Goal: Task Accomplishment & Management: Use online tool/utility

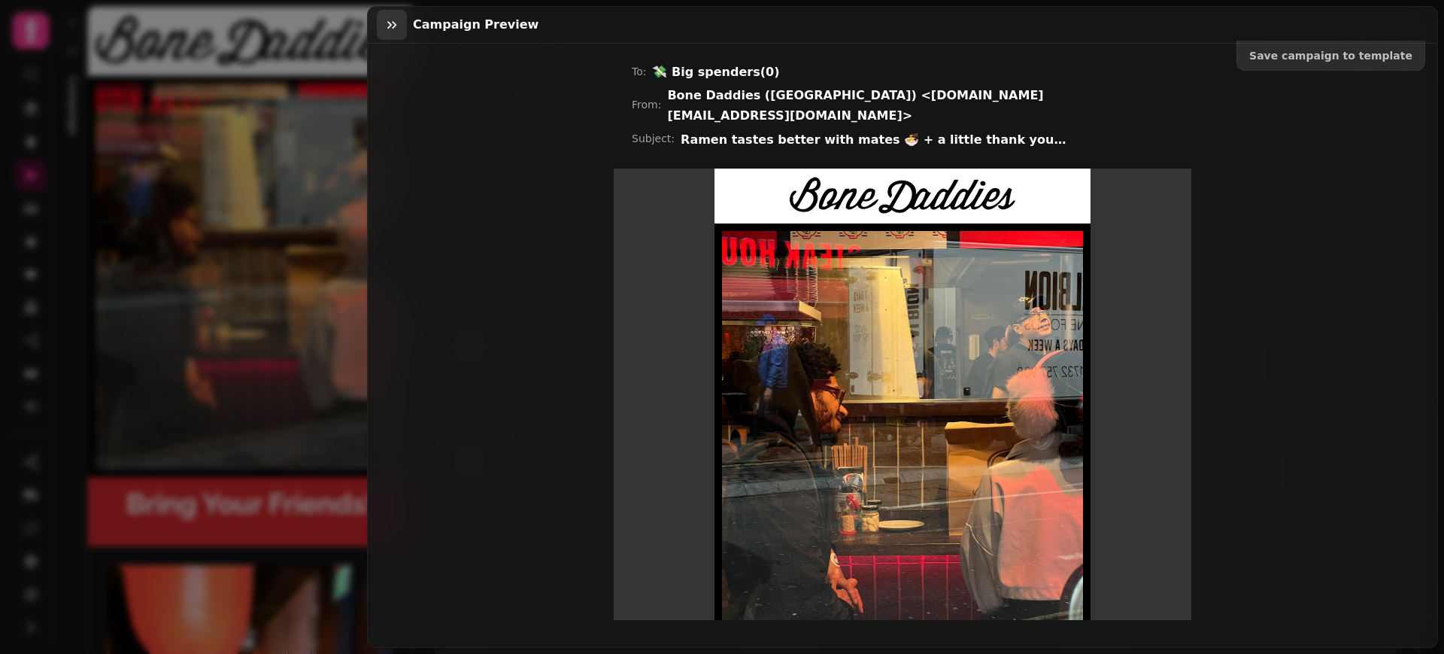
click at [387, 25] on icon "button" at bounding box center [391, 24] width 15 height 15
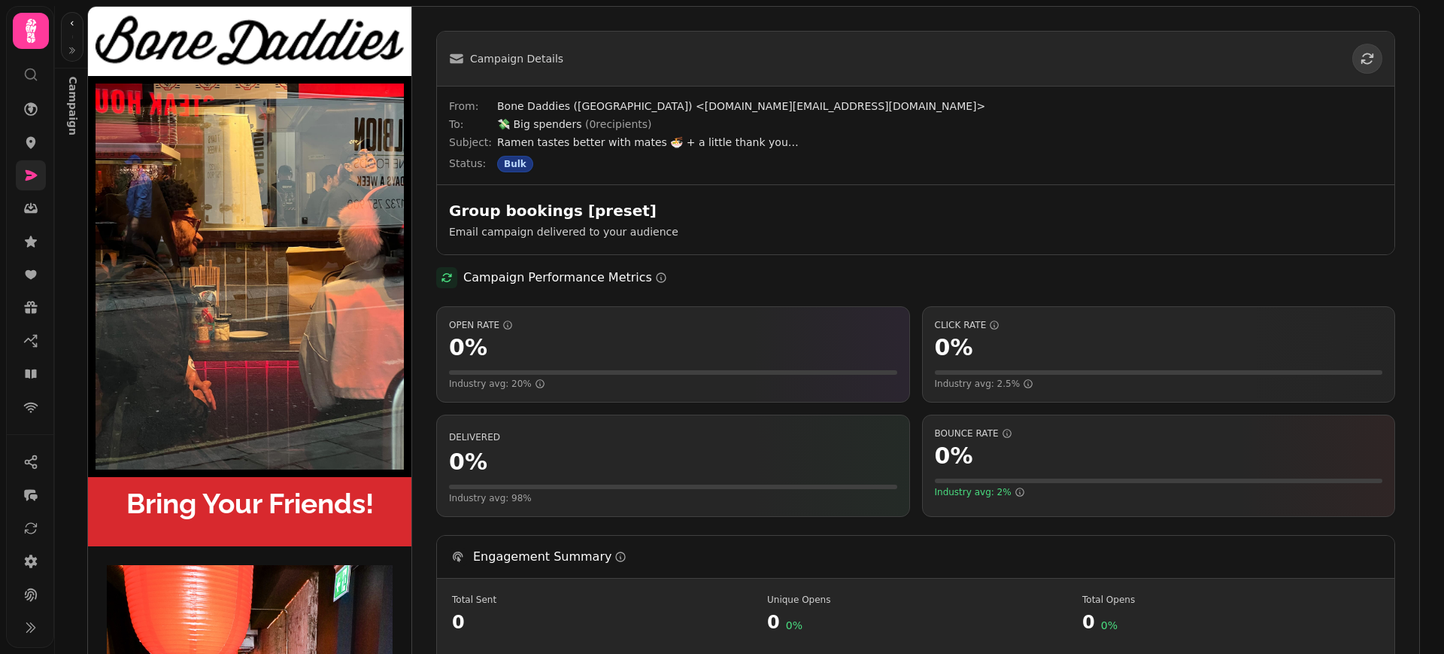
click at [25, 173] on icon at bounding box center [30, 175] width 15 height 15
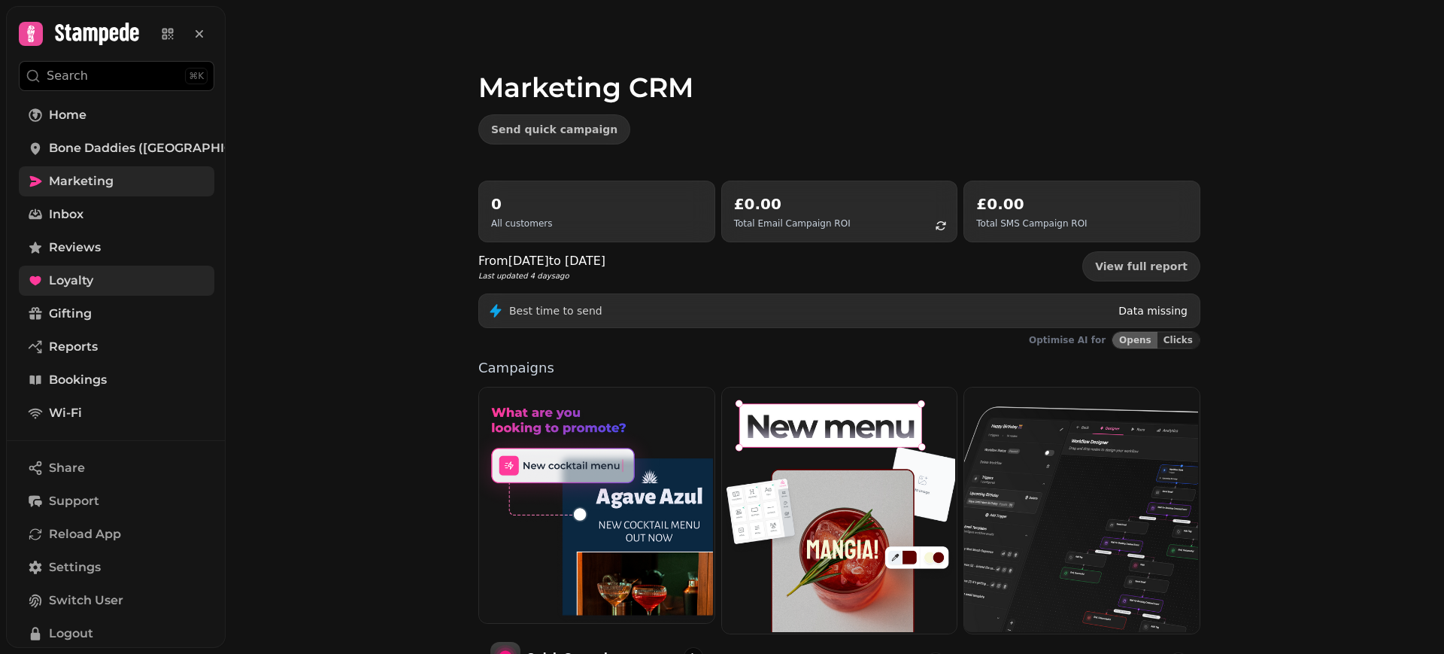
click at [78, 278] on span "Loyalty" at bounding box center [71, 281] width 44 height 18
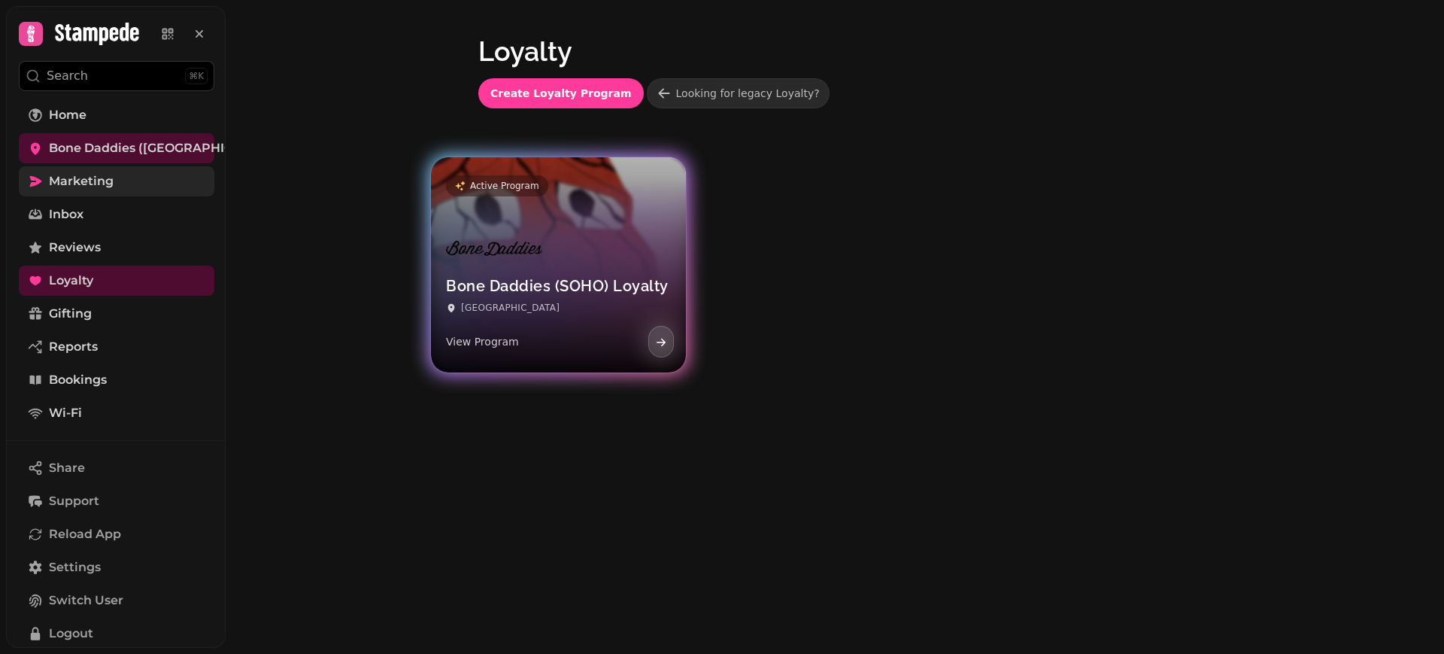
click at [468, 277] on div at bounding box center [494, 280] width 96 height 24
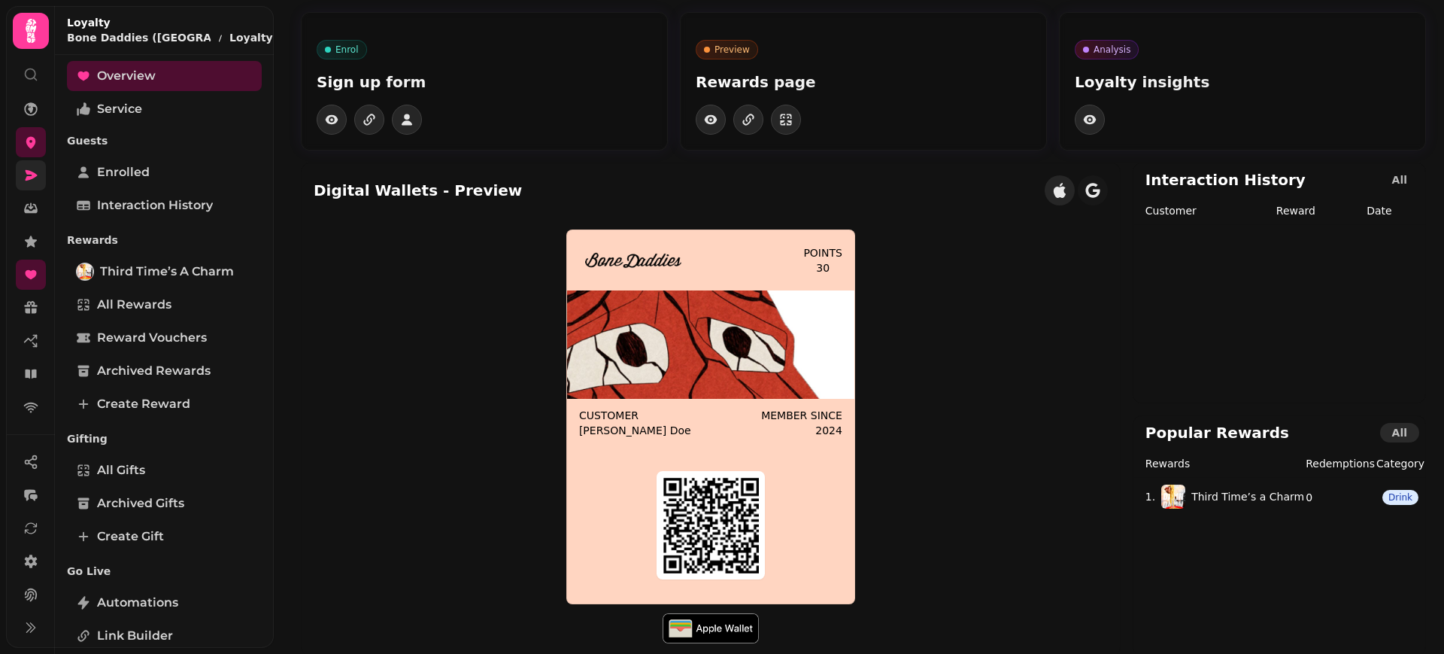
scroll to position [32, 0]
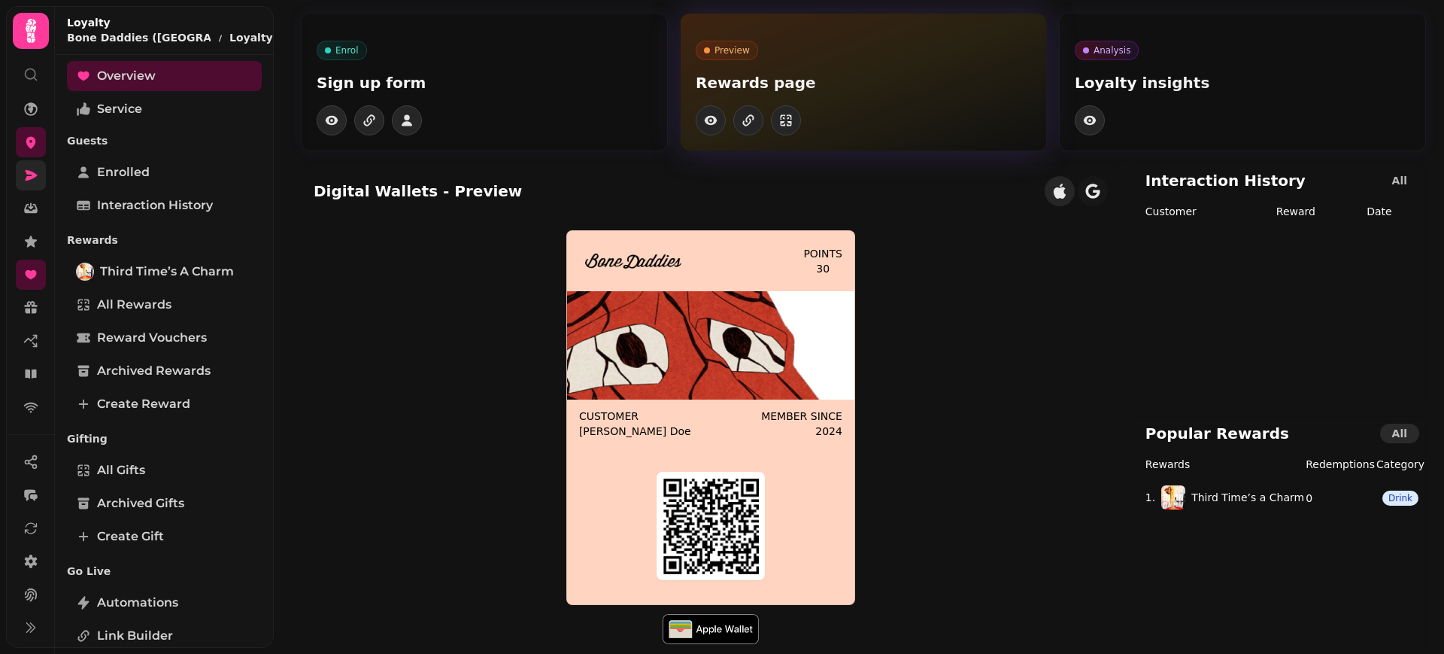
click at [778, 85] on p "Rewards page" at bounding box center [863, 82] width 335 height 21
click at [705, 121] on icon "button" at bounding box center [711, 120] width 13 height 9
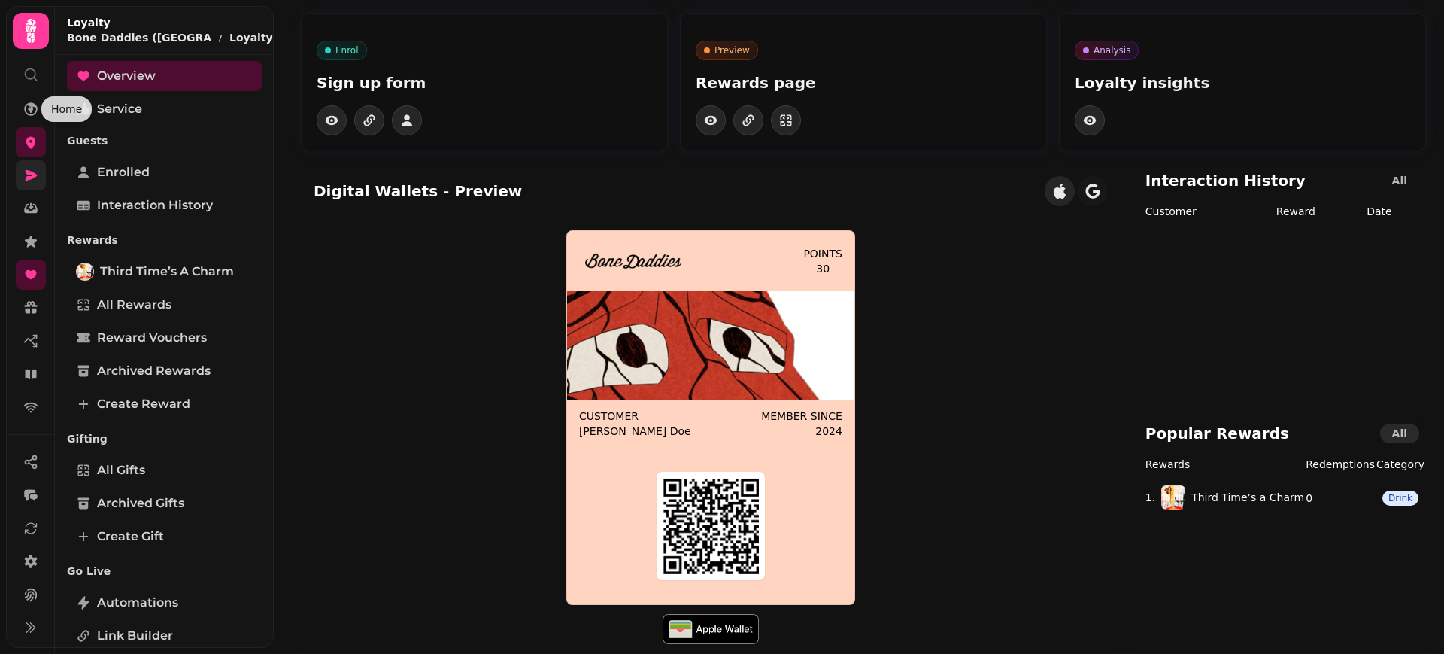
drag, startPoint x: 32, startPoint y: 109, endPoint x: 32, endPoint y: 124, distance: 15.1
click at [32, 109] on icon at bounding box center [31, 109] width 14 height 14
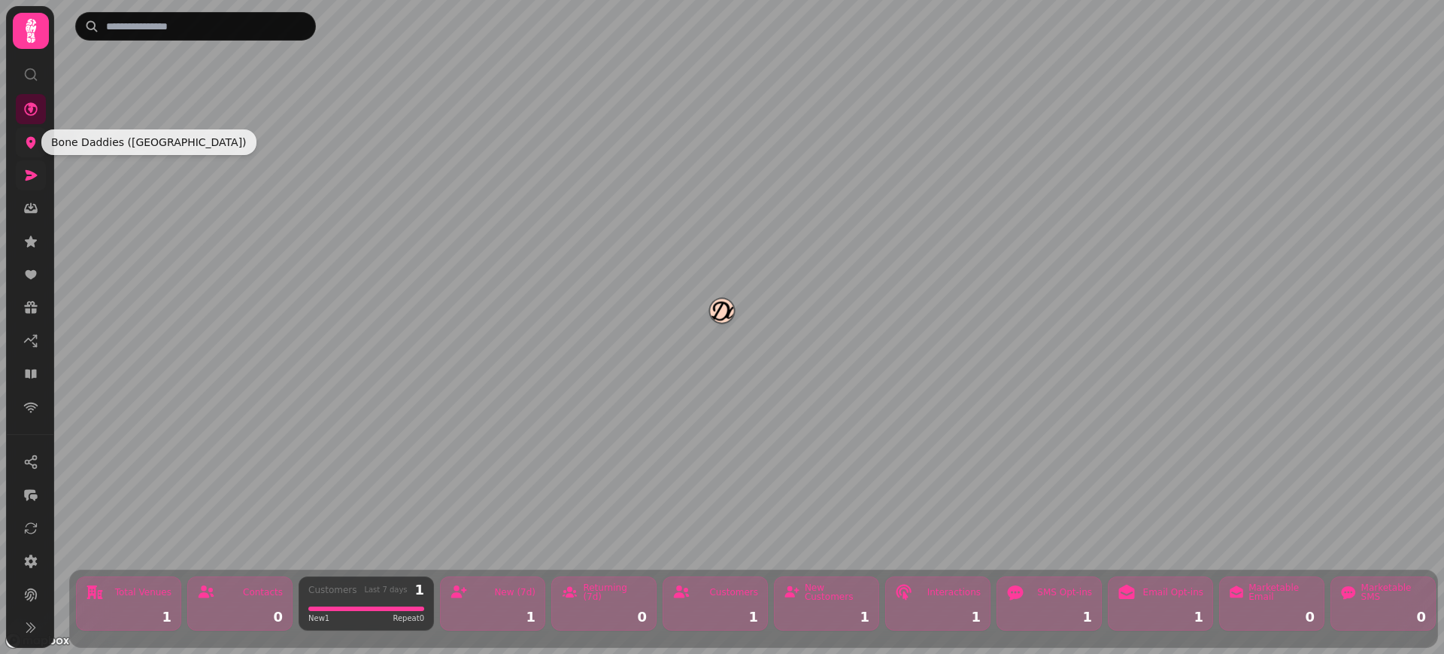
click at [29, 142] on icon at bounding box center [31, 143] width 10 height 12
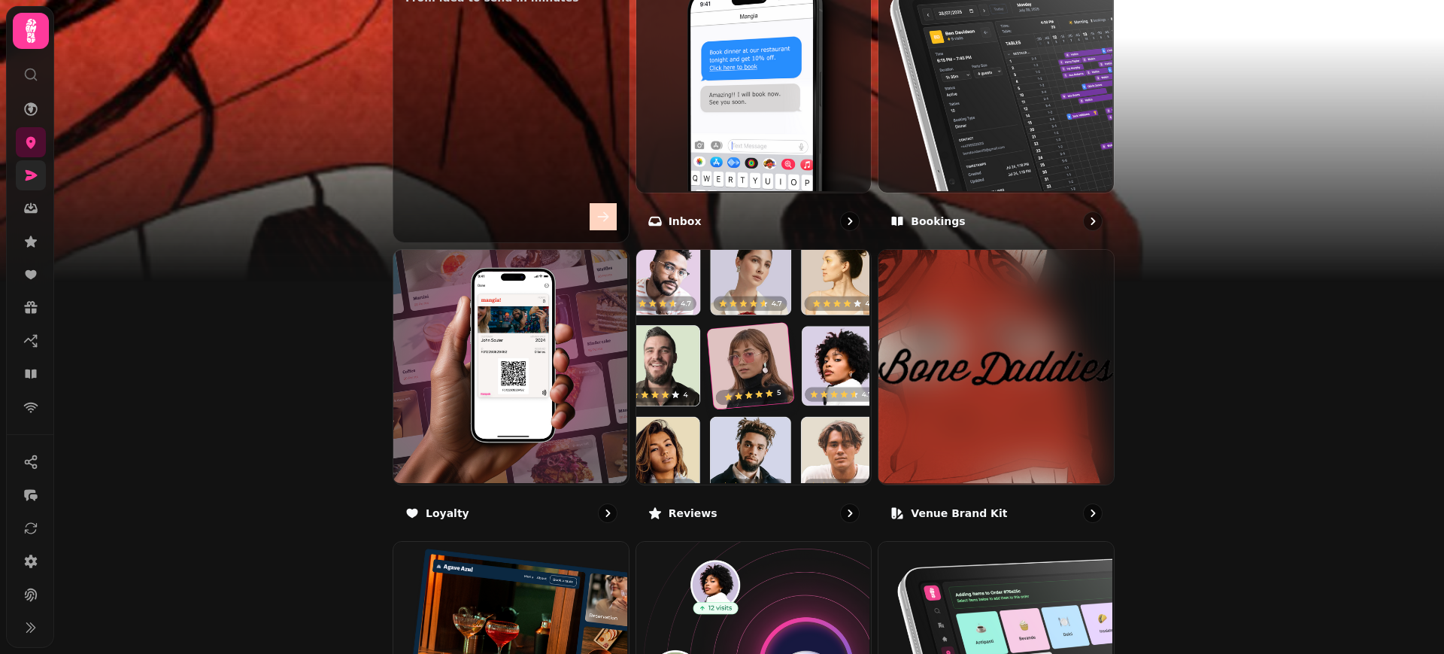
scroll to position [597, 0]
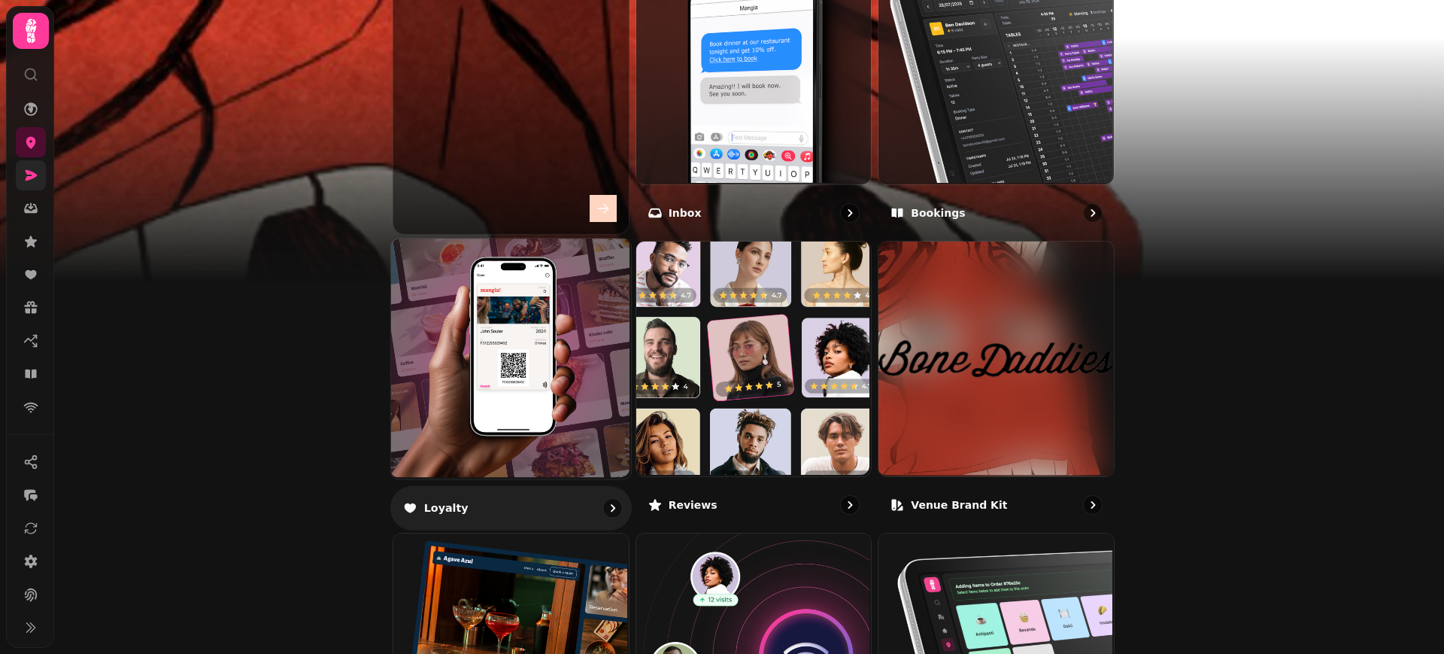
click at [560, 383] on img at bounding box center [510, 357] width 240 height 240
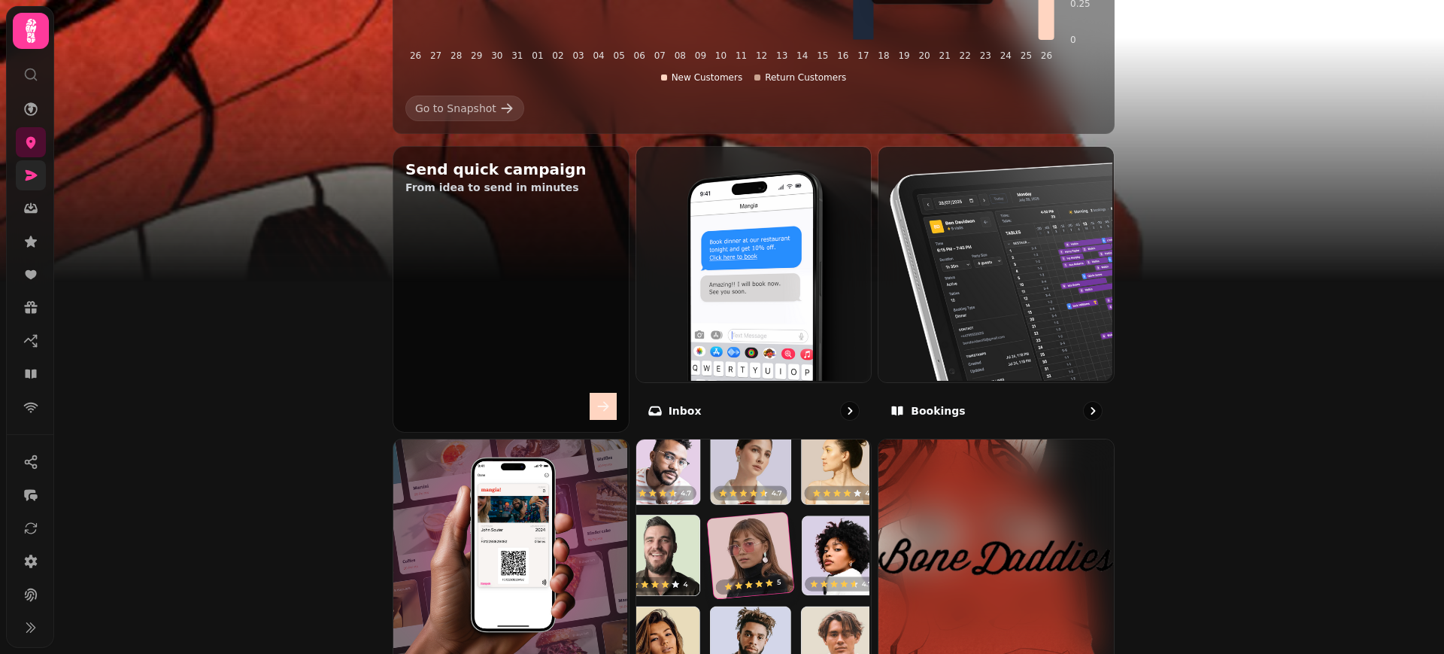
scroll to position [428, 0]
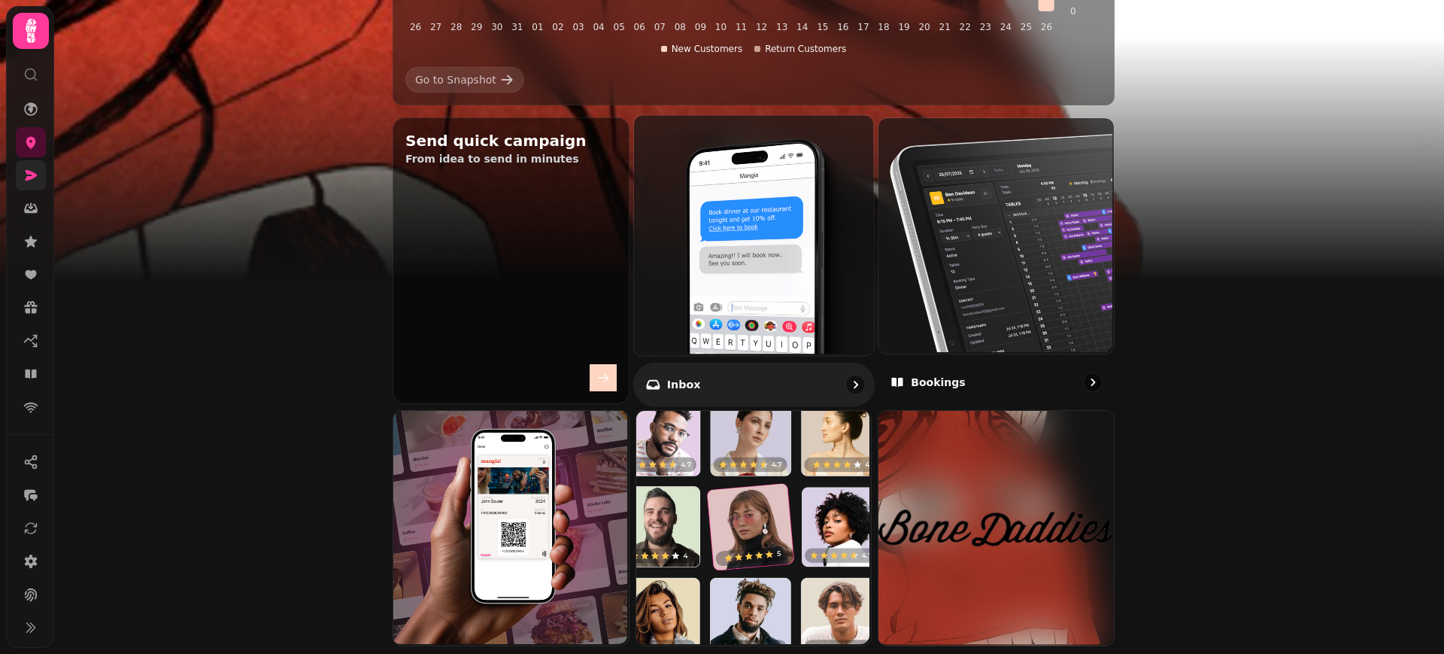
click at [754, 307] on img at bounding box center [752, 234] width 240 height 240
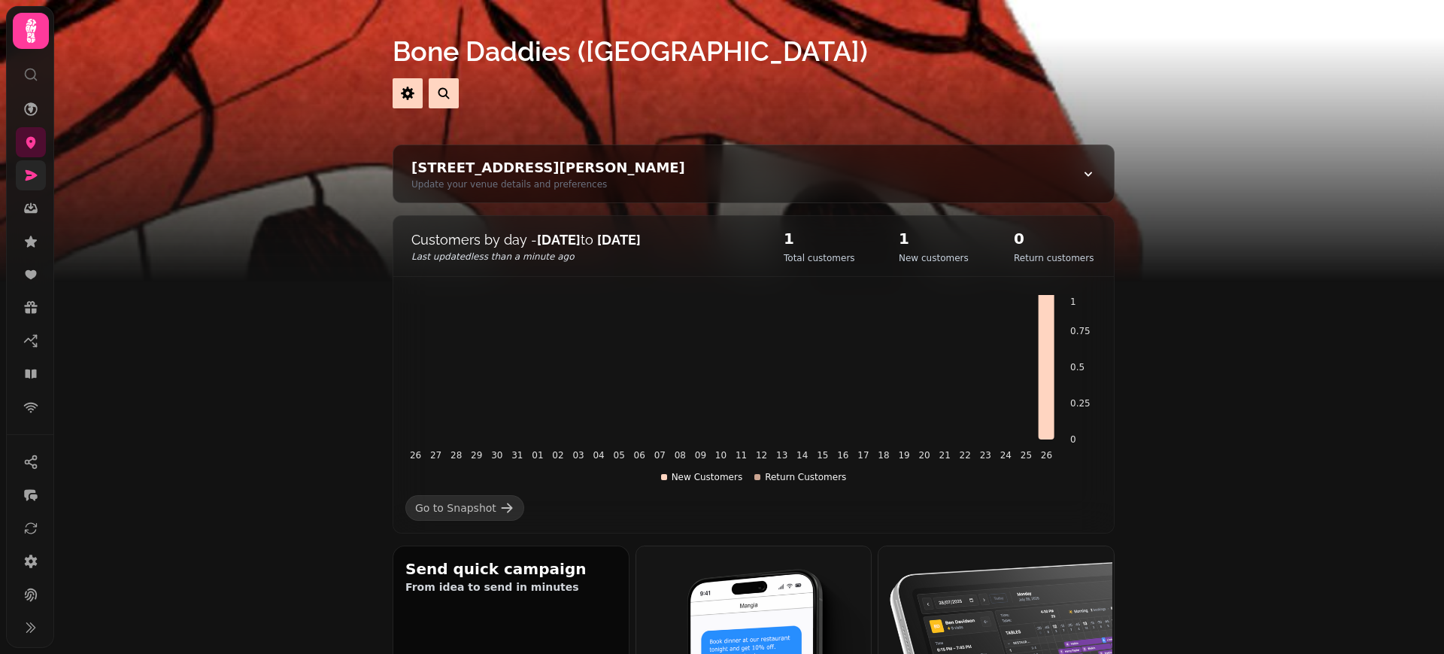
scroll to position [500, 0]
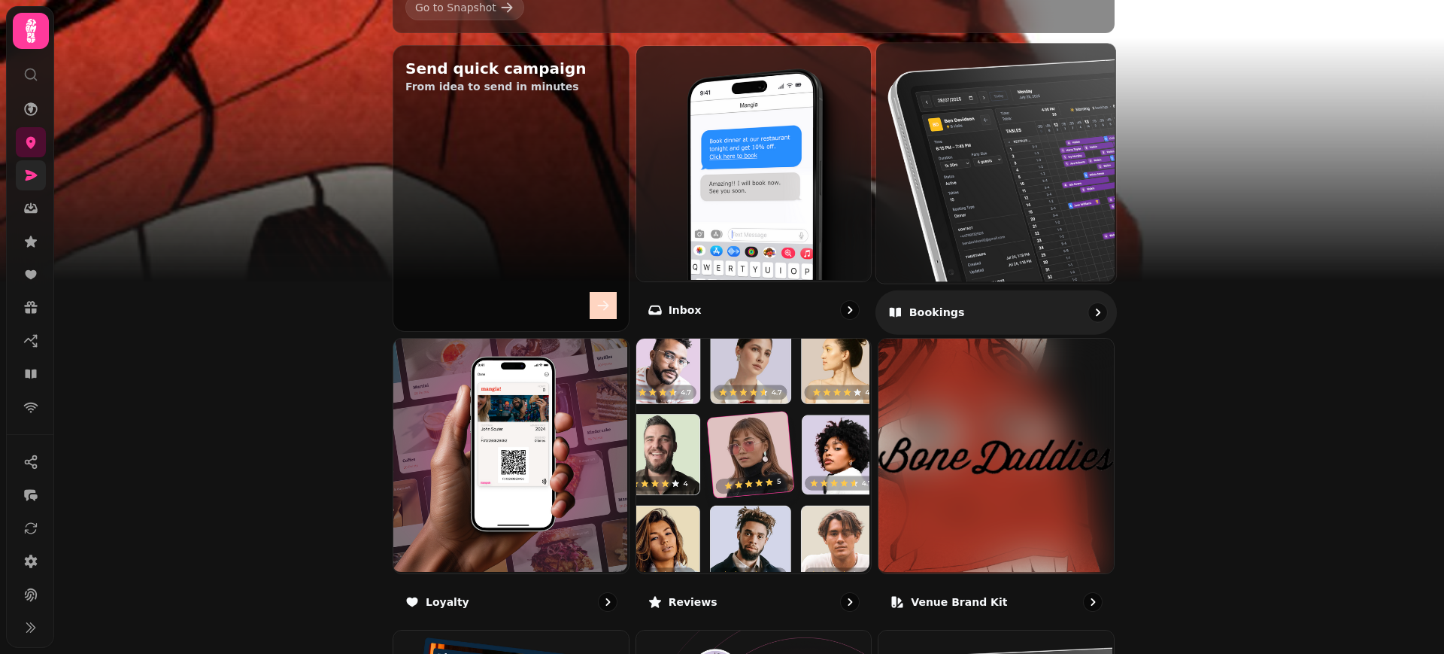
click at [985, 206] on img at bounding box center [995, 161] width 240 height 240
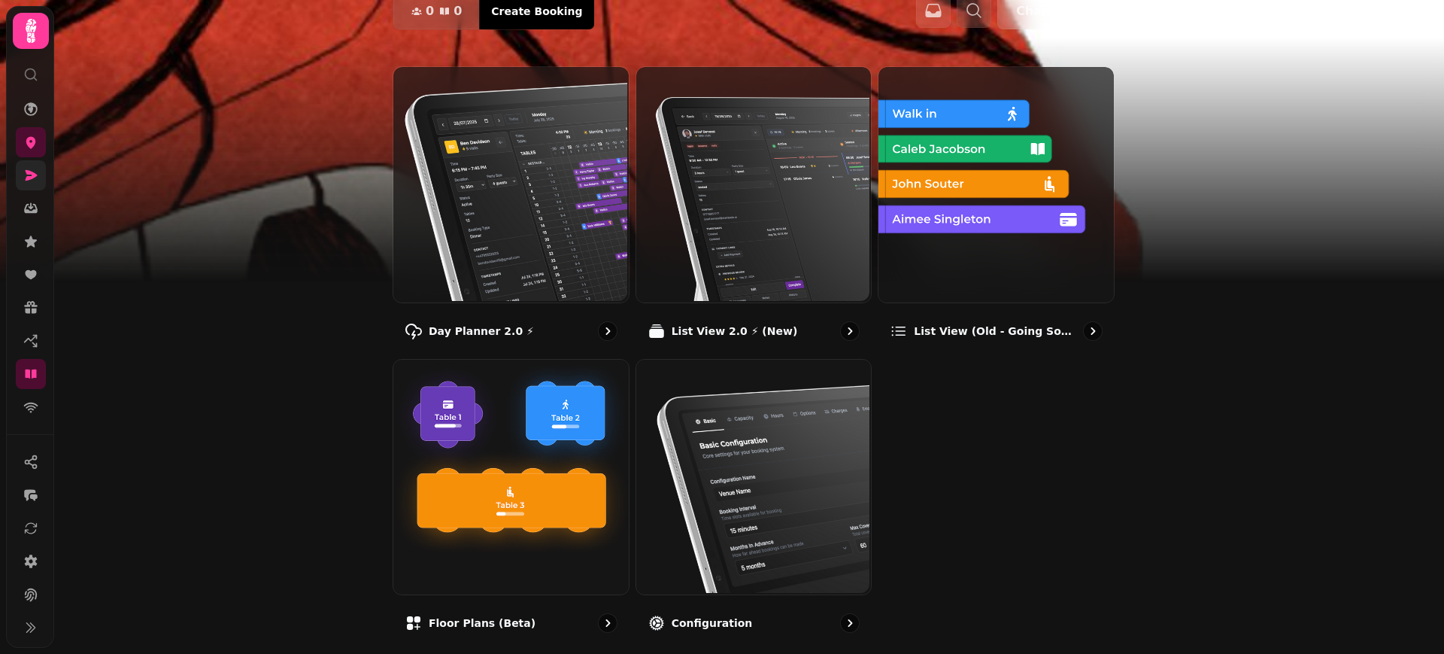
scroll to position [152, 0]
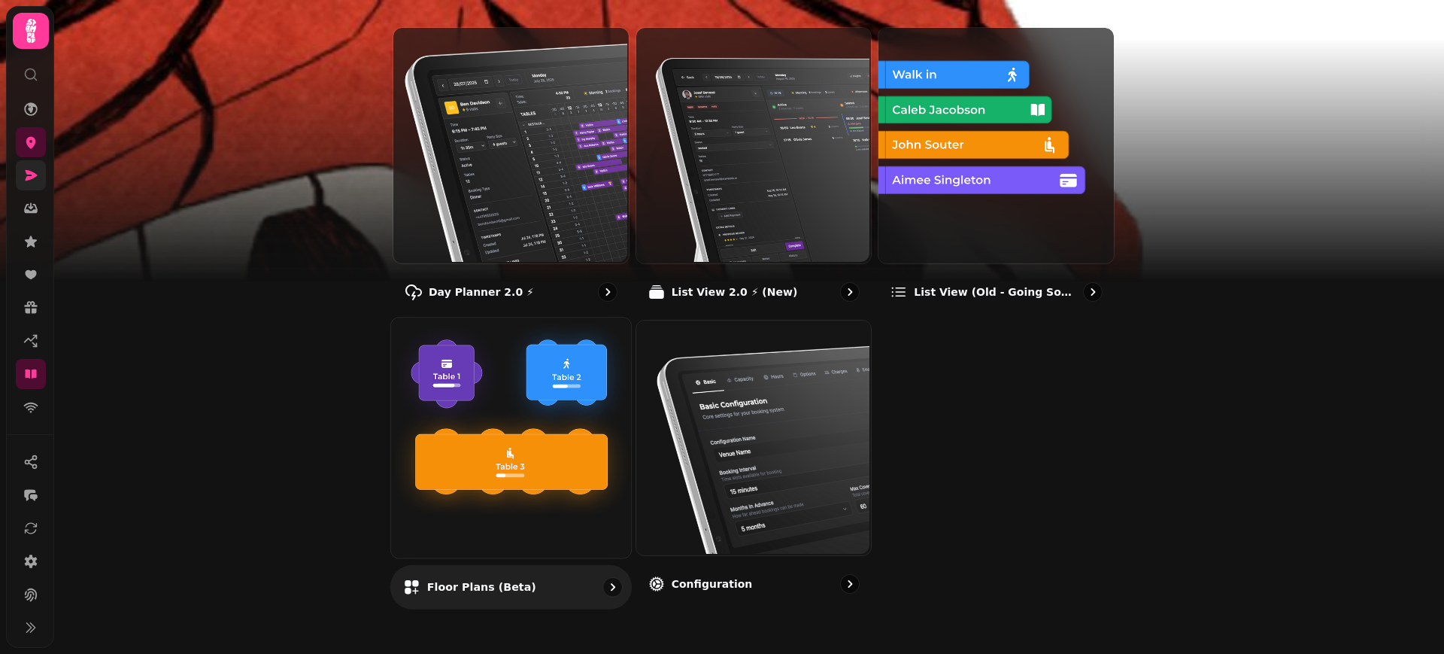
click at [459, 445] on img at bounding box center [510, 436] width 240 height 240
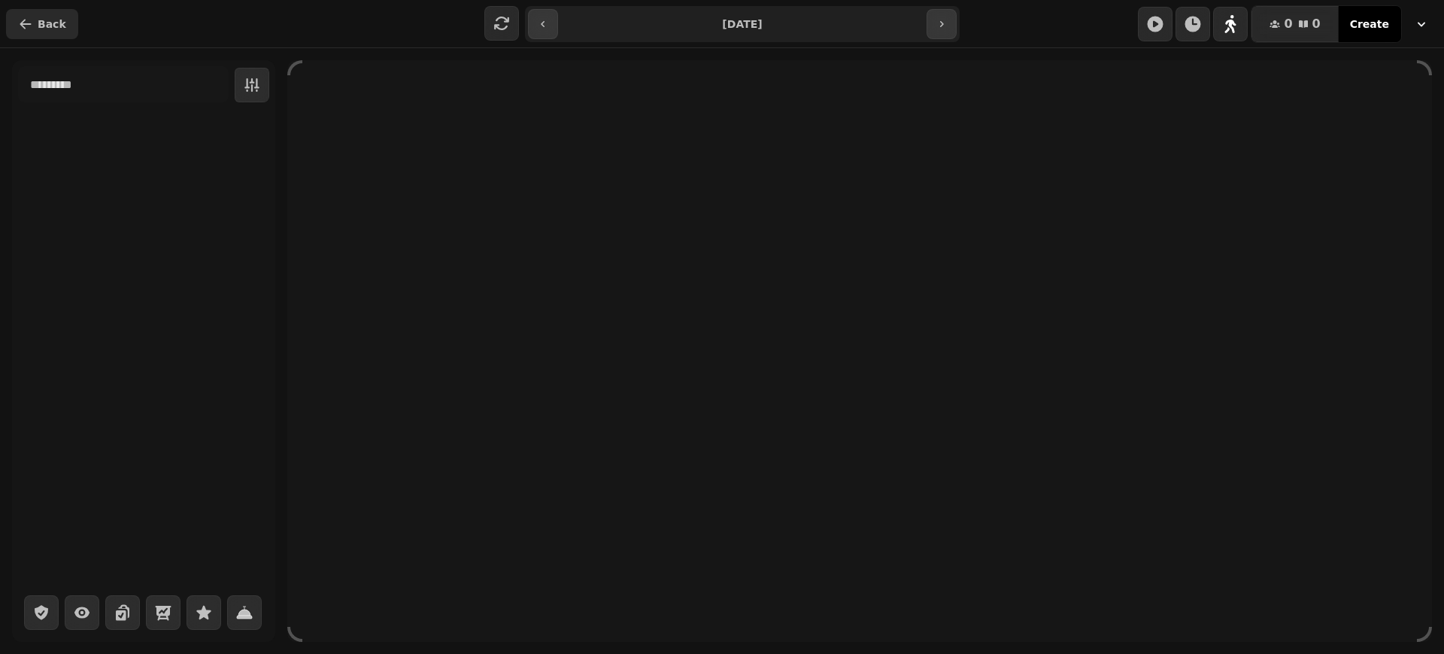
click at [22, 25] on icon "button" at bounding box center [25, 24] width 11 height 10
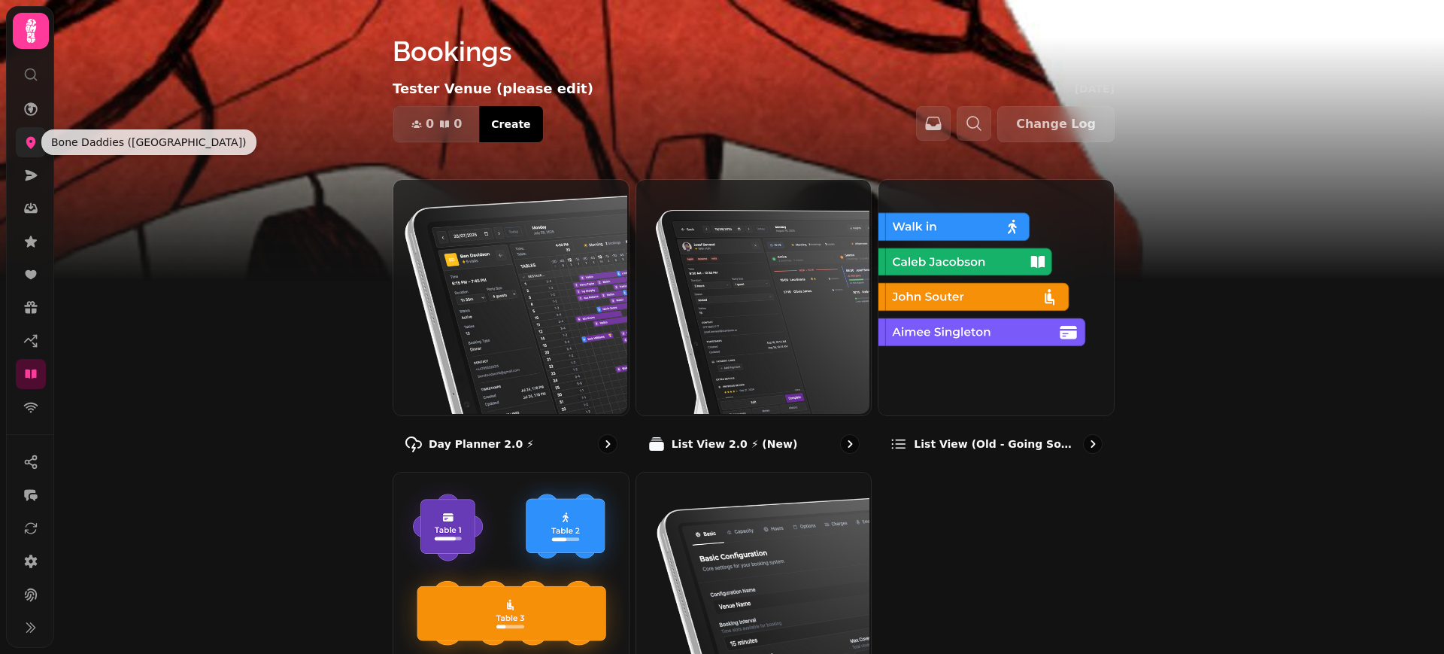
click at [29, 138] on icon at bounding box center [31, 143] width 10 height 12
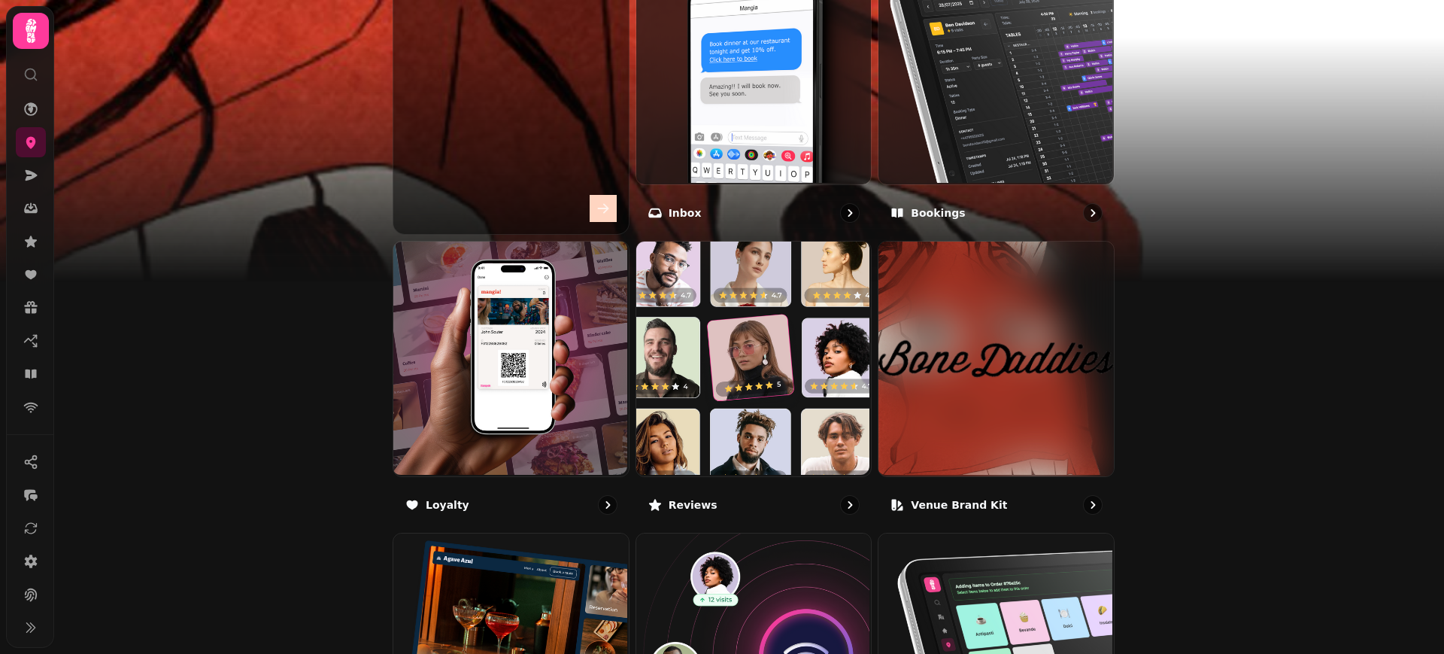
scroll to position [784, 0]
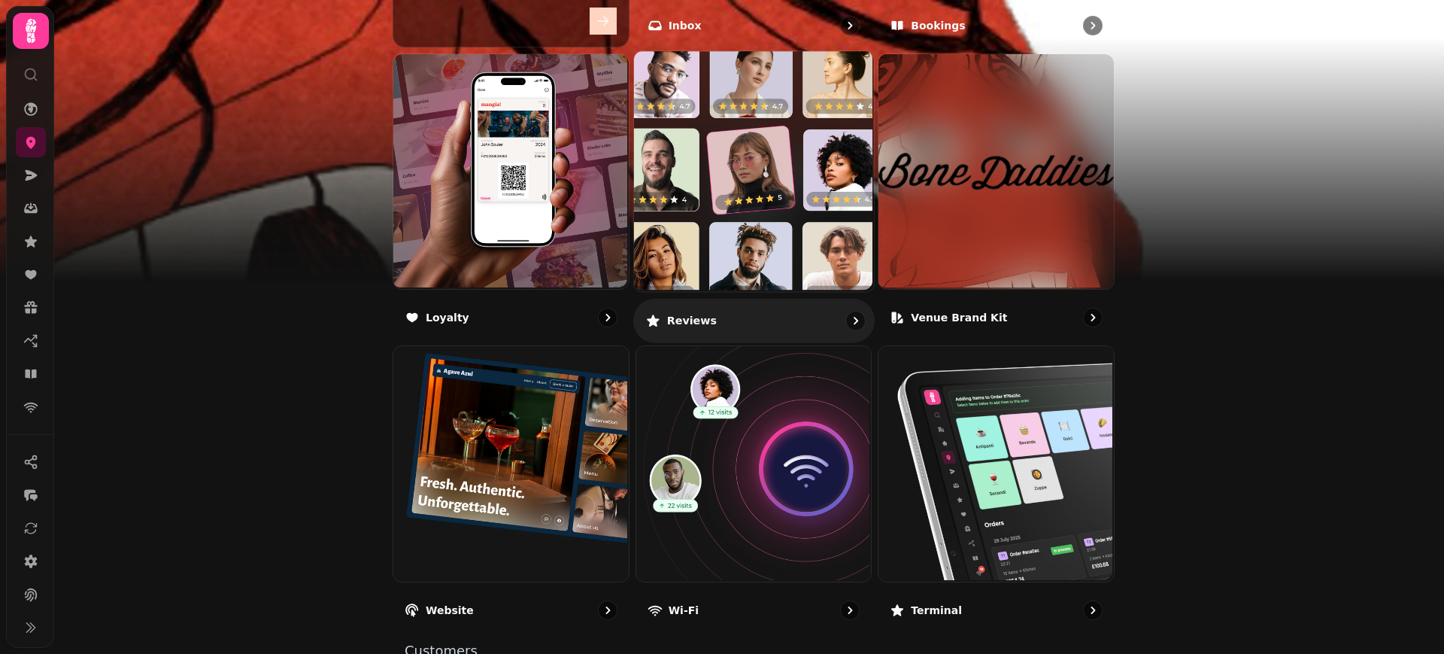
click at [757, 287] on img at bounding box center [752, 170] width 240 height 240
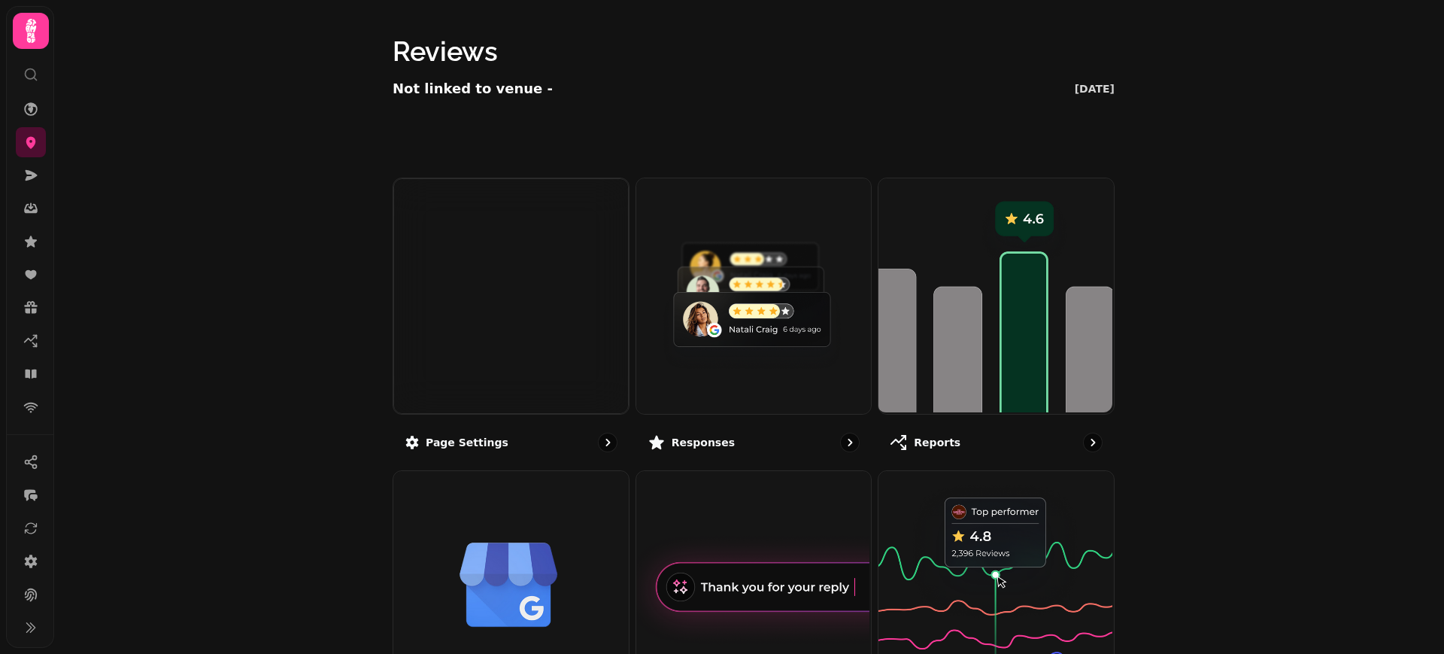
scroll to position [6, 0]
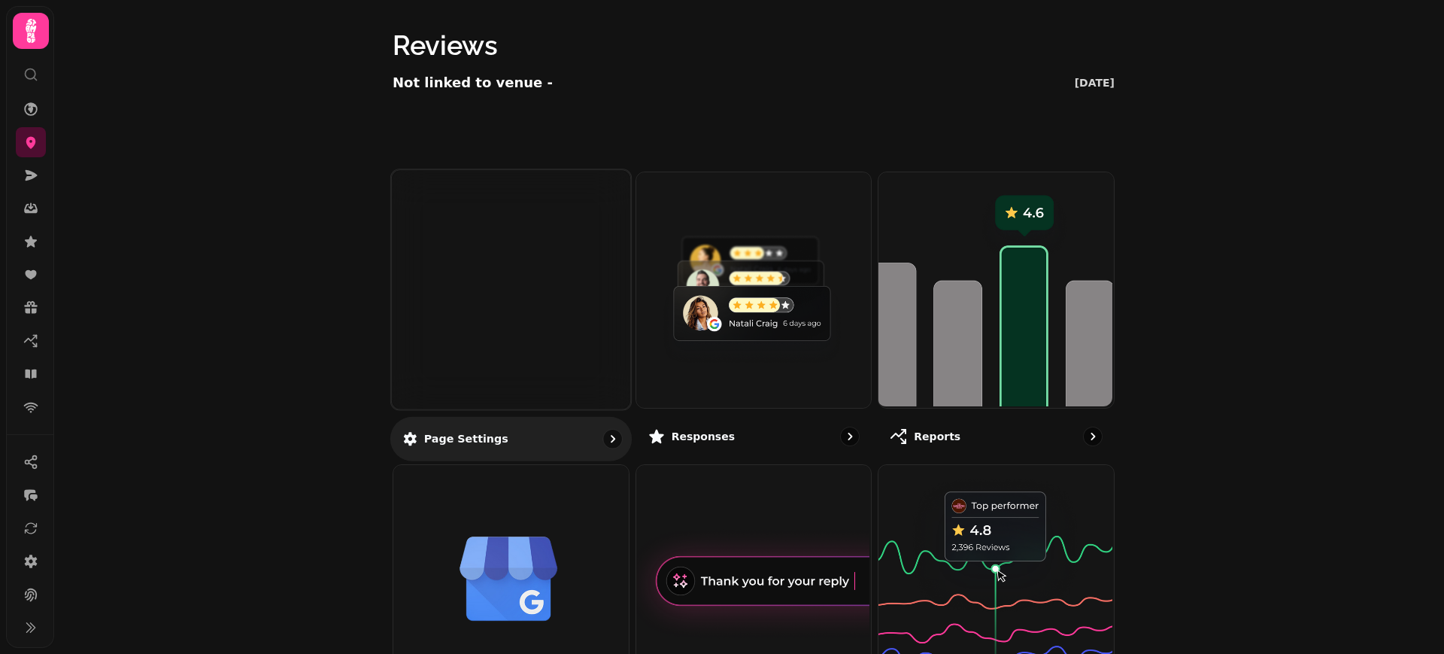
click at [508, 347] on div at bounding box center [511, 289] width 238 height 238
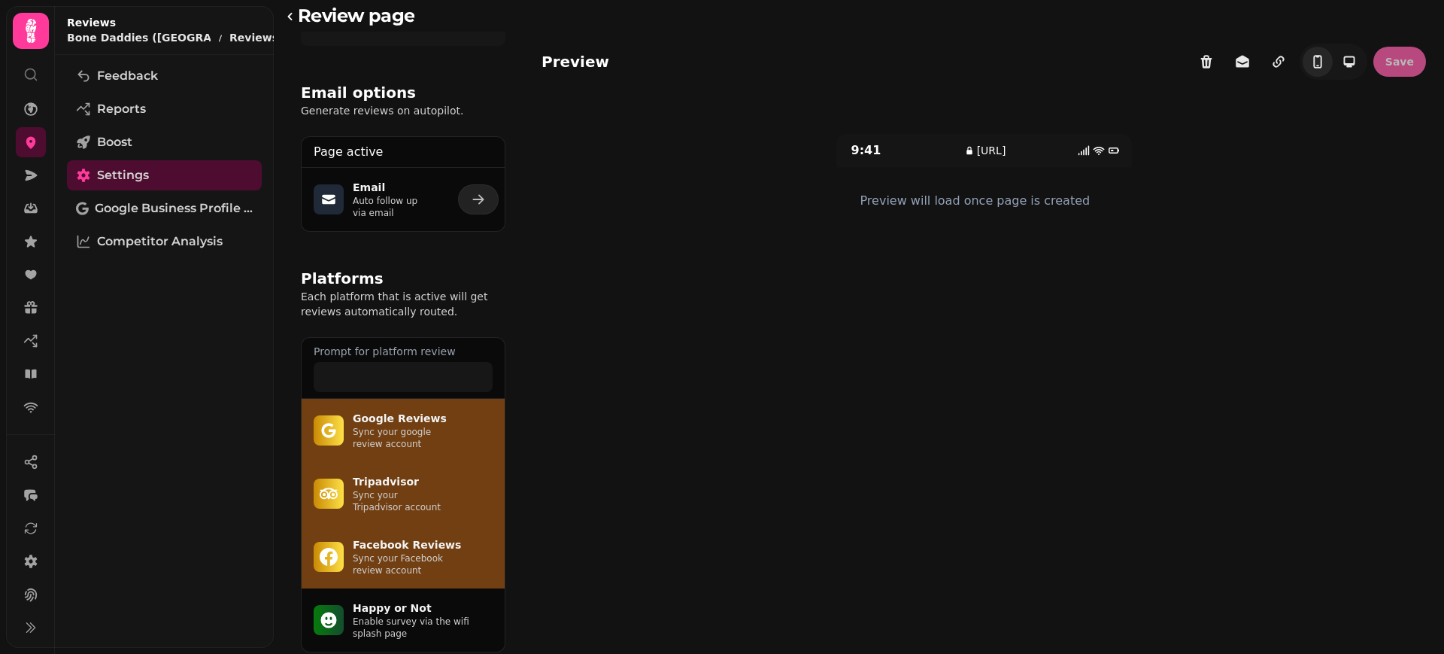
scroll to position [80, 0]
click at [499, 429] on span at bounding box center [499, 429] width 0 height 0
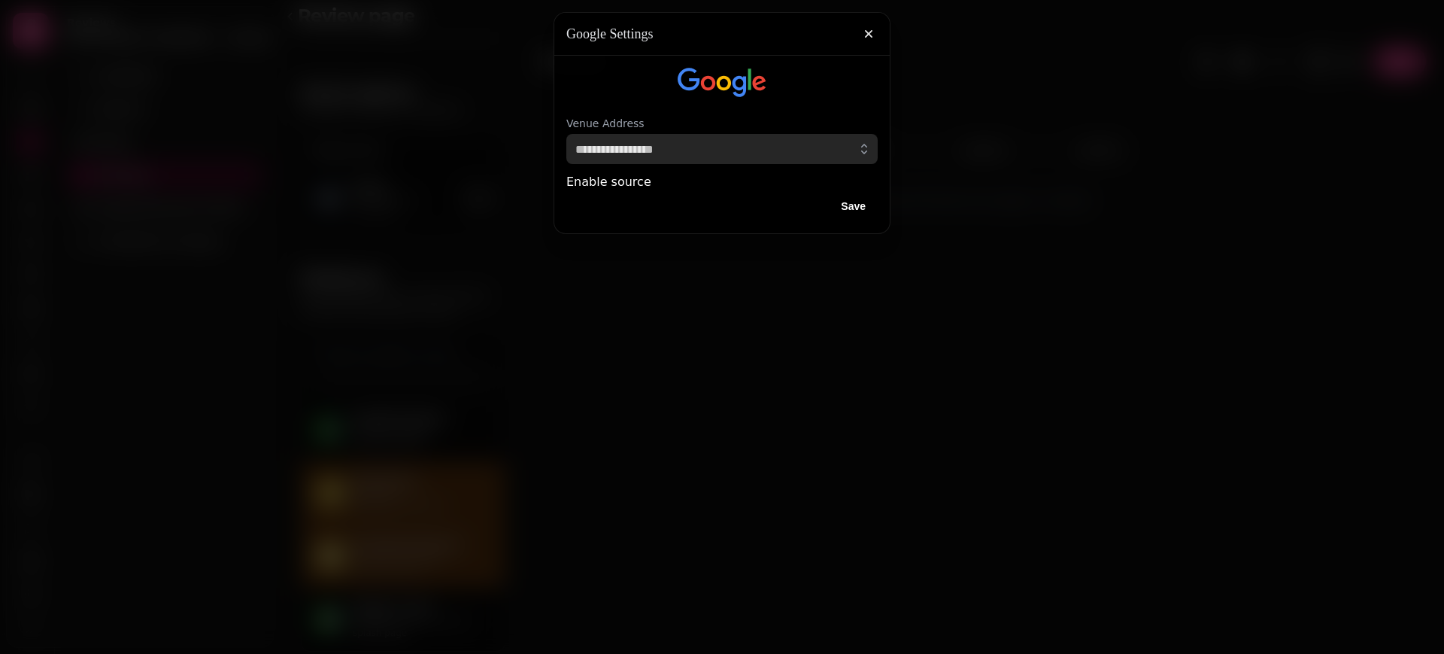
click at [693, 141] on input "text" at bounding box center [721, 149] width 311 height 30
paste input "**********"
type input "**********"
click at [849, 234] on span "Save" at bounding box center [853, 228] width 25 height 11
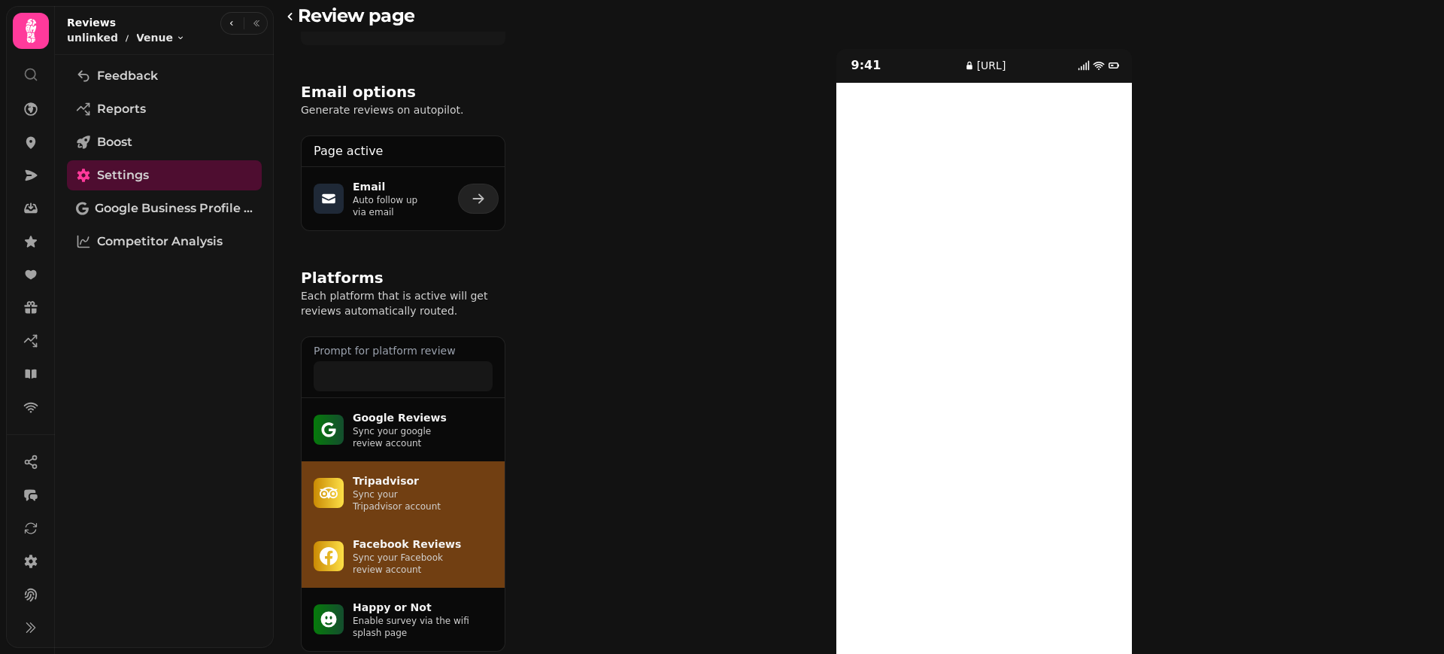
scroll to position [84, 0]
click at [499, 556] on span at bounding box center [499, 556] width 0 height 0
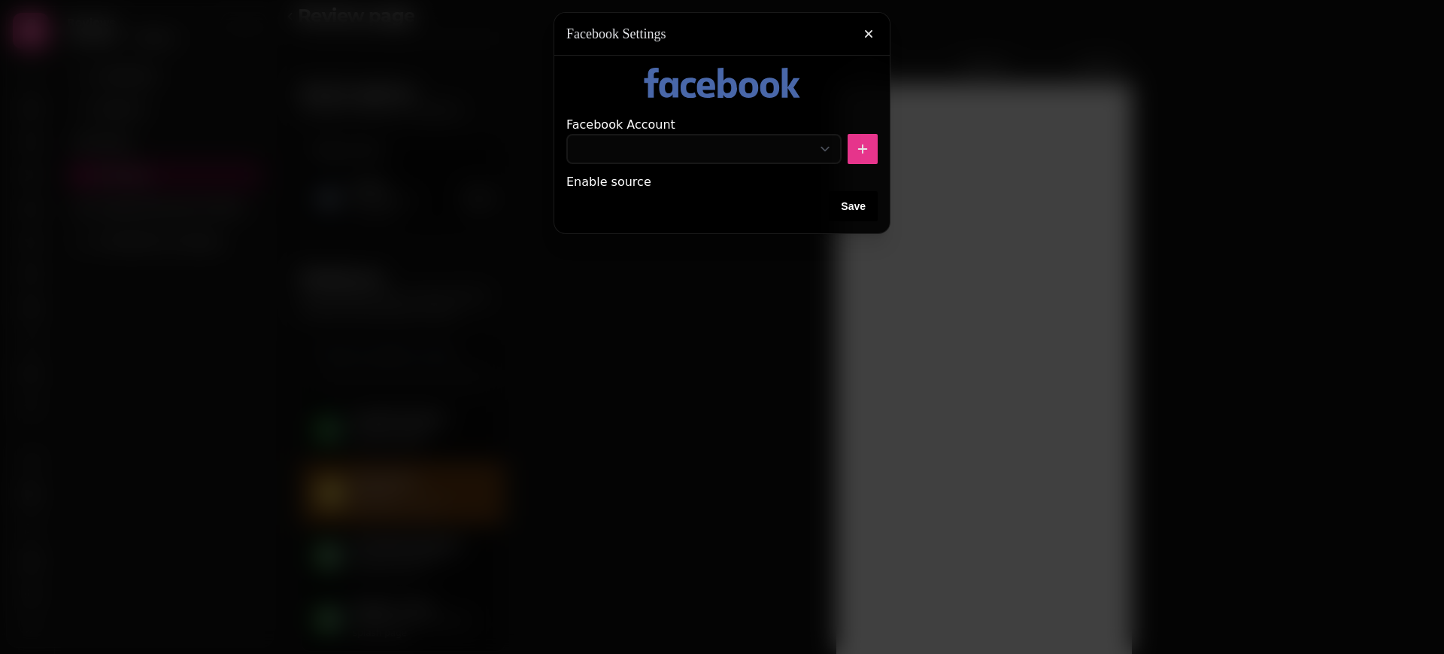
click at [866, 151] on icon "add-account" at bounding box center [862, 148] width 15 height 15
click at [847, 158] on div at bounding box center [721, 149] width 311 height 30
click at [862, 152] on icon "add-account" at bounding box center [863, 149] width 10 height 10
click at [873, 20] on button "button" at bounding box center [869, 34] width 30 height 30
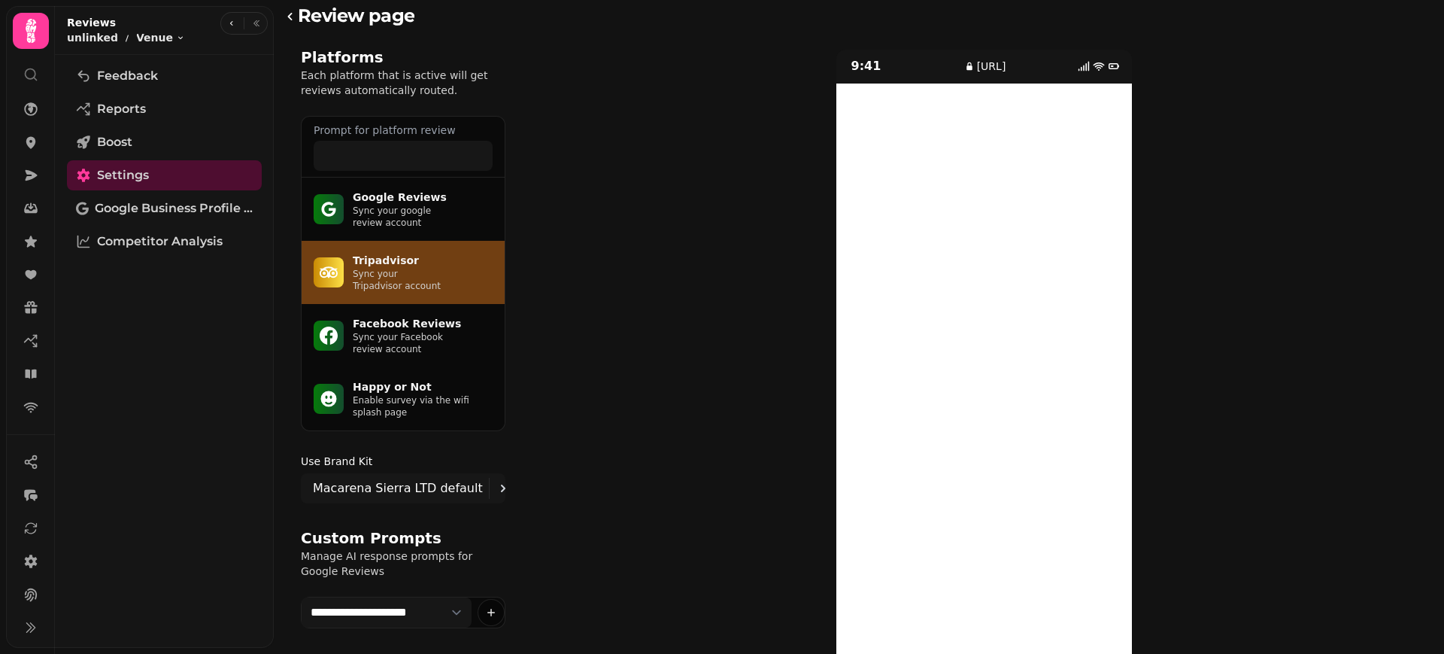
scroll to position [305, 0]
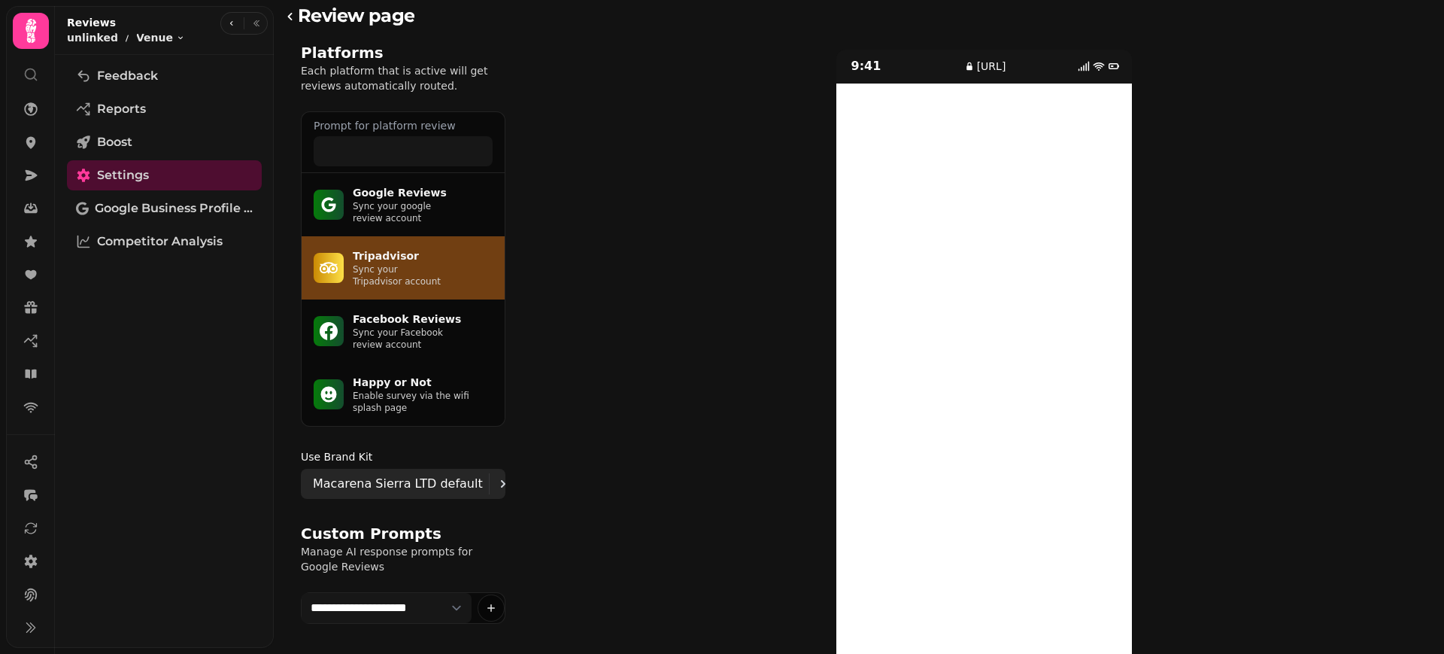
click at [494, 475] on icon at bounding box center [503, 484] width 18 height 18
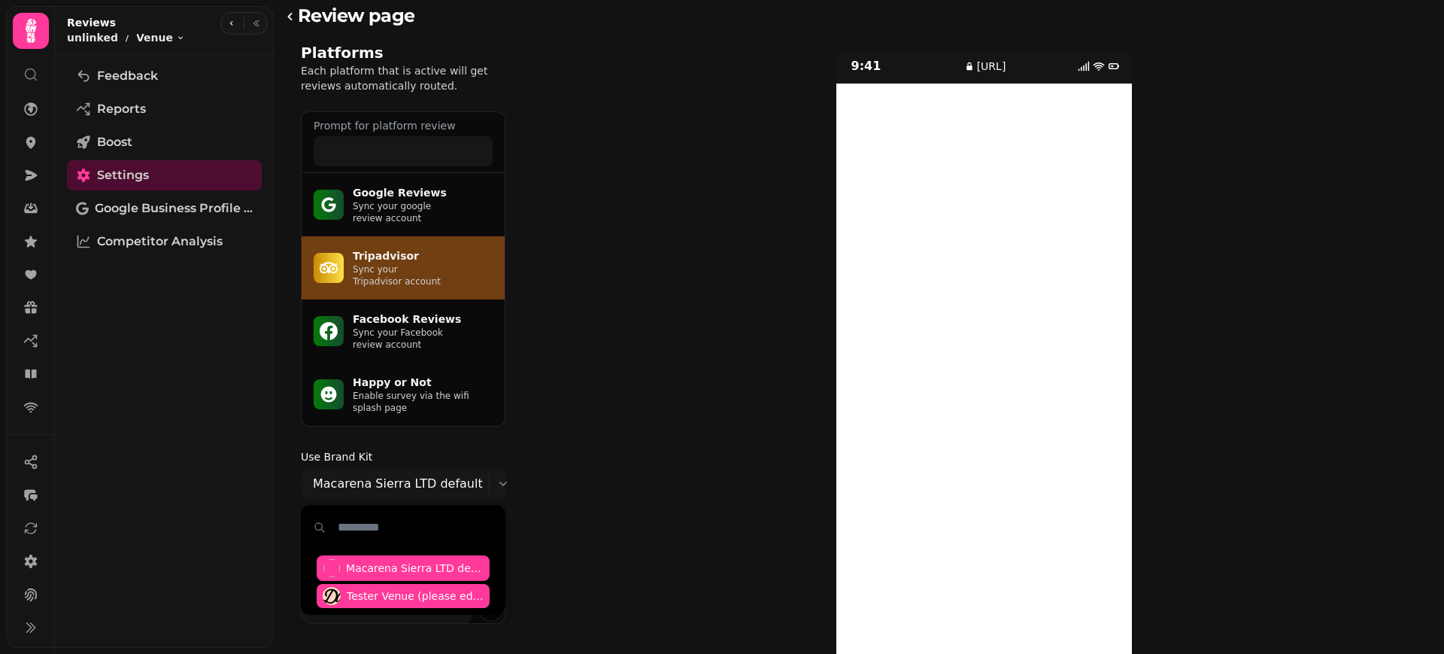
click at [438, 588] on span "Tester Venue (please edit)" at bounding box center [415, 595] width 137 height 15
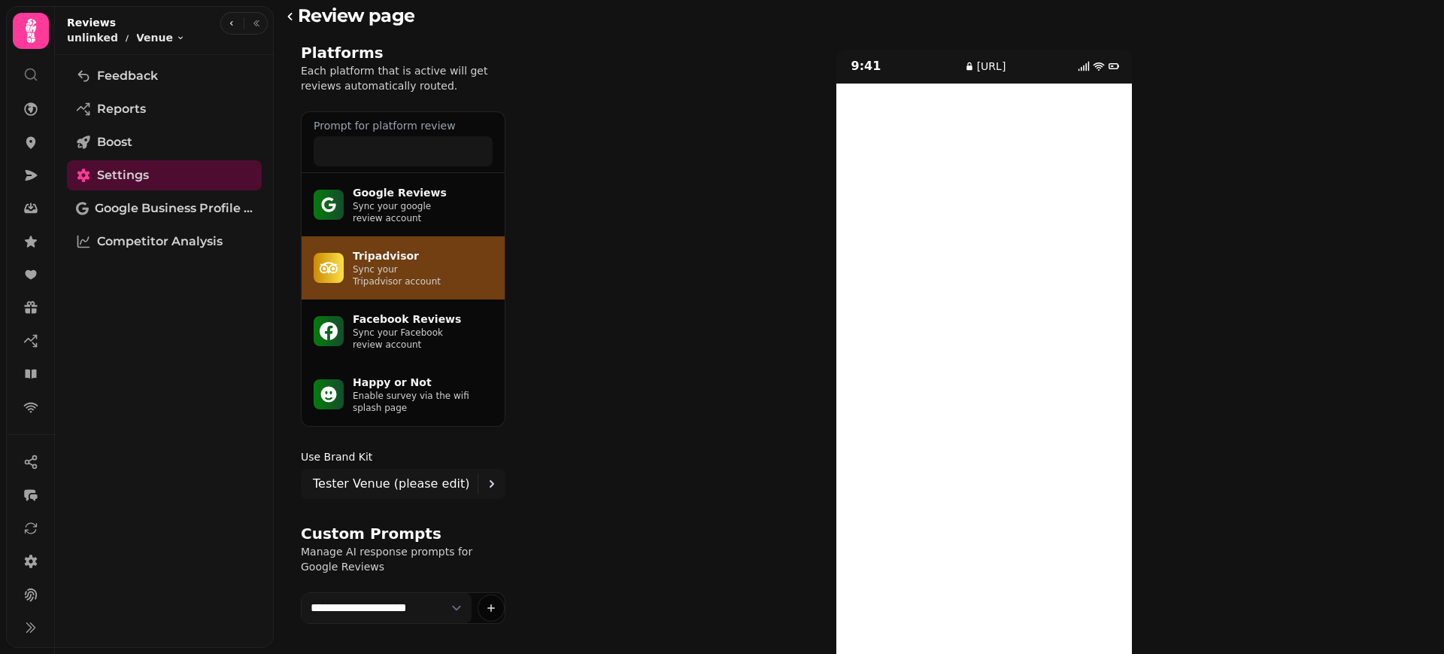
scroll to position [414, 0]
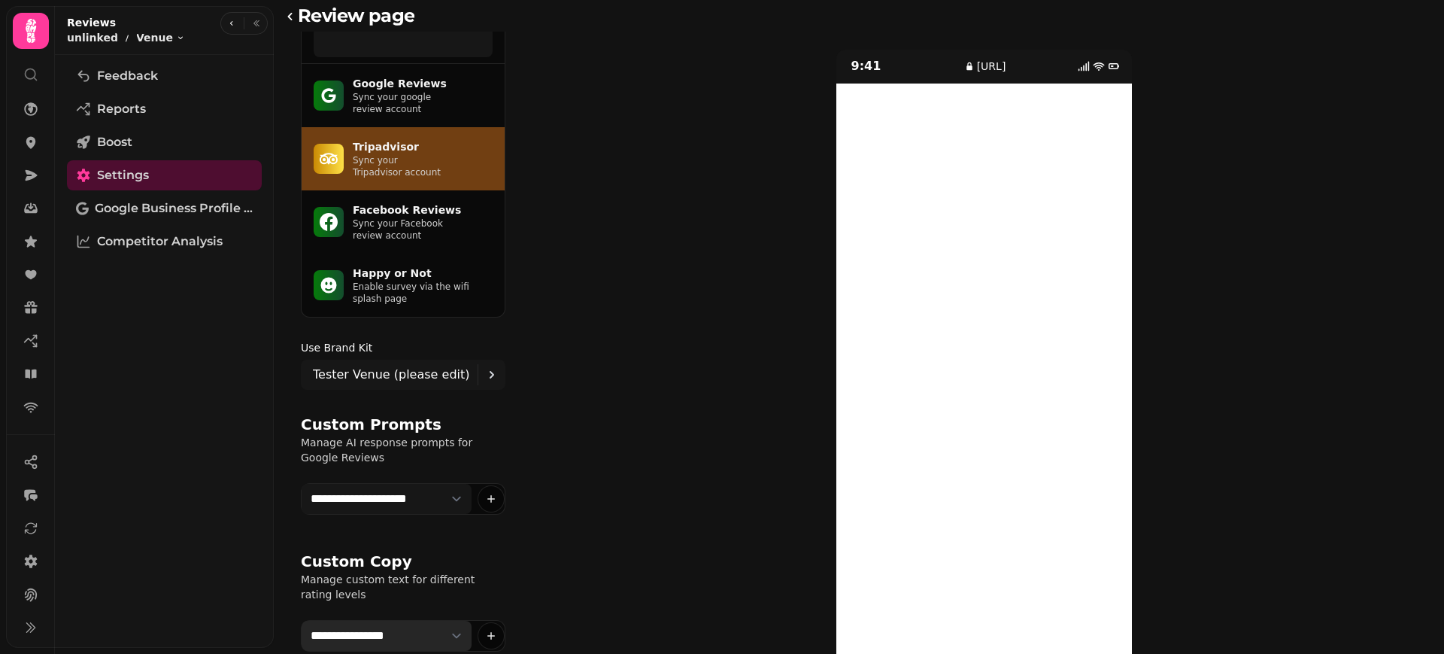
click at [456, 620] on select "**********" at bounding box center [387, 635] width 170 height 30
click at [488, 632] on icon "button" at bounding box center [491, 636] width 8 height 8
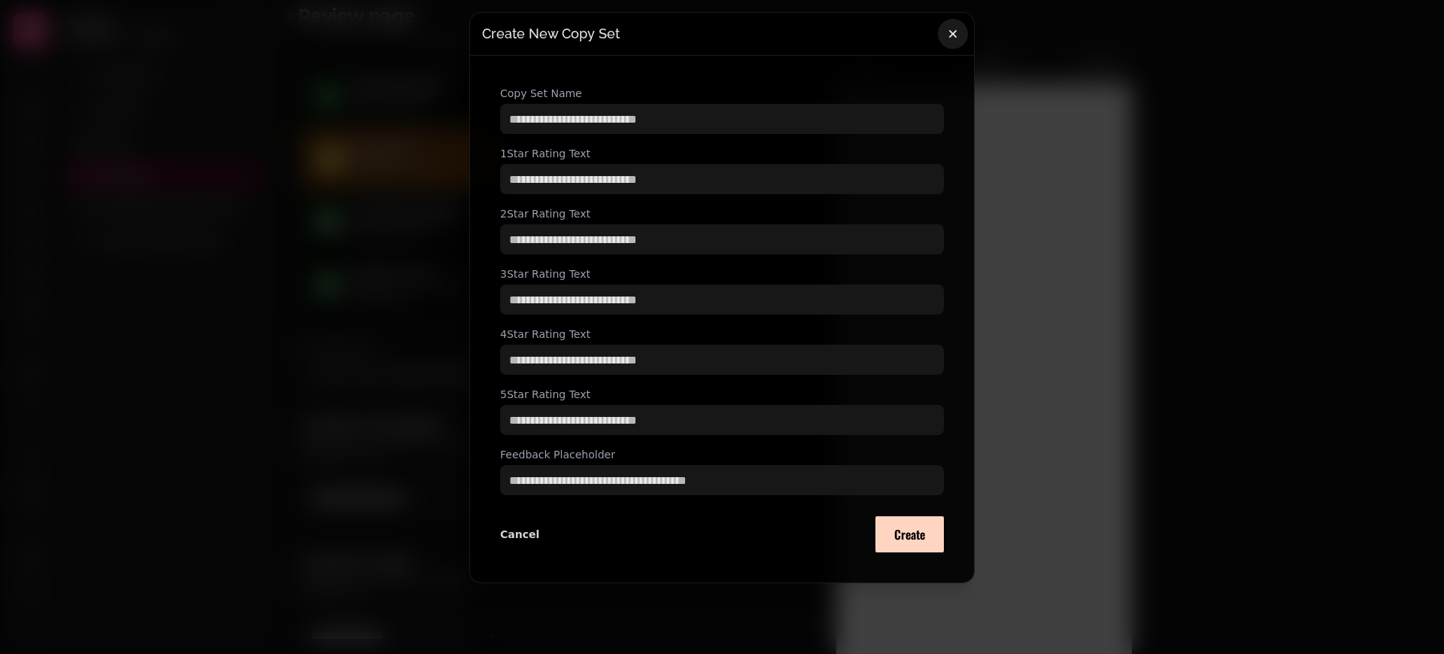
click at [948, 37] on icon "button" at bounding box center [952, 33] width 15 height 15
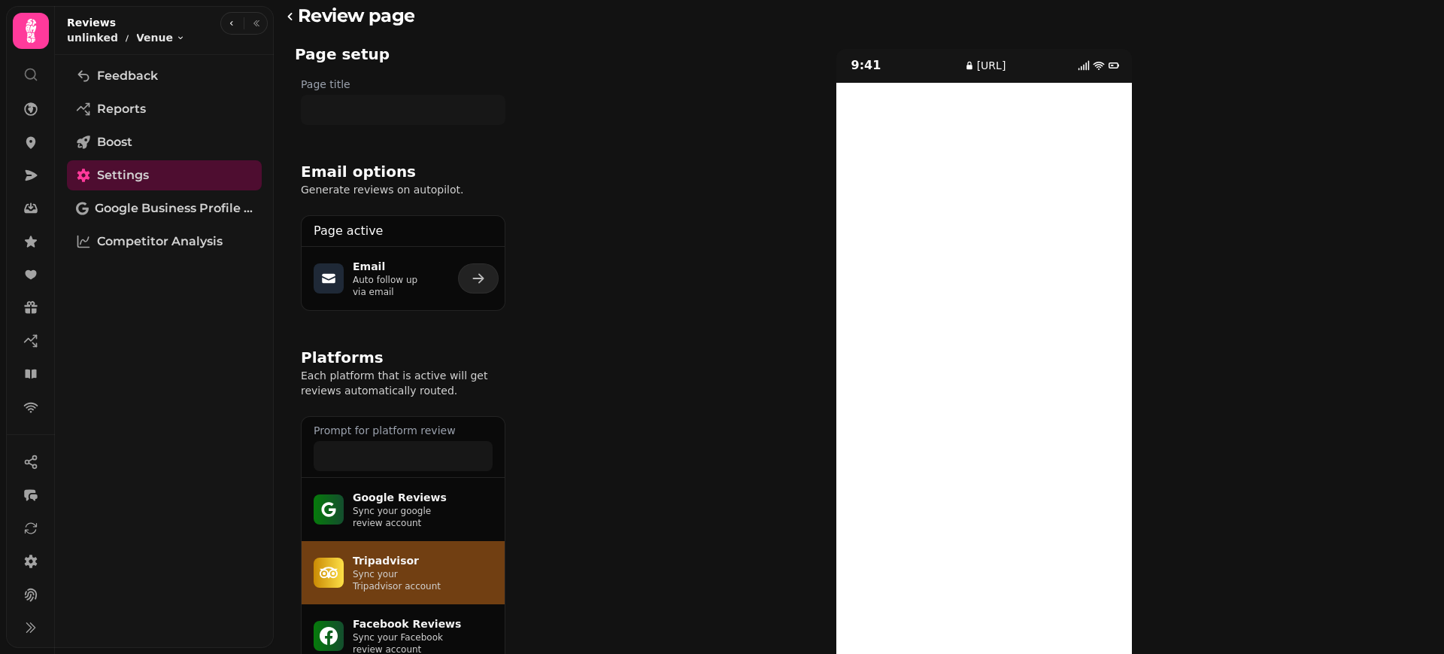
scroll to position [45, 0]
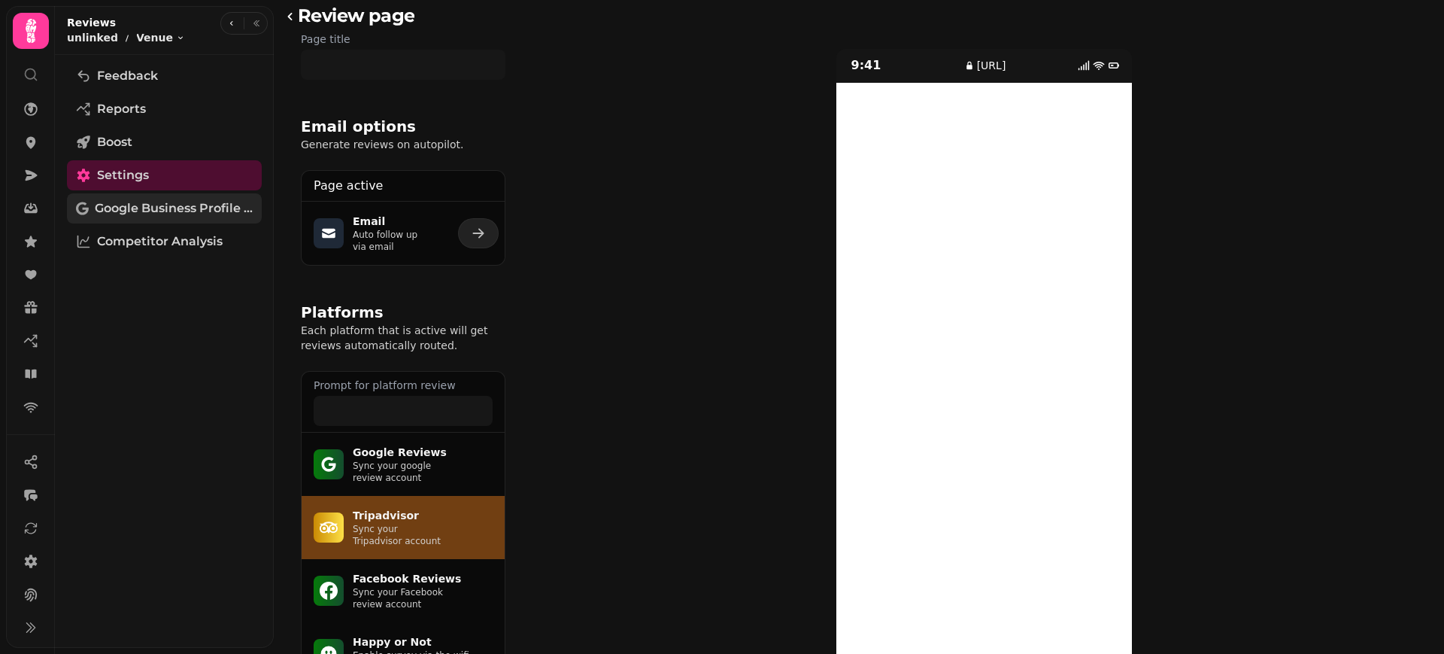
click at [212, 207] on span "Google Business Profile (Beta)" at bounding box center [174, 208] width 158 height 18
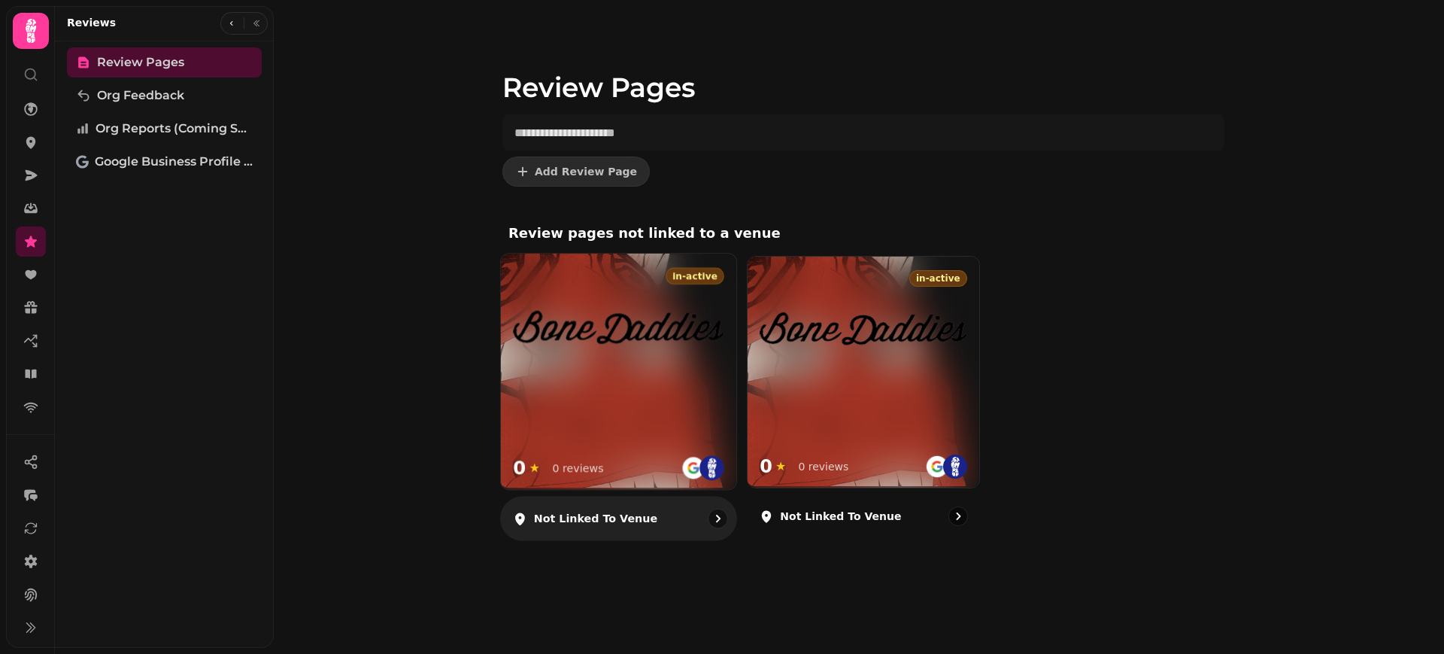
click at [559, 415] on h3 at bounding box center [618, 422] width 211 height 19
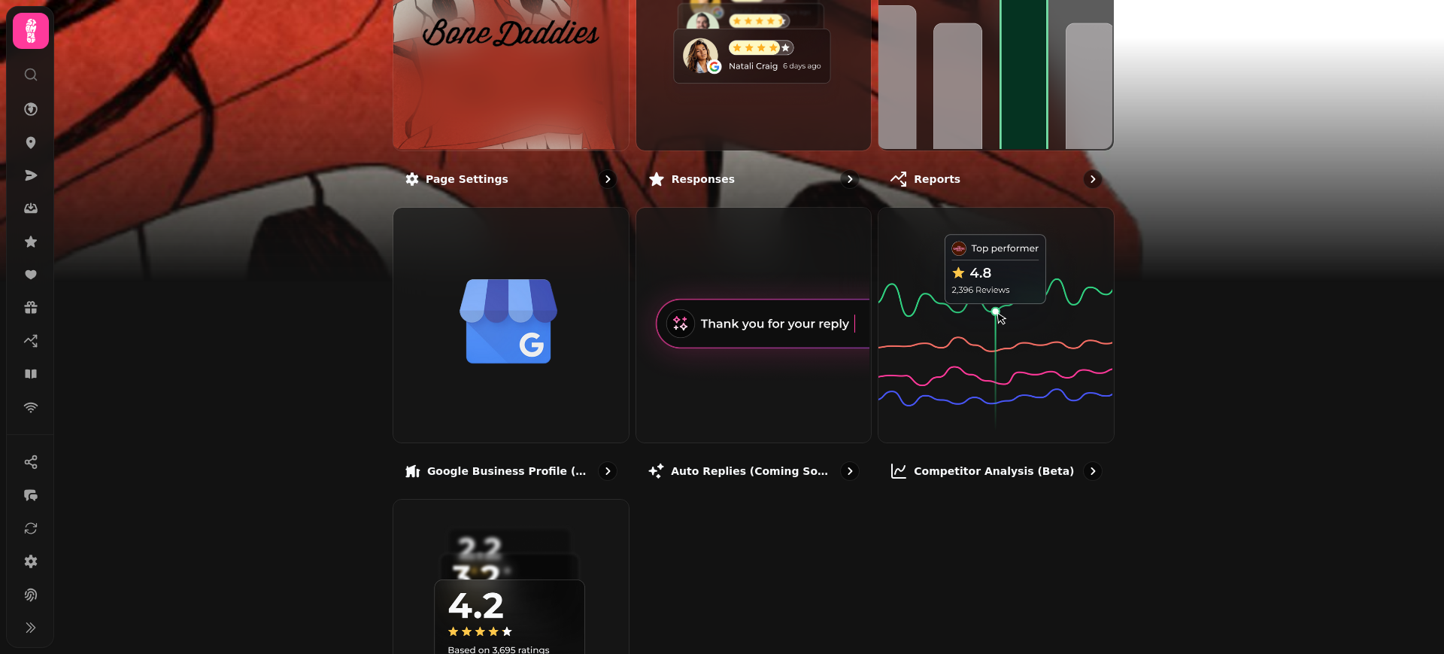
scroll to position [264, 0]
click at [559, 415] on img at bounding box center [509, 322] width 235 height 235
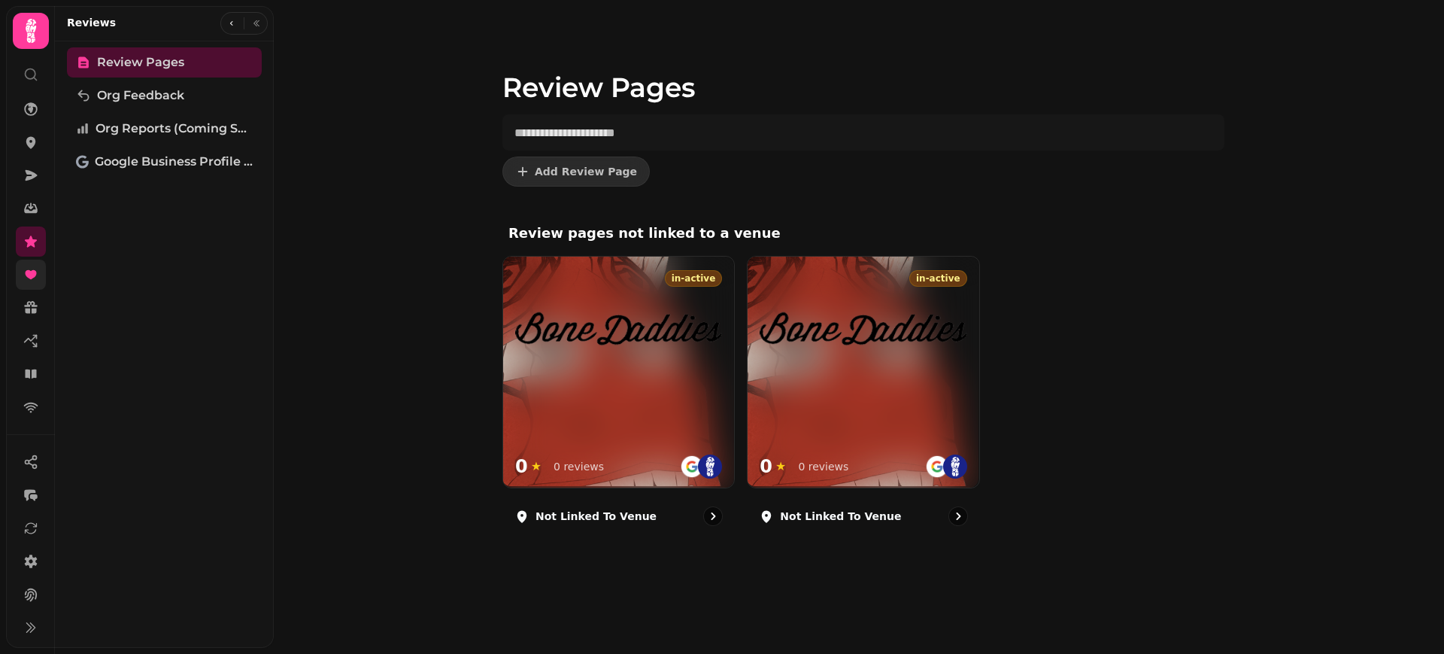
click at [23, 271] on link at bounding box center [31, 274] width 30 height 30
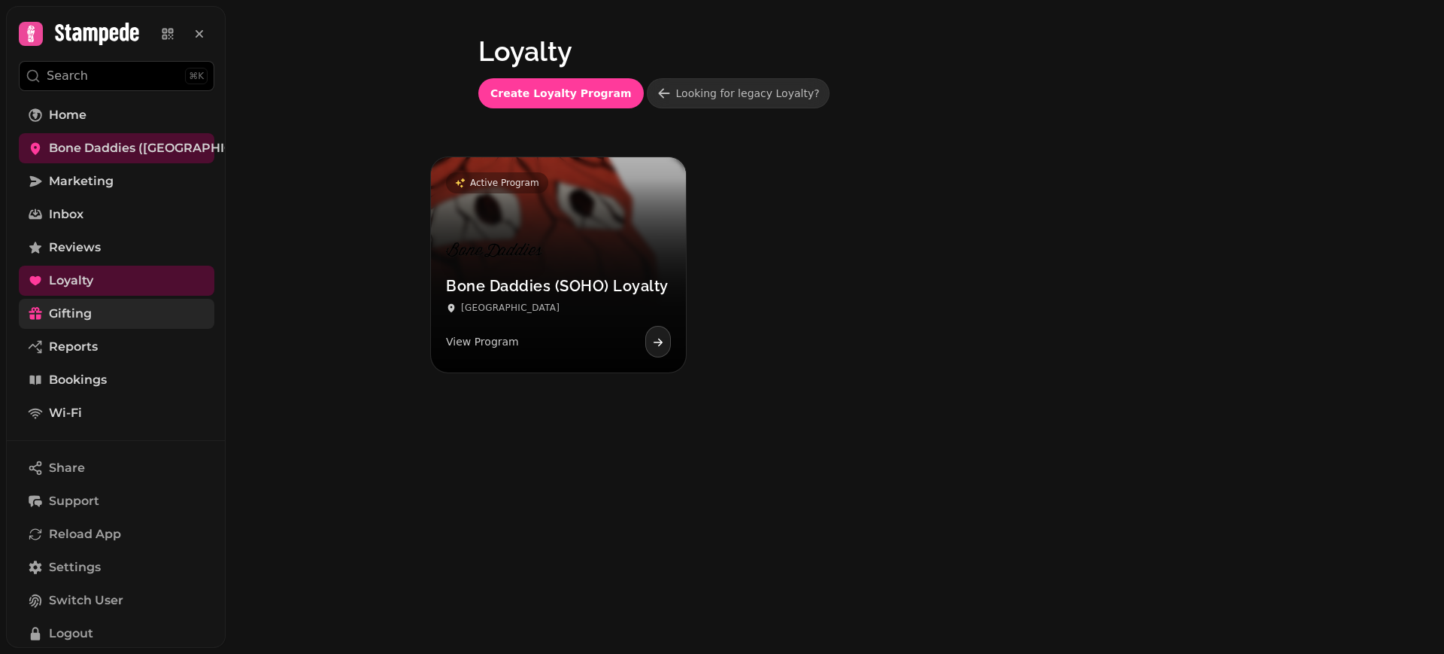
click at [63, 315] on span "Gifting" at bounding box center [70, 314] width 43 height 18
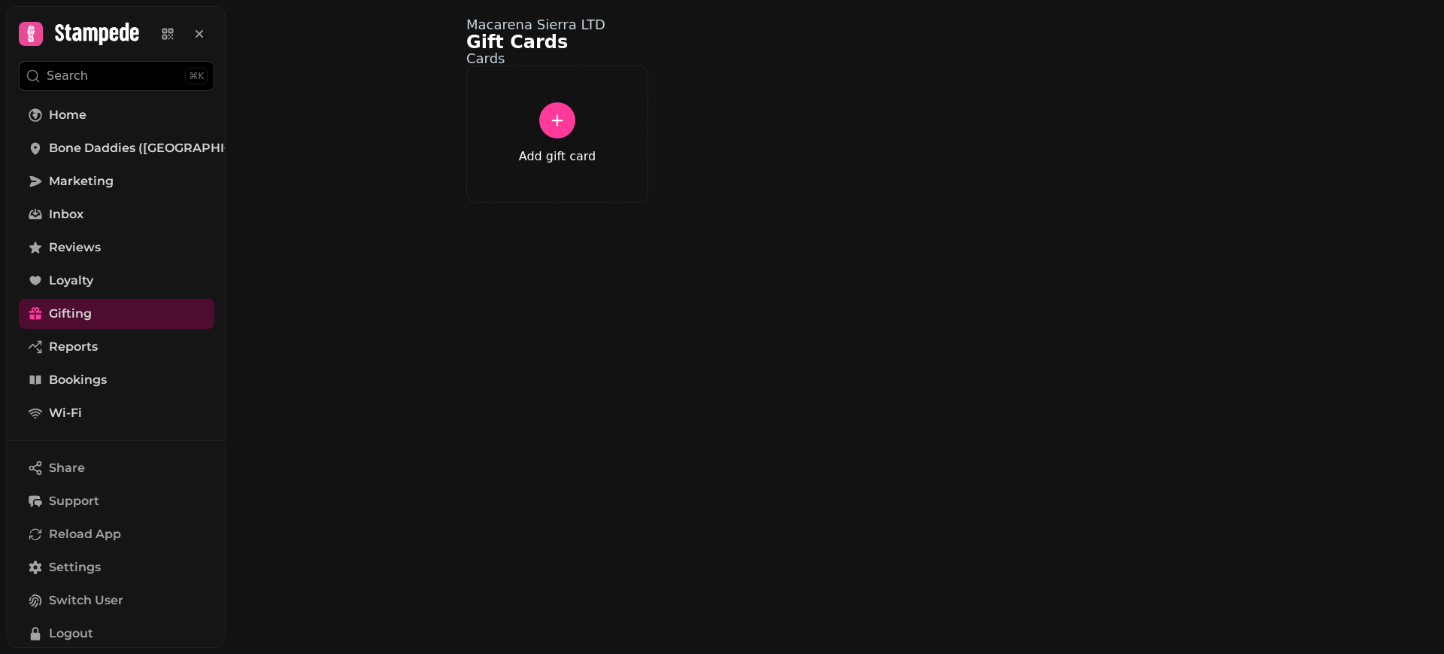
click at [555, 138] on div at bounding box center [557, 120] width 36 height 36
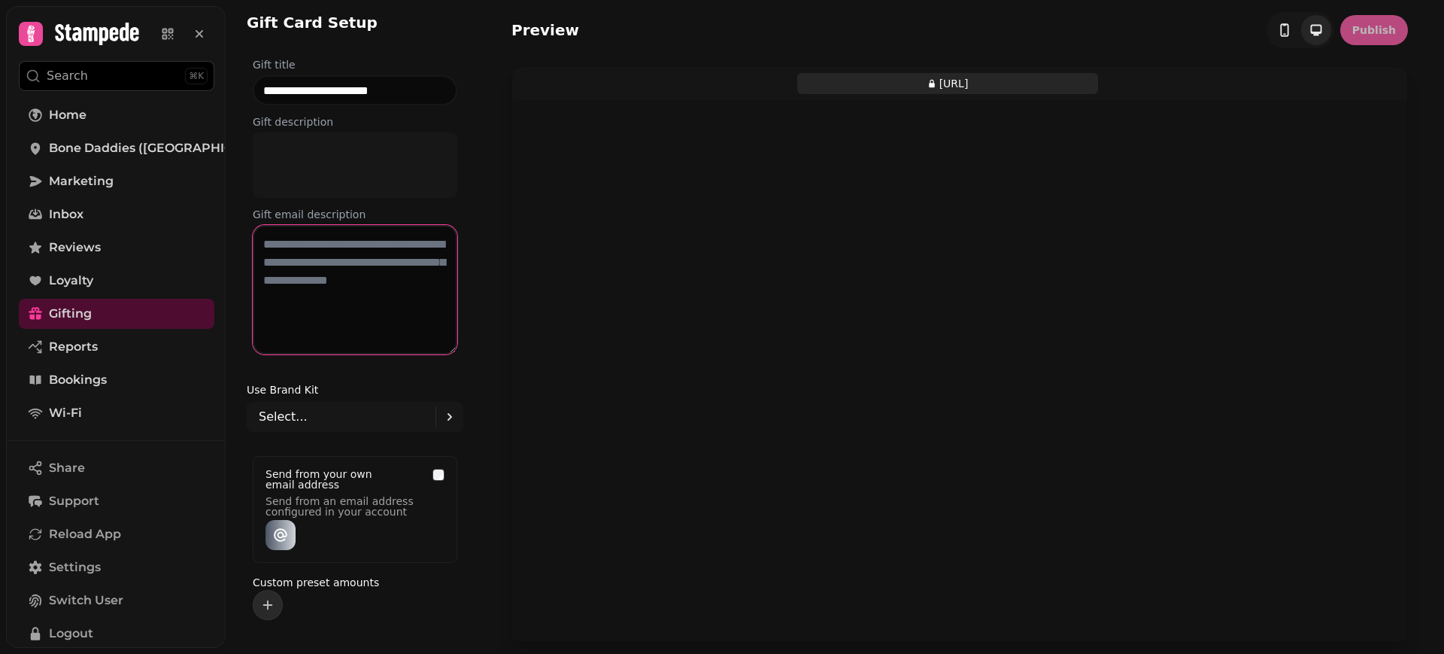
click at [338, 250] on textarea at bounding box center [355, 289] width 205 height 129
click at [321, 154] on div at bounding box center [355, 164] width 187 height 41
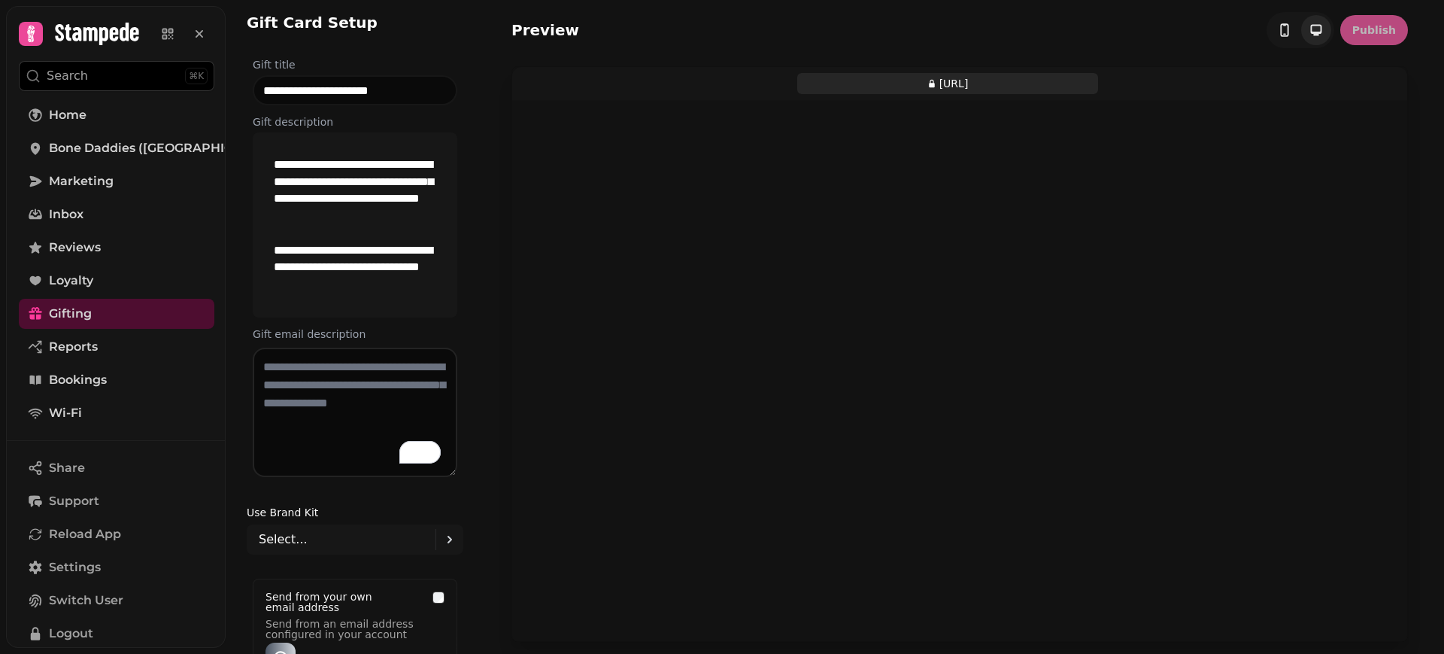
click at [387, 181] on p "**********" at bounding box center [353, 190] width 159 height 68
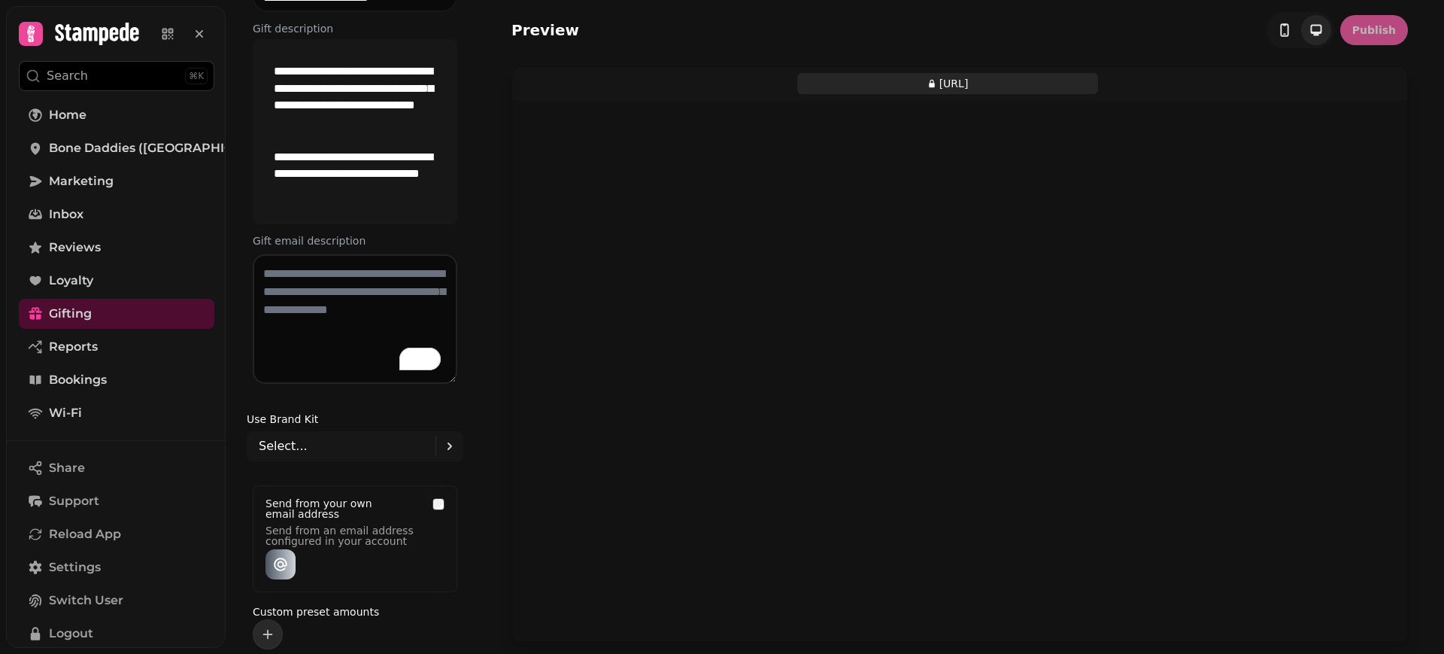
scroll to position [100, 0]
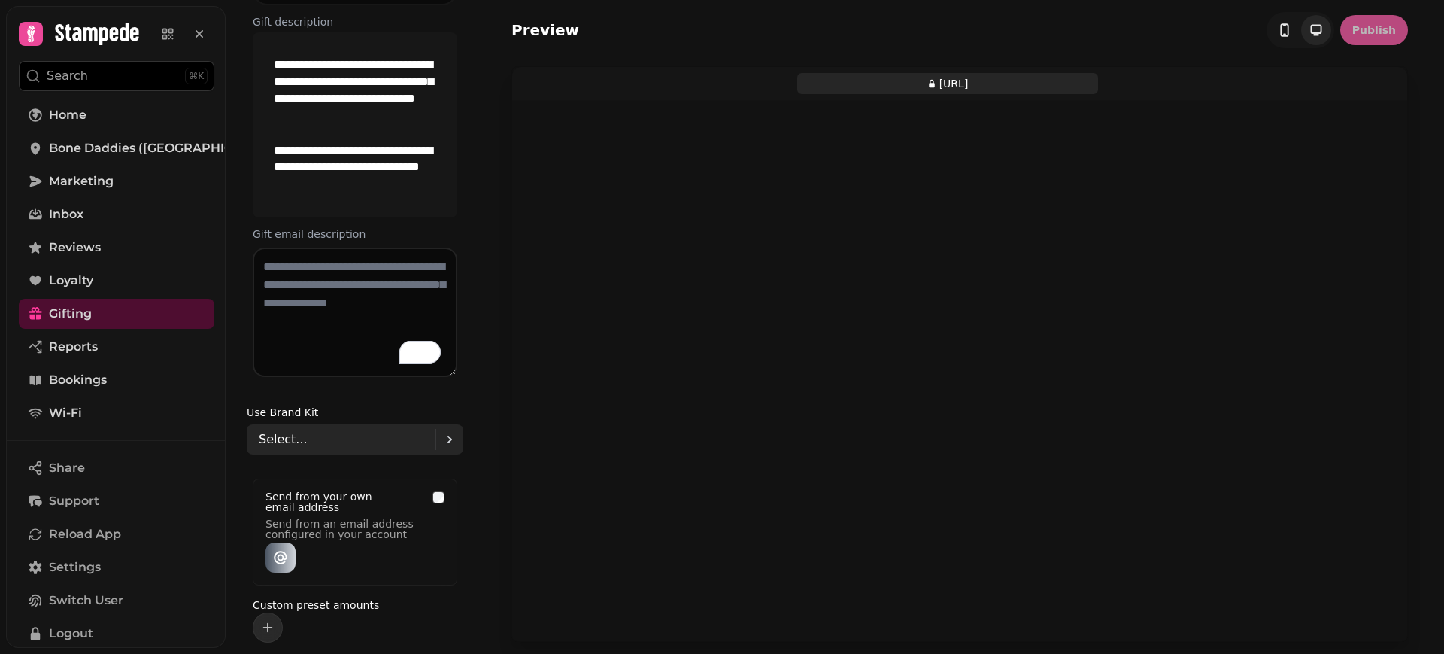
click at [355, 436] on div "Select..." at bounding box center [347, 439] width 177 height 30
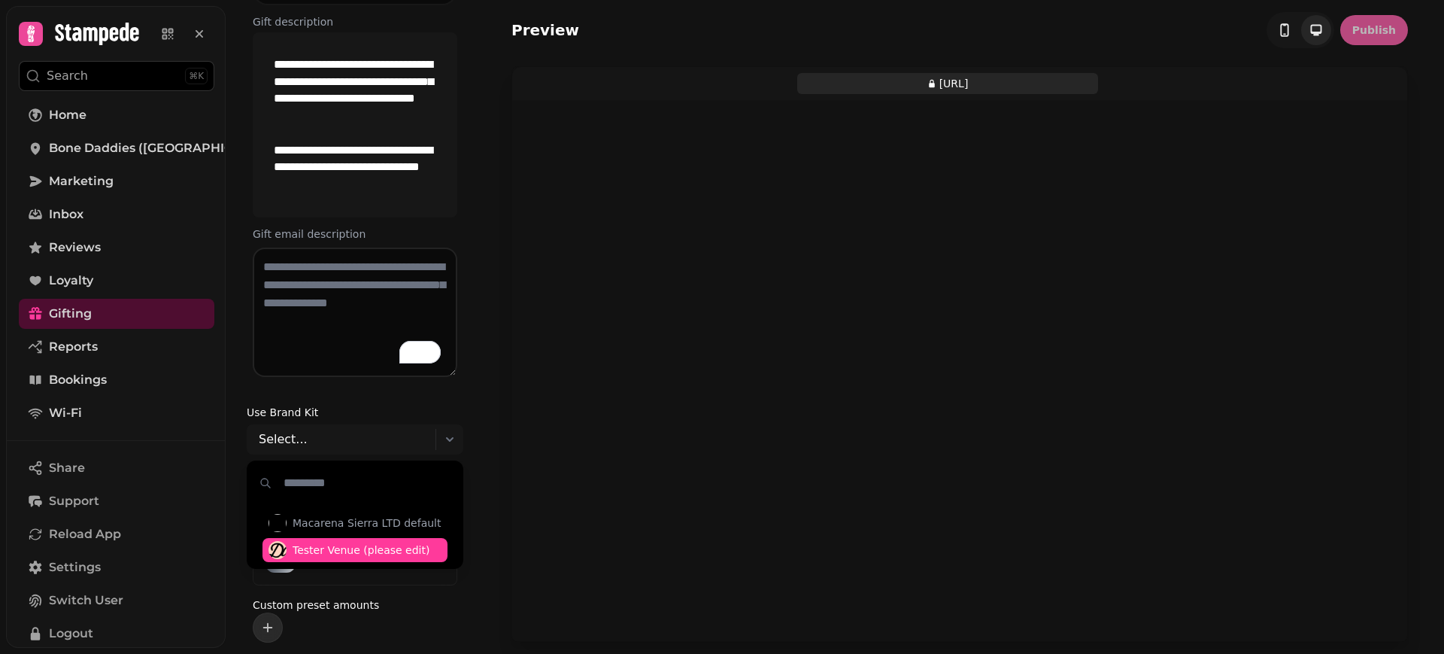
click at [353, 545] on span "Tester Venue (please edit)" at bounding box center [361, 549] width 137 height 15
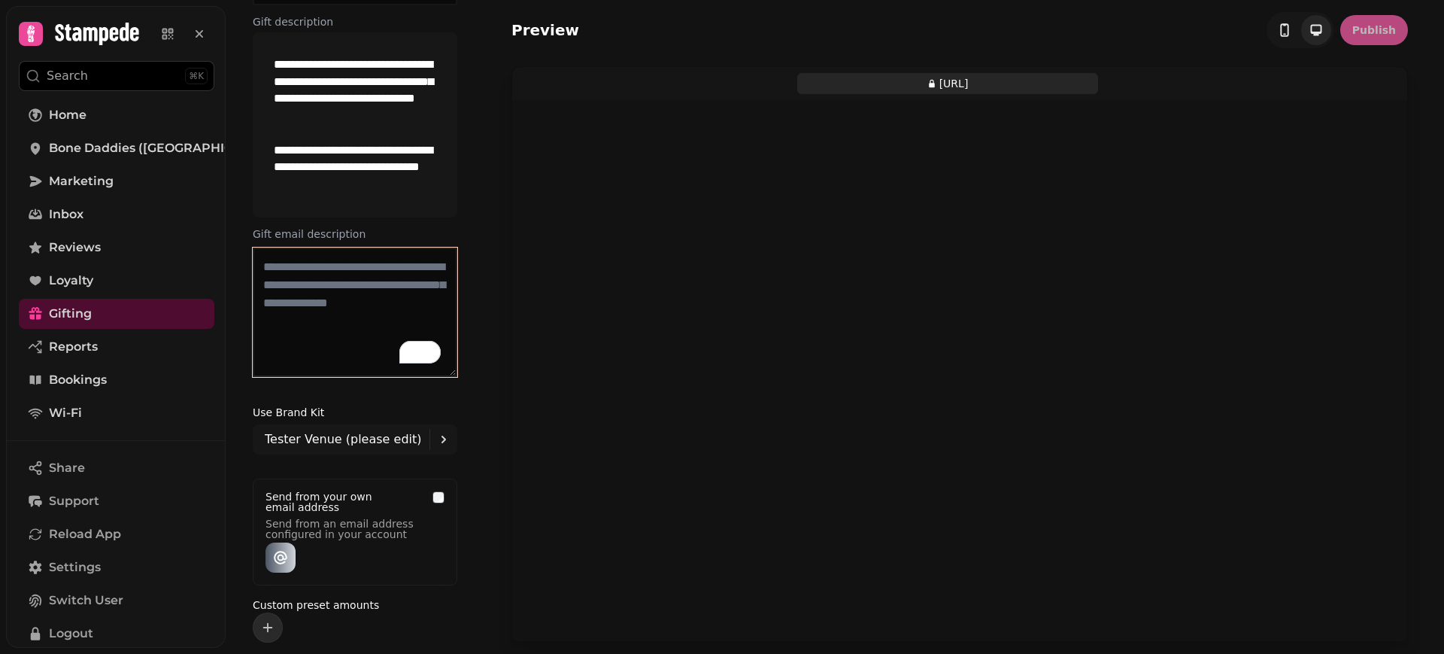
click at [324, 273] on textarea "To enrich screen reader interactions, please activate Accessibility in Grammarl…" at bounding box center [355, 311] width 205 height 129
click at [324, 273] on textarea "**********" at bounding box center [354, 311] width 202 height 129
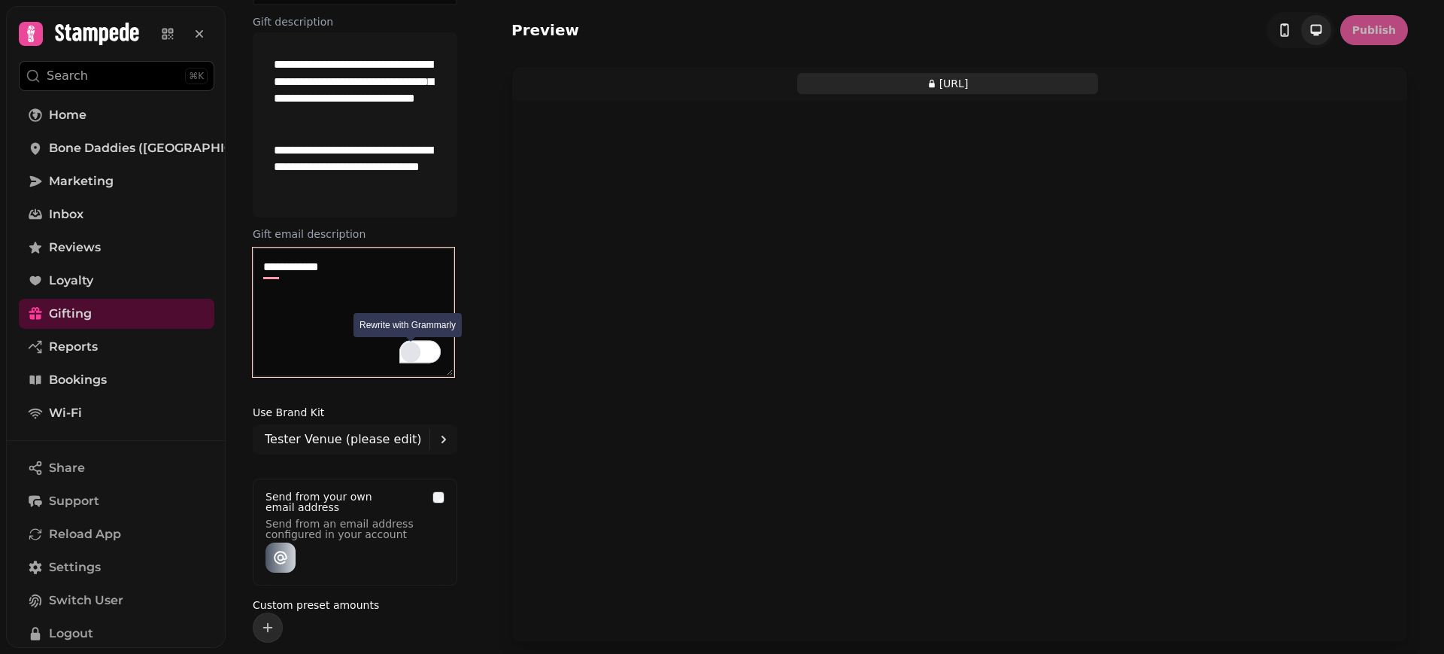
type textarea "**********"
click at [411, 351] on div "Rewrite with Grammarly" at bounding box center [410, 351] width 17 height 17
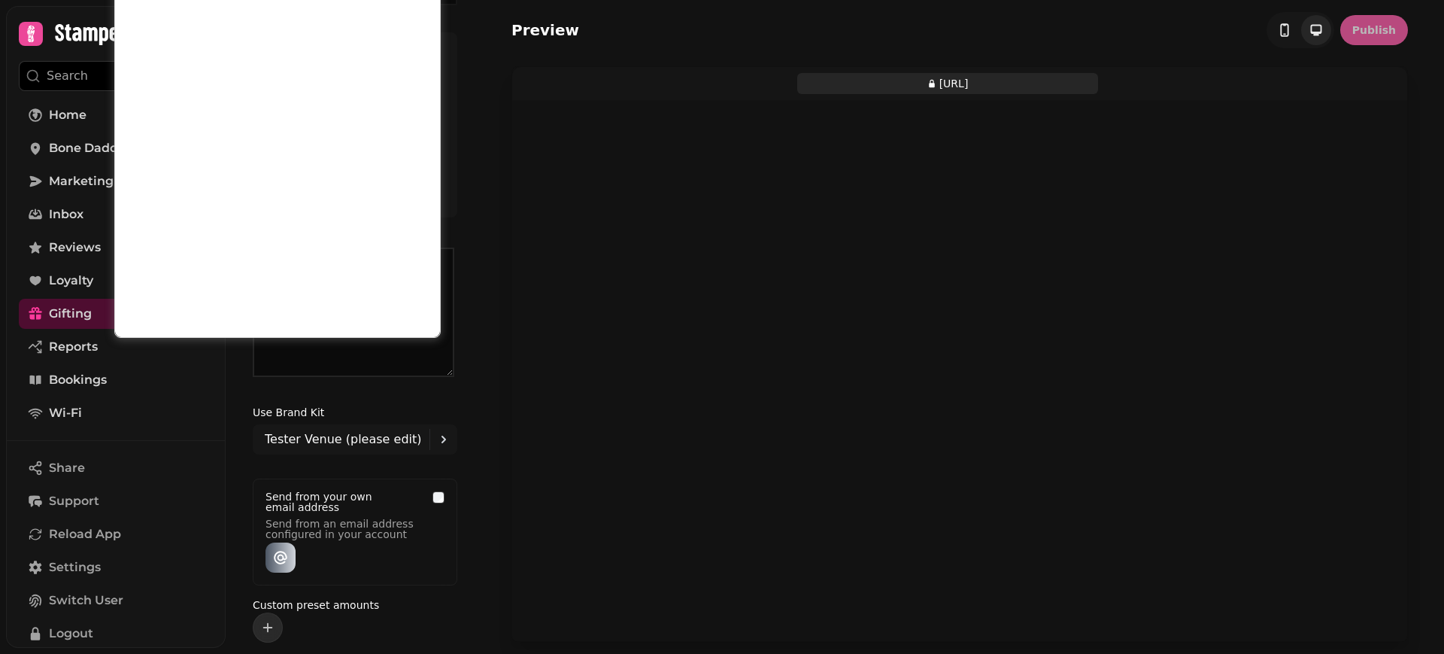
scroll to position [0, 0]
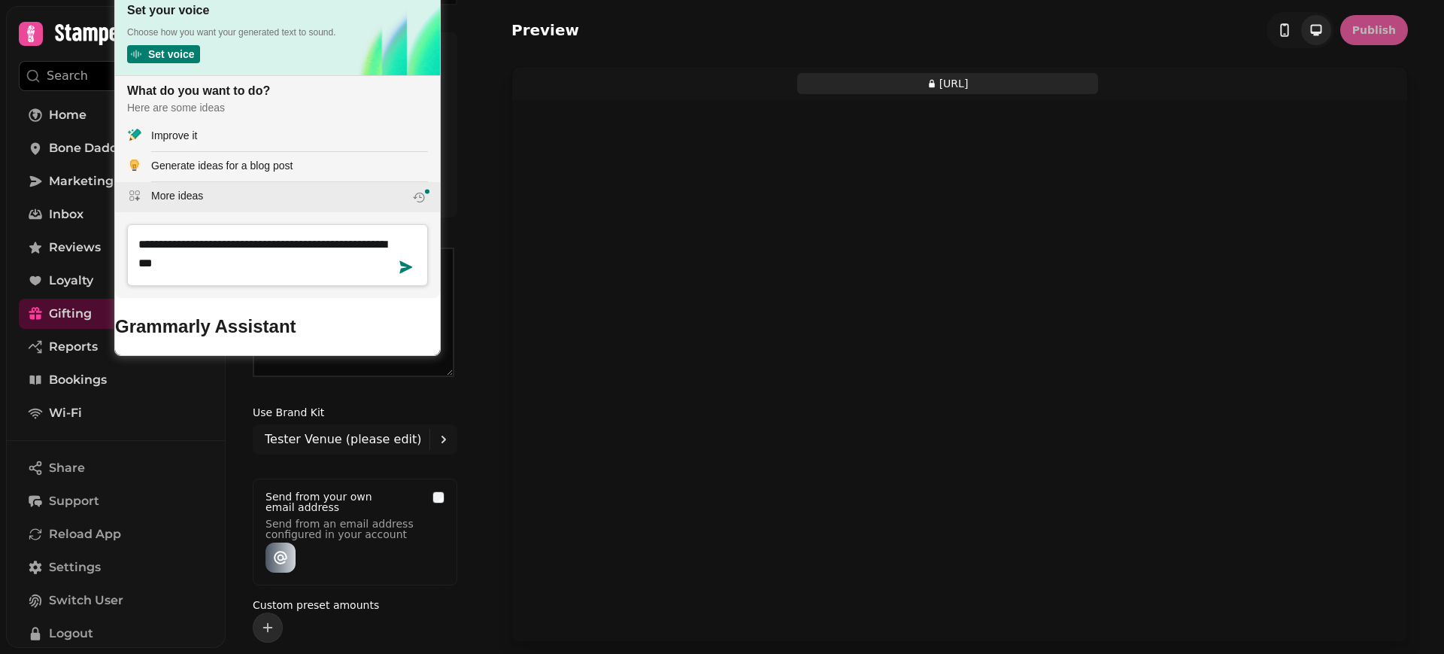
type textarea "**********"
click at [218, 204] on div "More ideas" at bounding box center [289, 196] width 277 height 16
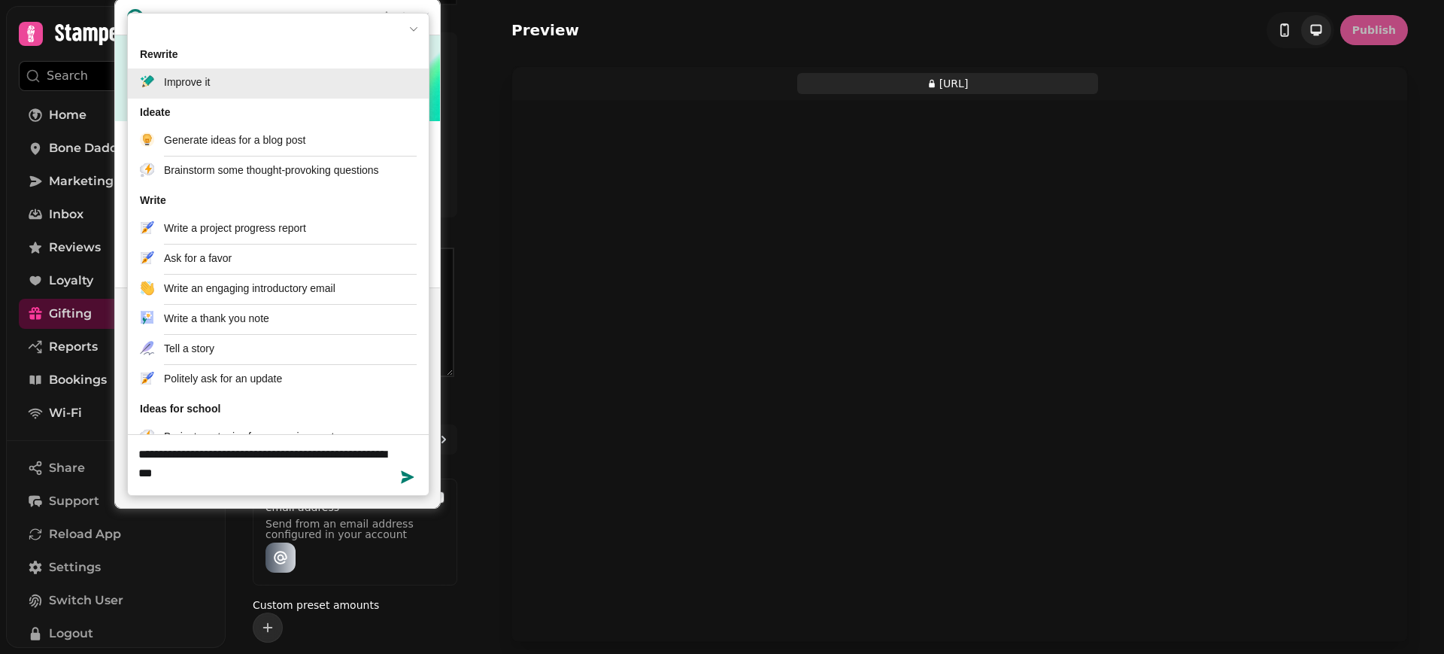
click at [236, 80] on div "Improve it" at bounding box center [290, 82] width 253 height 16
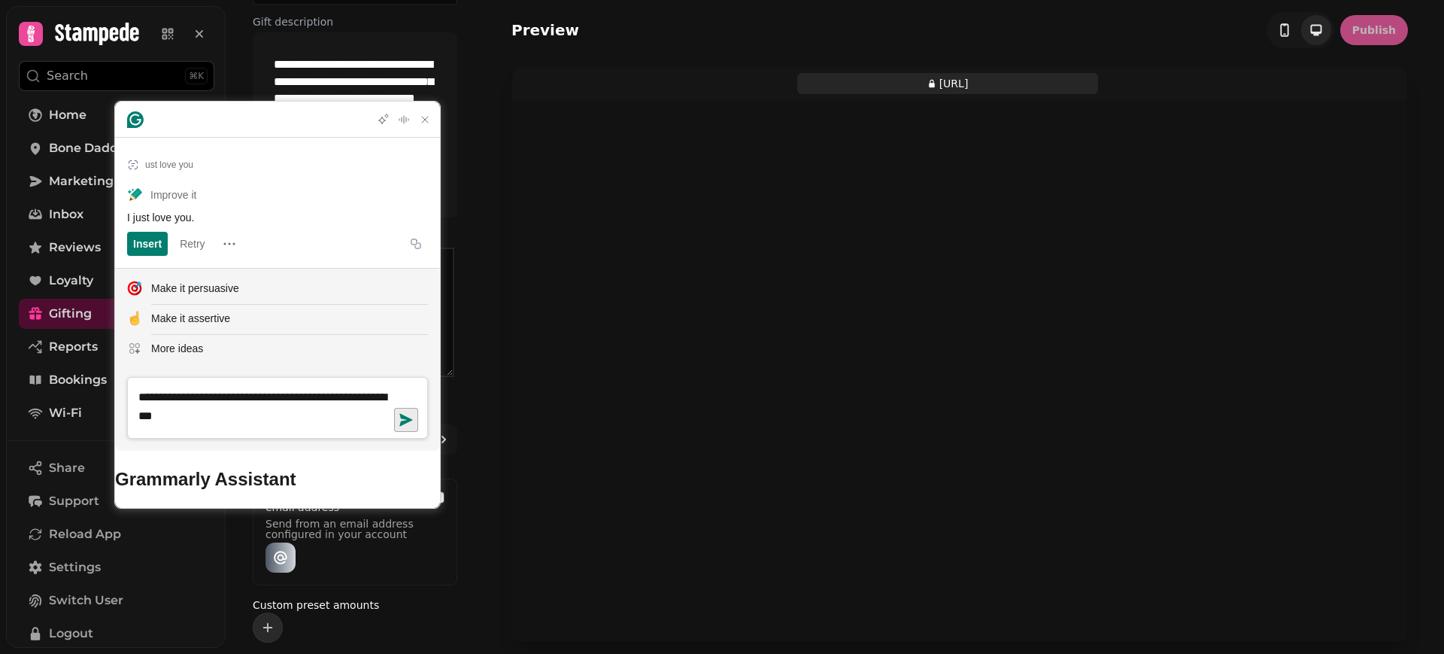
type textarea "**********"
click at [402, 426] on icon "Find a prompt" at bounding box center [405, 420] width 13 height 13
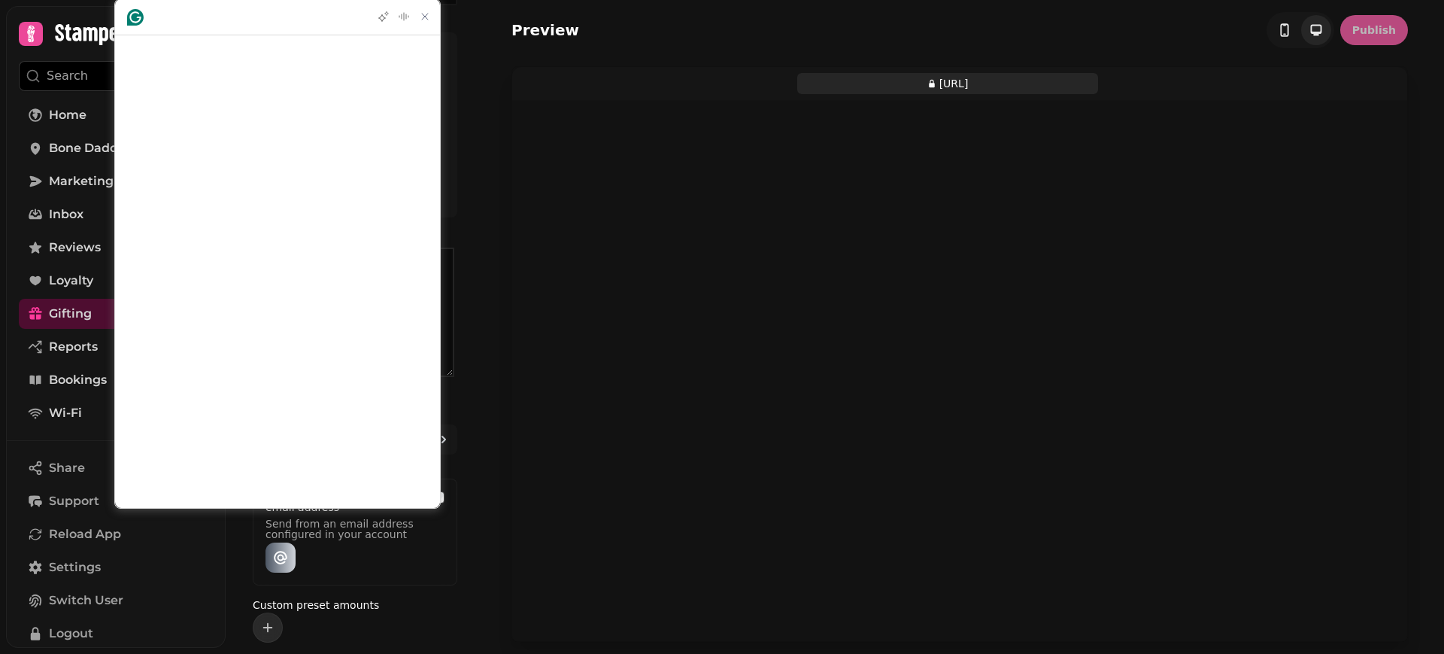
click at [463, 367] on div "**********" at bounding box center [355, 169] width 241 height 425
click at [426, 17] on icon "Close Grammarly Assistant" at bounding box center [425, 17] width 12 height 12
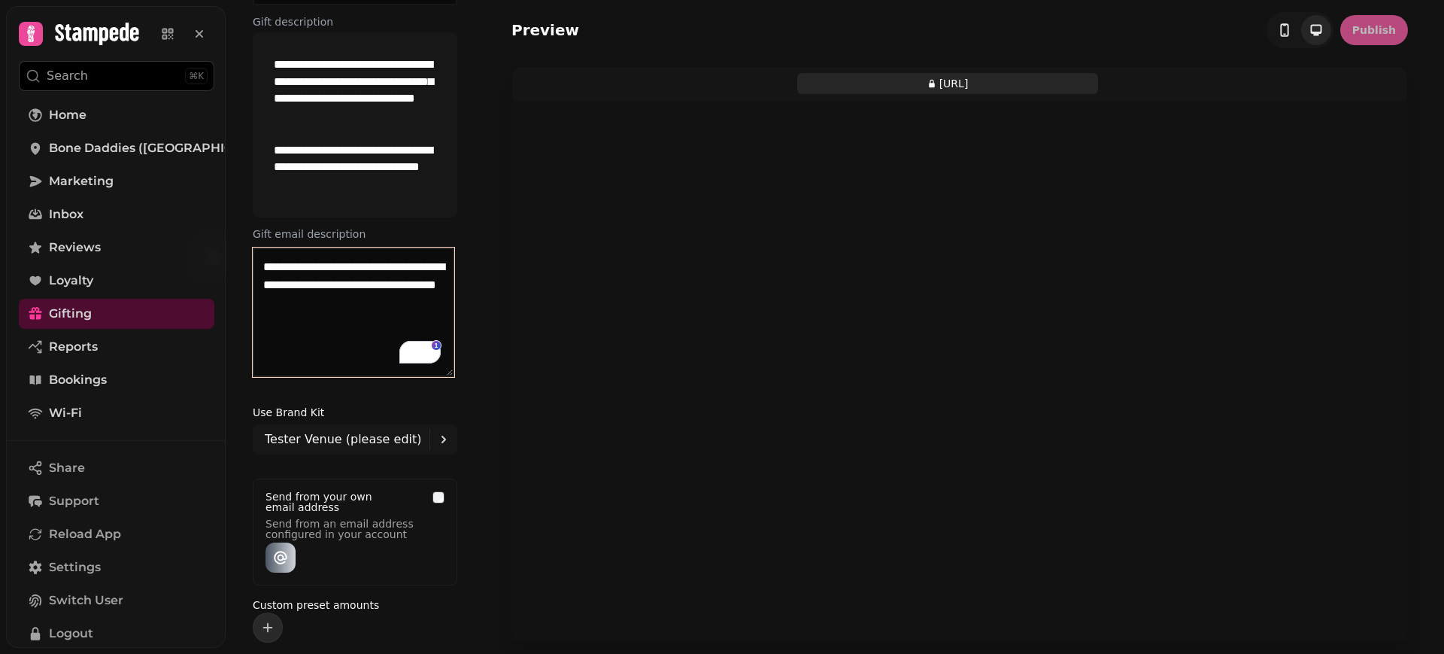
drag, startPoint x: 384, startPoint y: 293, endPoint x: 326, endPoint y: 293, distance: 57.9
click at [326, 293] on textarea "**********" at bounding box center [354, 311] width 202 height 129
drag, startPoint x: 356, startPoint y: 308, endPoint x: 292, endPoint y: 304, distance: 64.0
click at [292, 304] on textarea "**********" at bounding box center [354, 311] width 202 height 129
type textarea "**********"
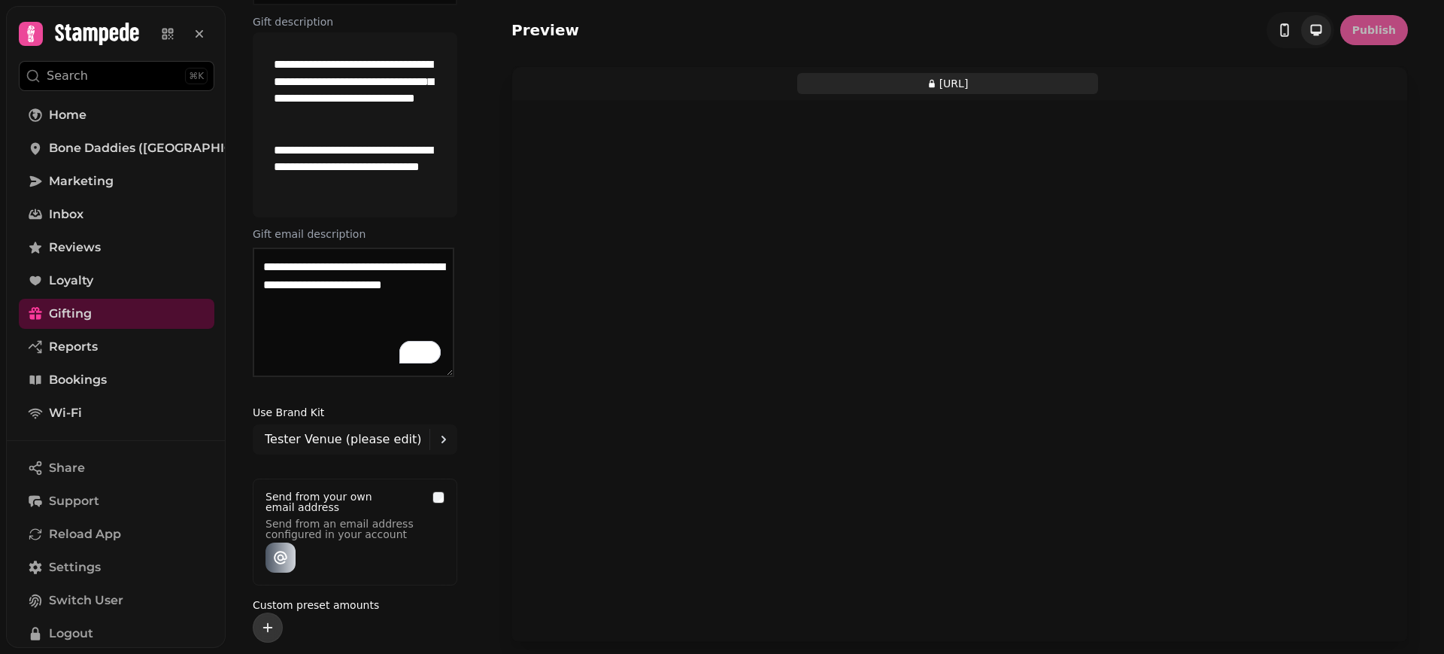
click at [273, 625] on icon "add" at bounding box center [267, 627] width 15 height 15
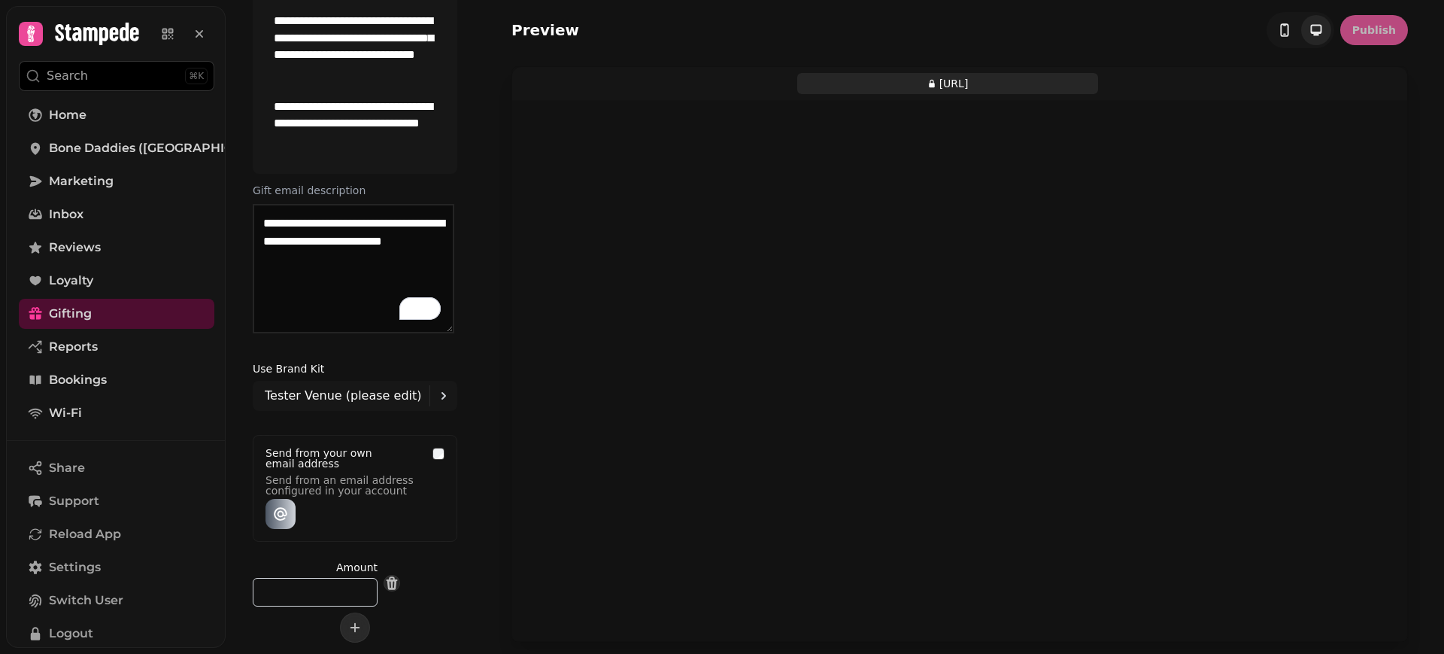
scroll to position [144, 0]
click at [311, 590] on input "*" at bounding box center [315, 592] width 125 height 29
click at [371, 628] on div "Custom preset amounts" at bounding box center [355, 621] width 205 height 42
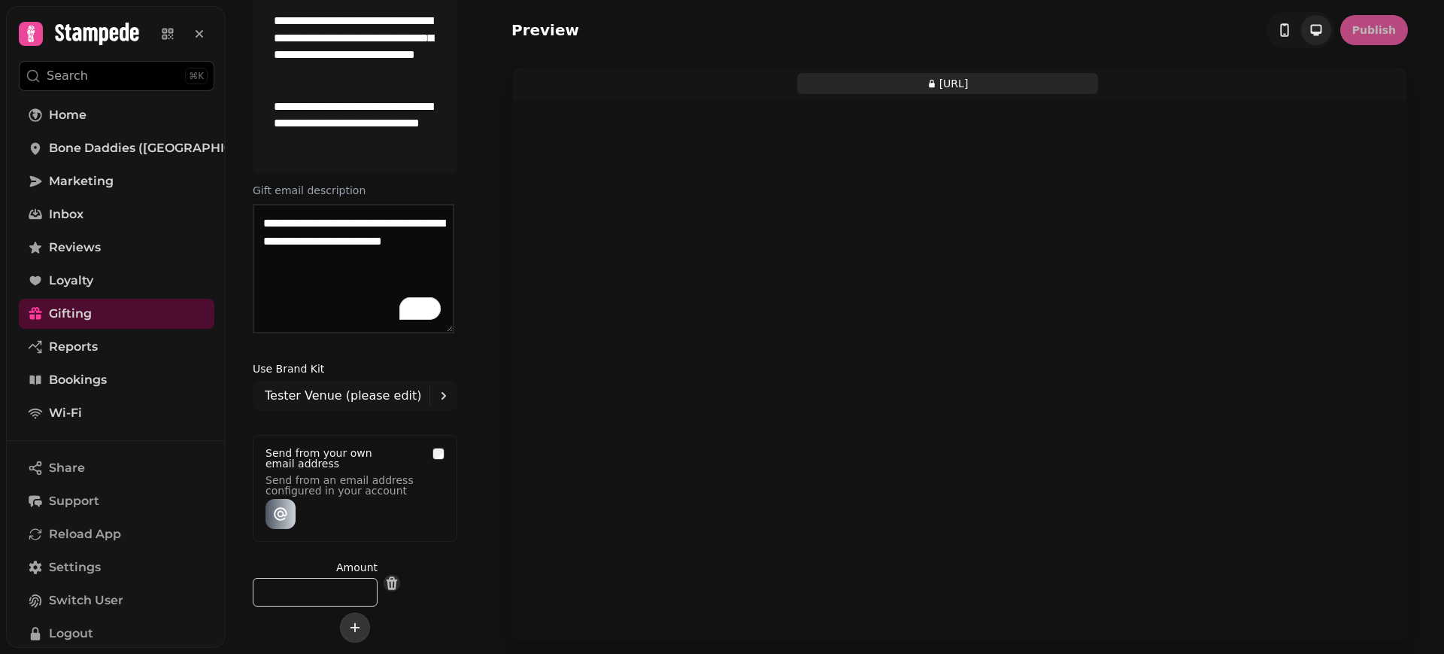
click at [357, 628] on icon "add" at bounding box center [354, 627] width 15 height 15
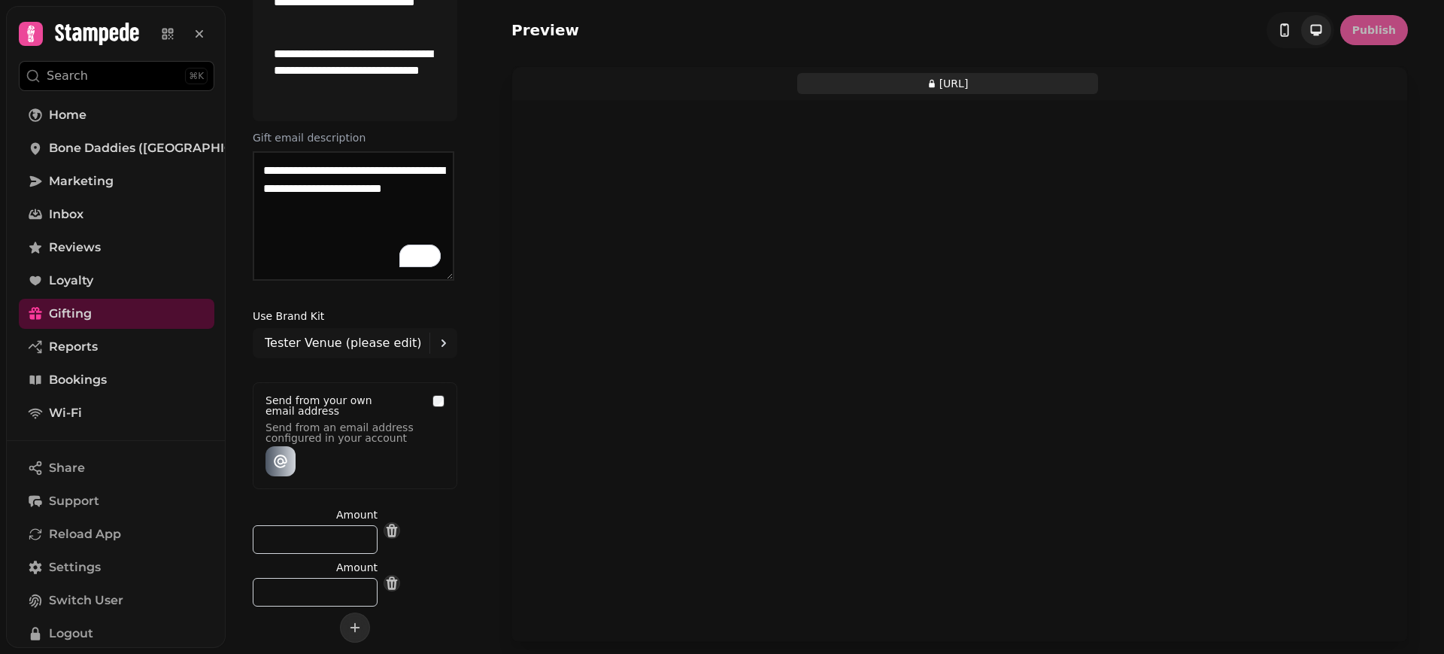
scroll to position [196, 0]
drag, startPoint x: 277, startPoint y: 534, endPoint x: 237, endPoint y: 533, distance: 39.9
click at [237, 533] on div "Amount ** Amount * Custom preset amounts" at bounding box center [355, 574] width 241 height 135
type input "**"
click at [437, 526] on div "Amount ** Amount *" at bounding box center [355, 556] width 205 height 99
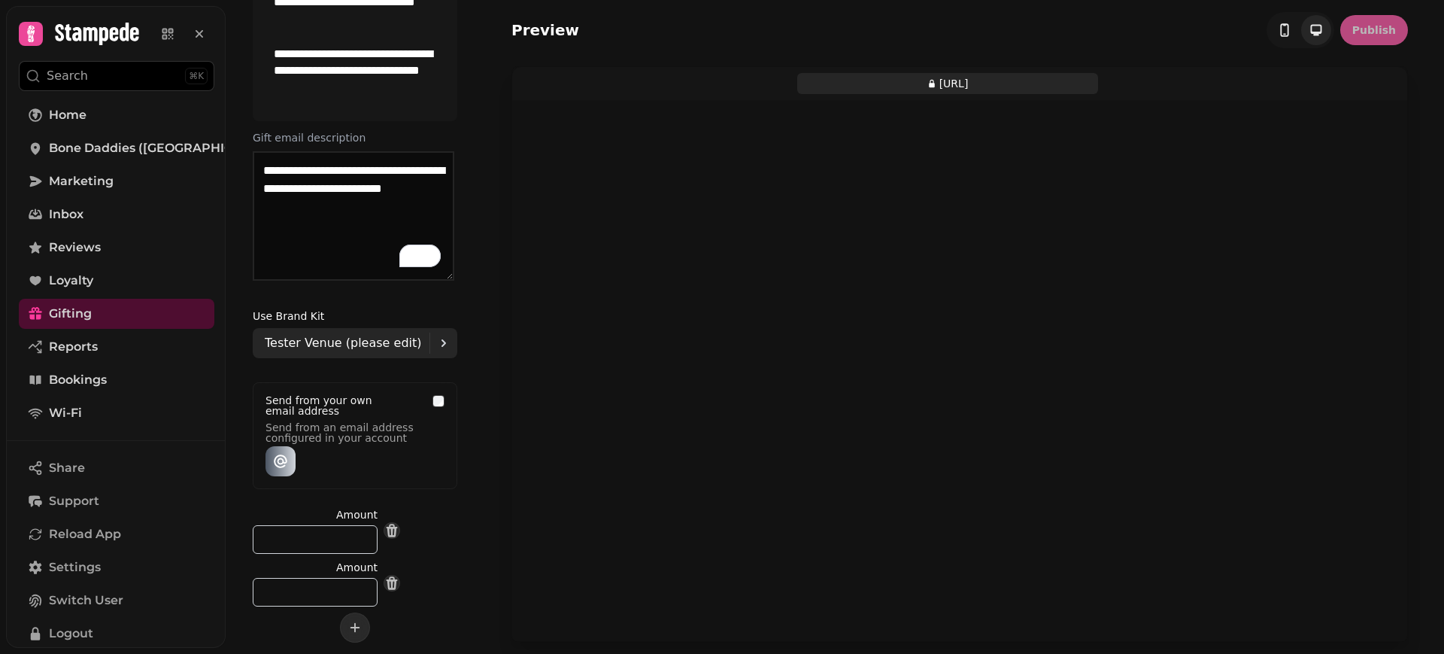
click at [436, 341] on icon at bounding box center [444, 343] width 18 height 18
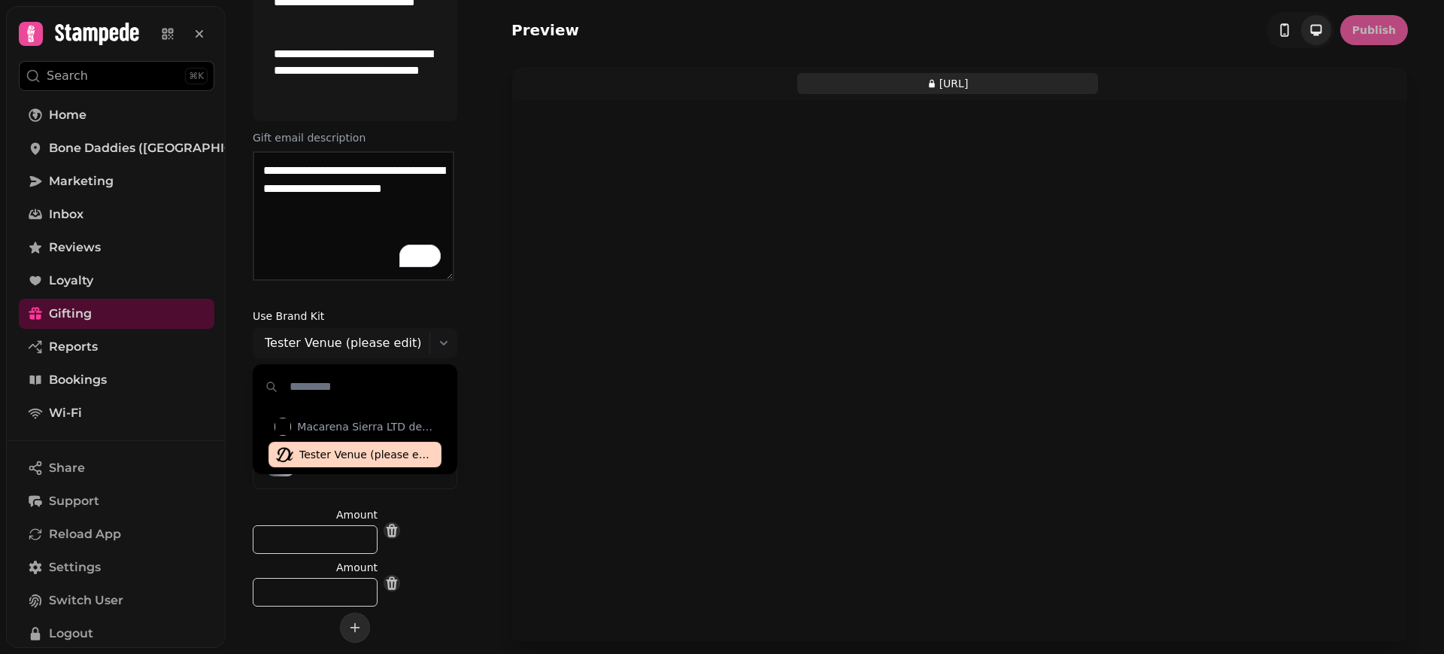
click at [387, 456] on span "Tester Venue (please edit)" at bounding box center [366, 454] width 135 height 15
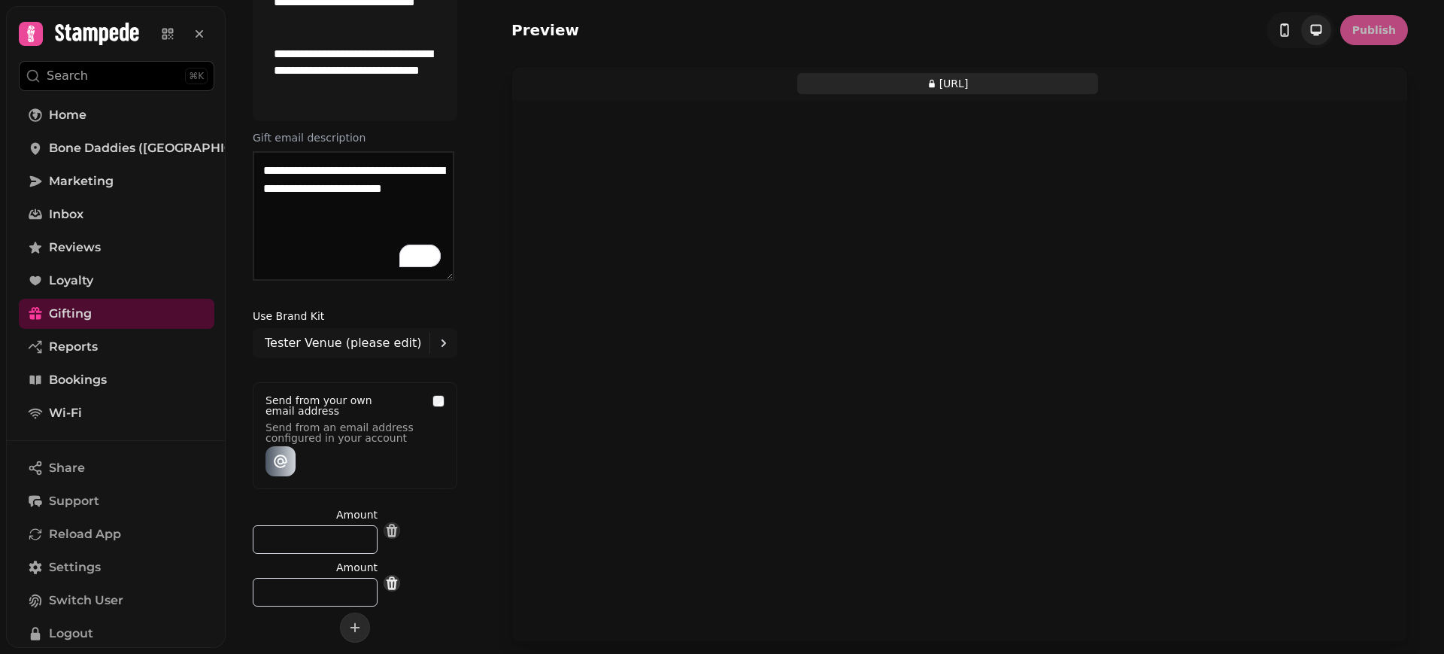
click at [398, 581] on icon "remove" at bounding box center [392, 583] width 11 height 14
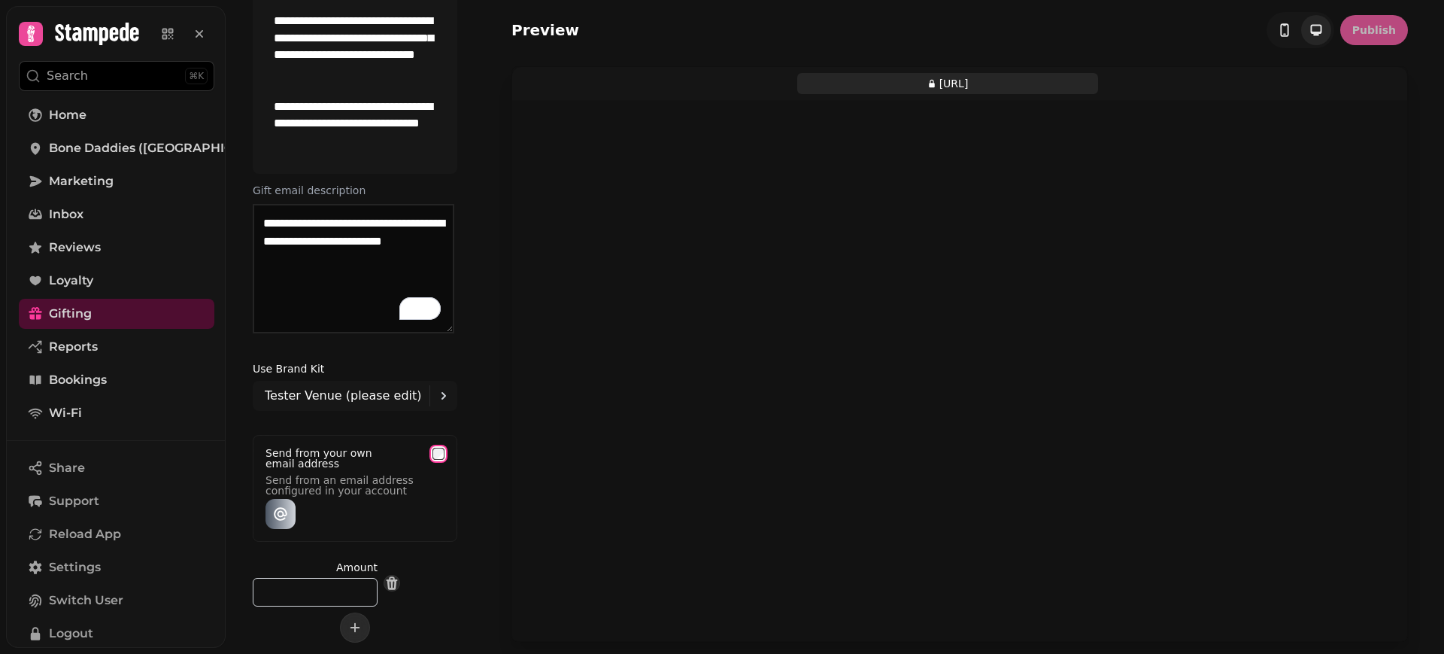
select select "**********"
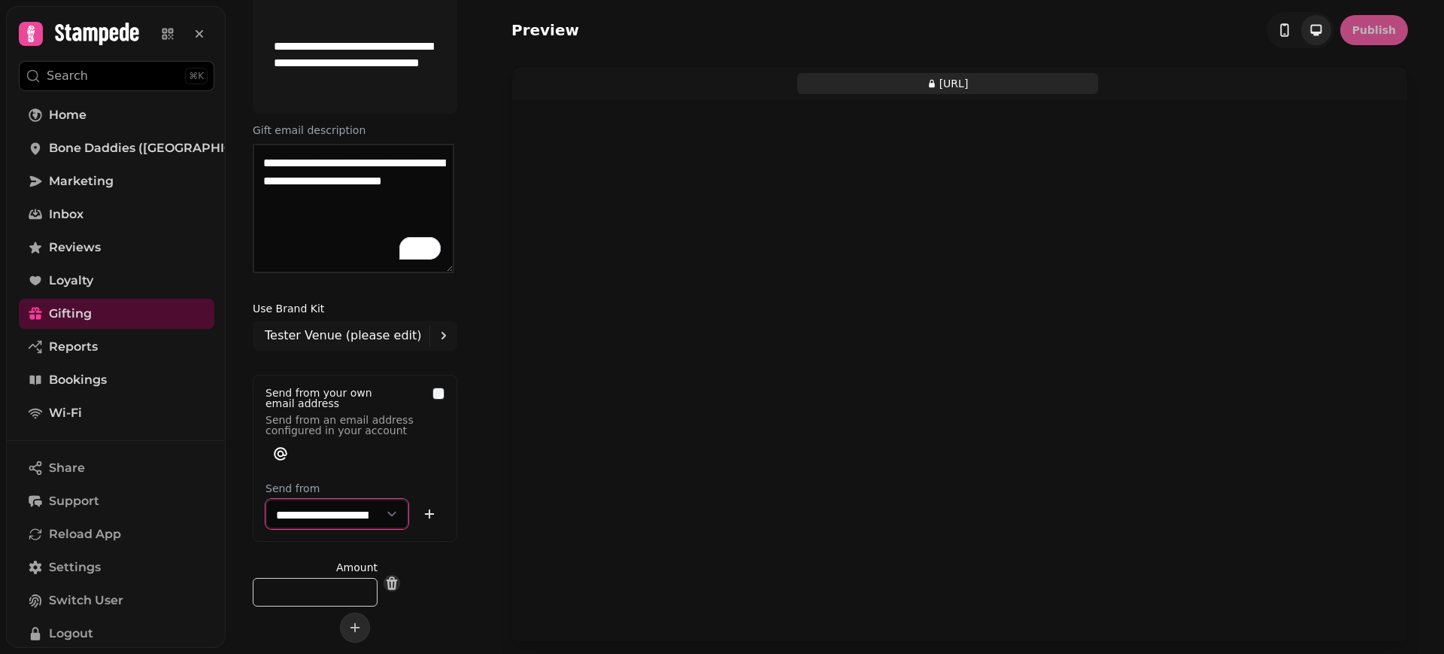
click at [321, 515] on select "**********" at bounding box center [336, 514] width 143 height 30
click at [265, 499] on select "**********" at bounding box center [336, 514] width 143 height 30
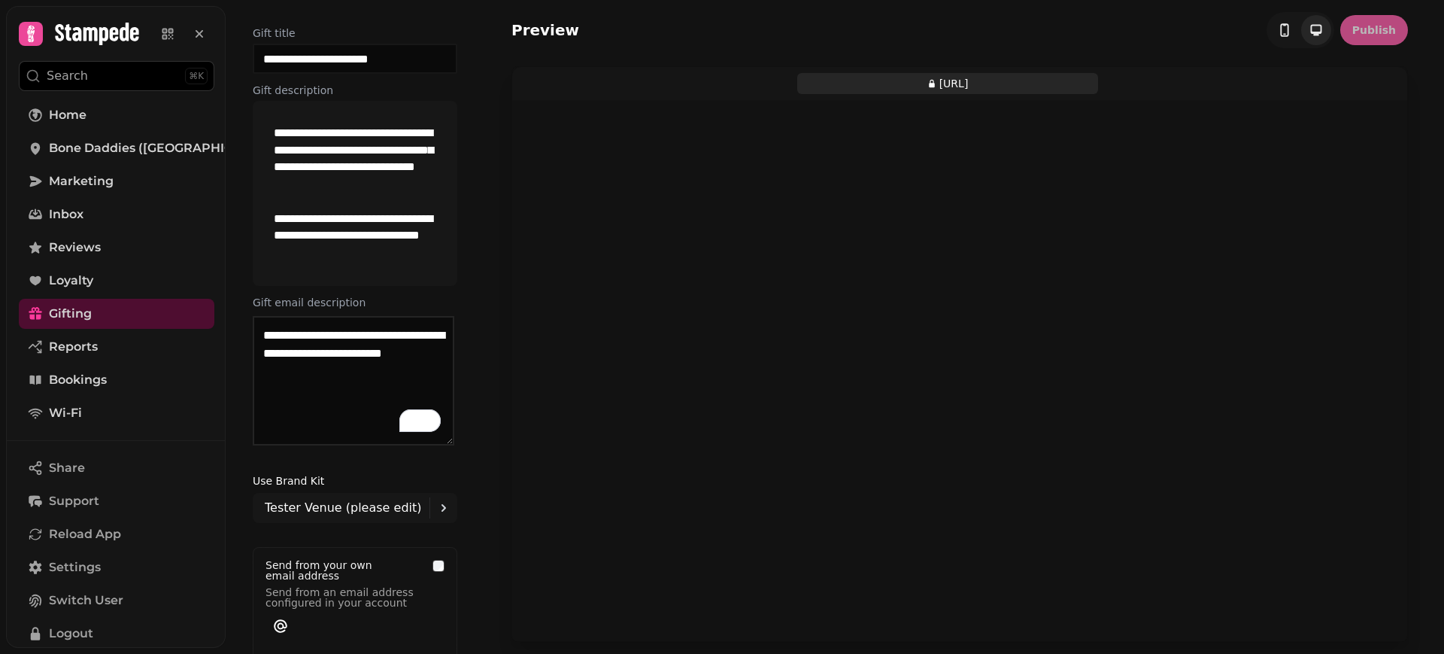
scroll to position [0, 0]
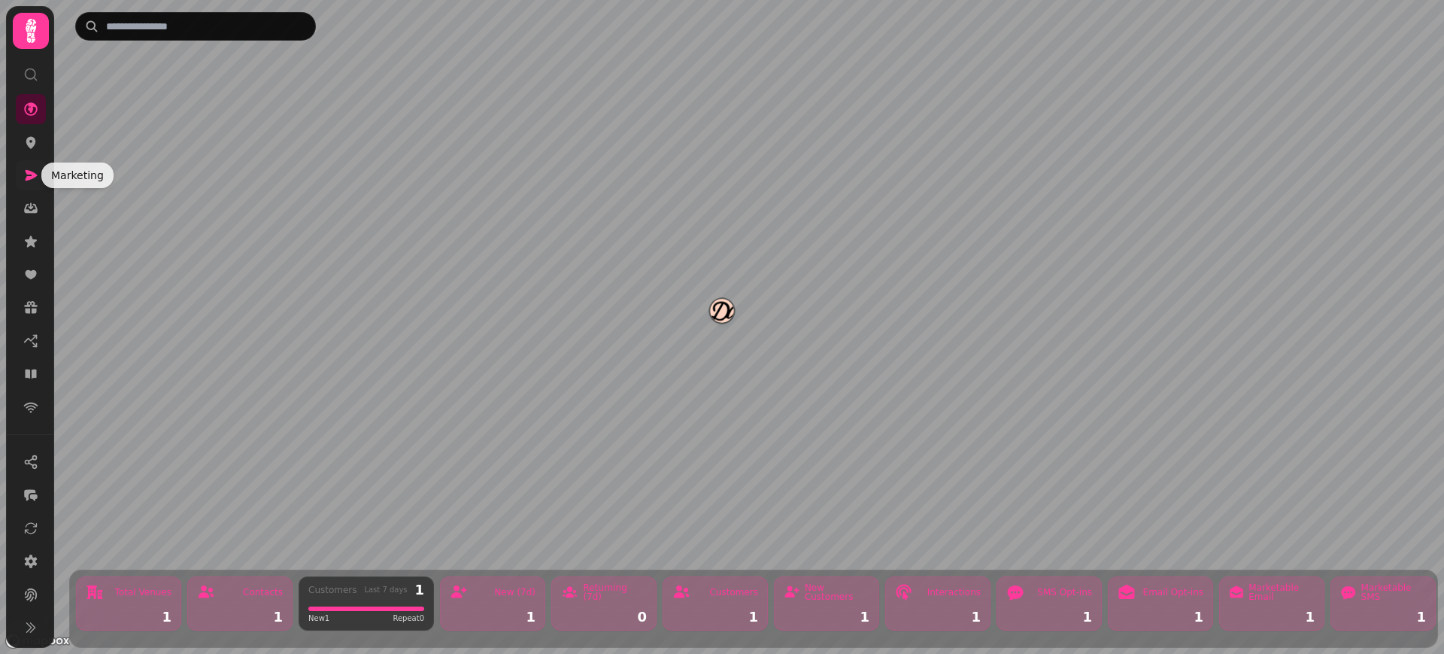
click at [26, 176] on icon at bounding box center [30, 175] width 15 height 15
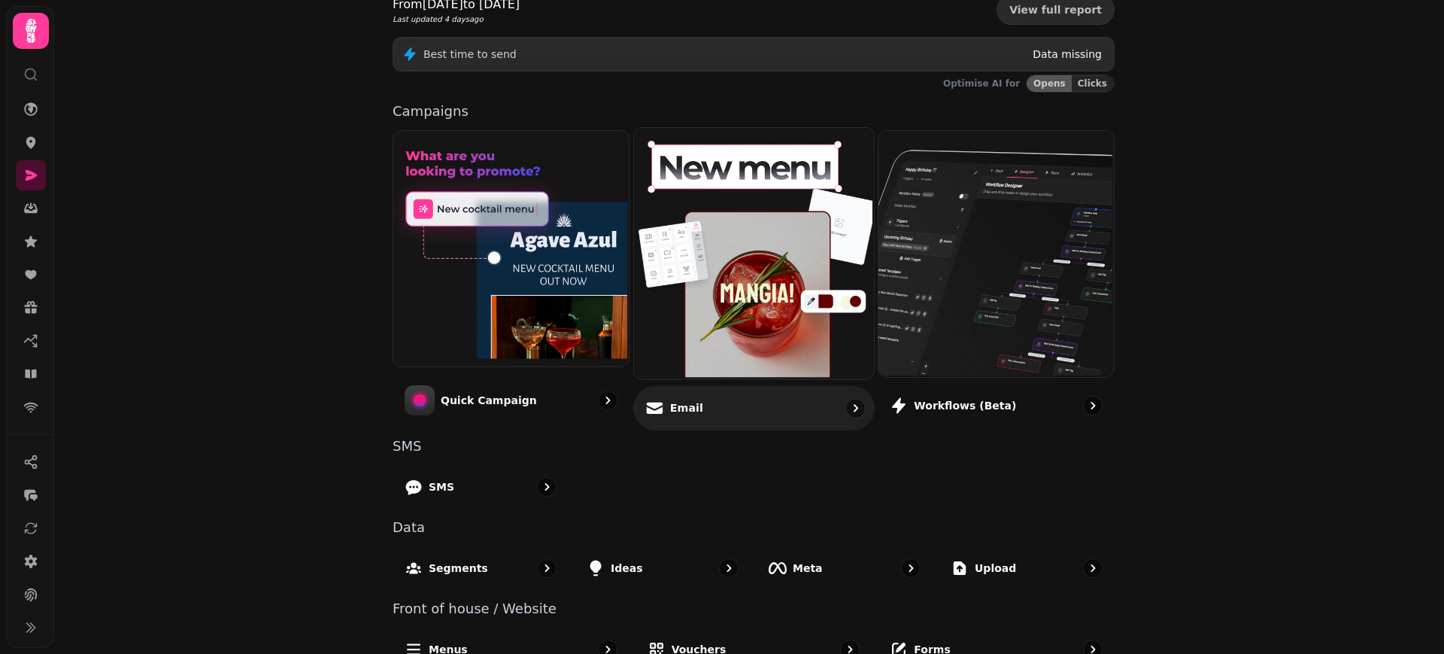
scroll to position [262, 0]
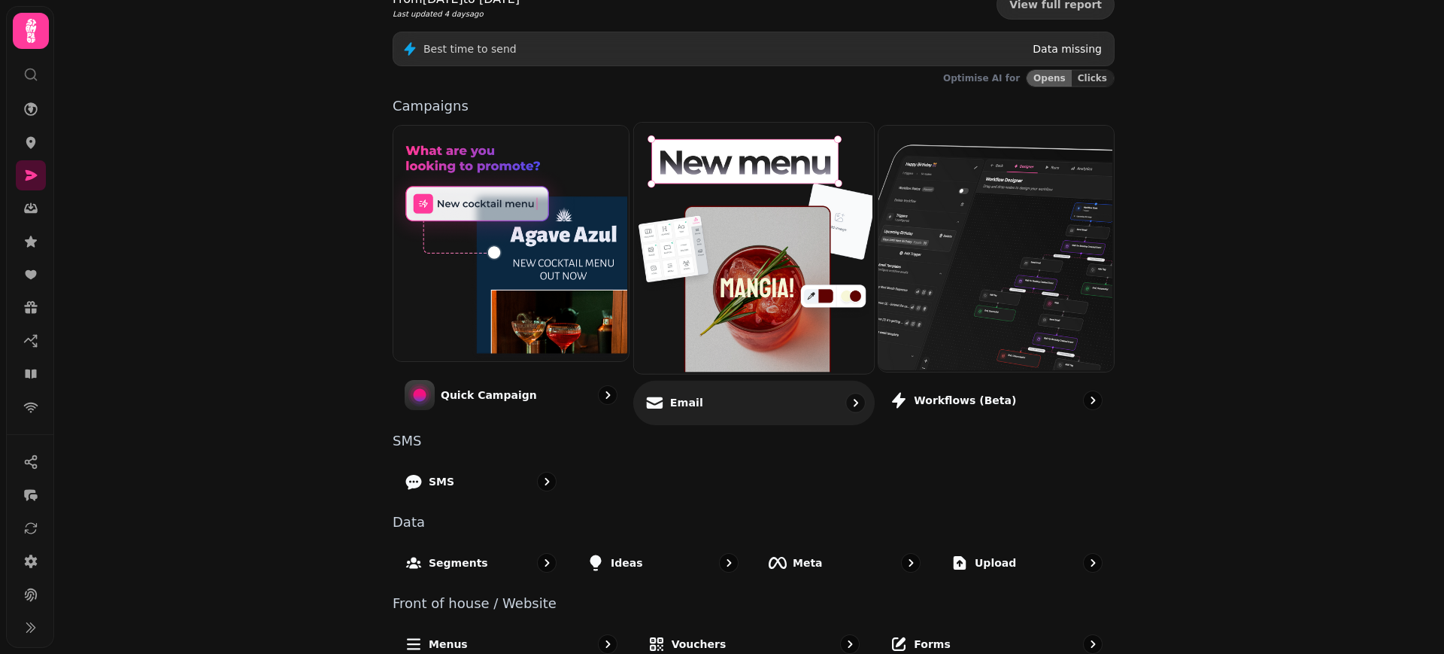
click at [696, 405] on div "Email" at bounding box center [753, 402] width 241 height 44
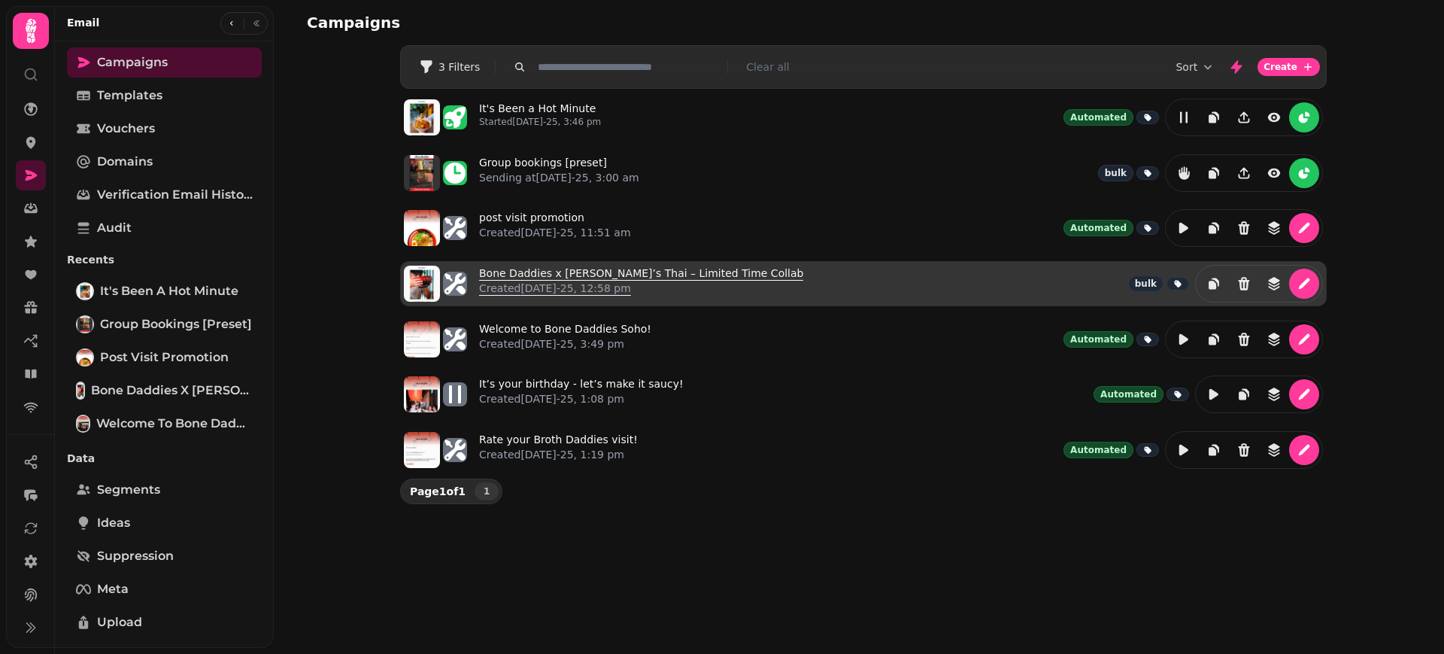
click at [592, 272] on link "Bone Daddies x [PERSON_NAME]’s Thai – Limited Time Collab Created [DATE]-25, 12…" at bounding box center [641, 283] width 324 height 36
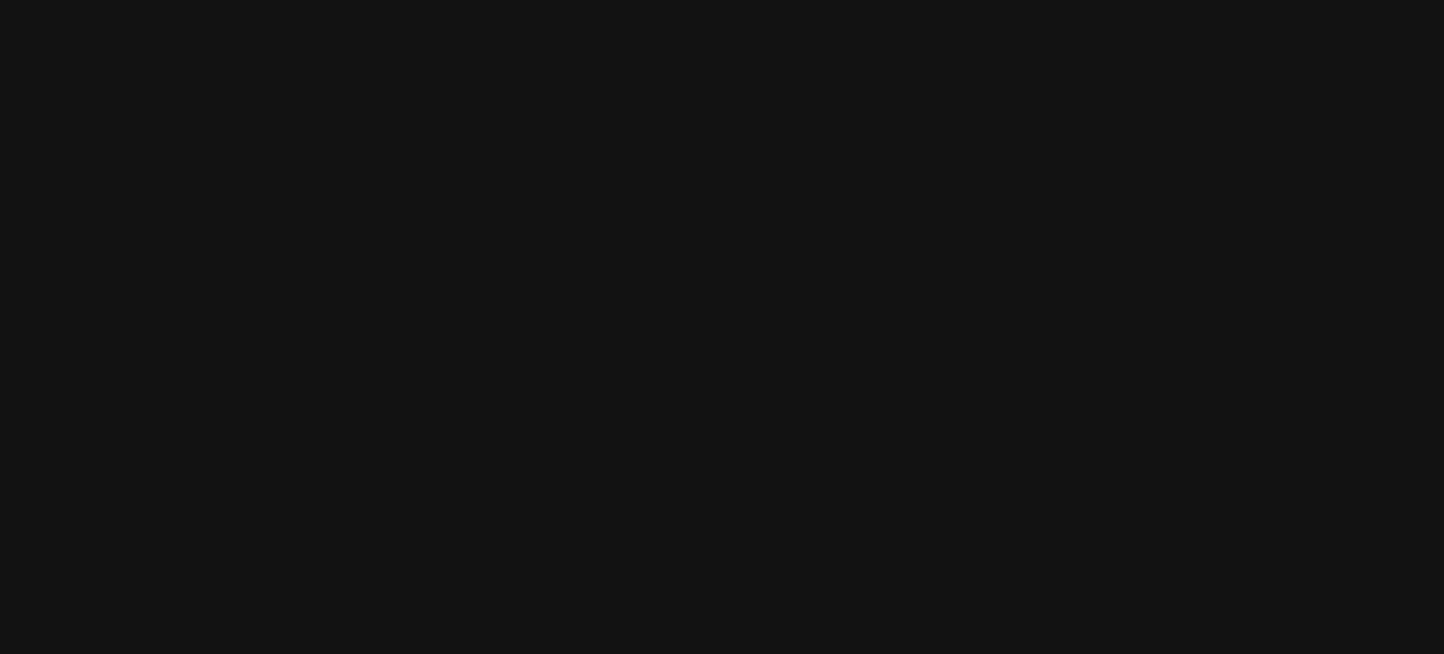
select select "**********"
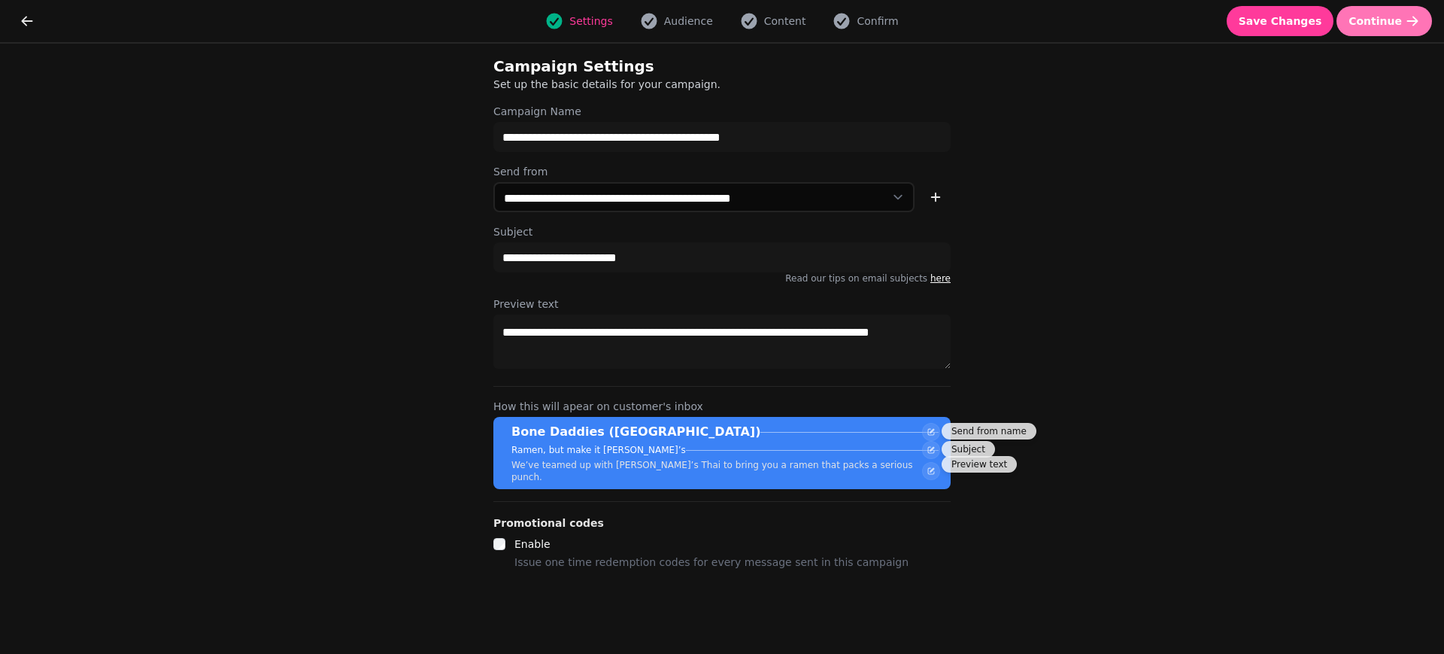
click at [1415, 23] on icon "button" at bounding box center [1412, 21] width 11 height 10
select select "**********"
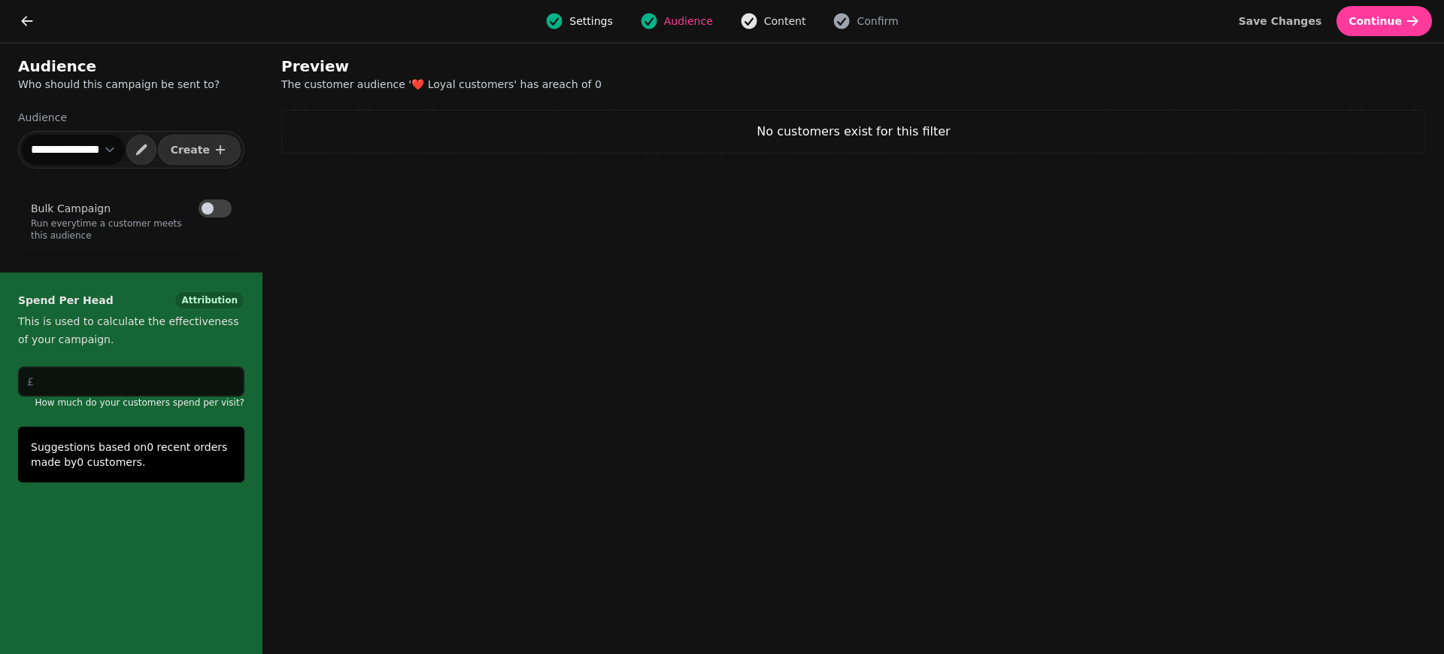
click at [787, 22] on span "Content" at bounding box center [785, 21] width 42 height 15
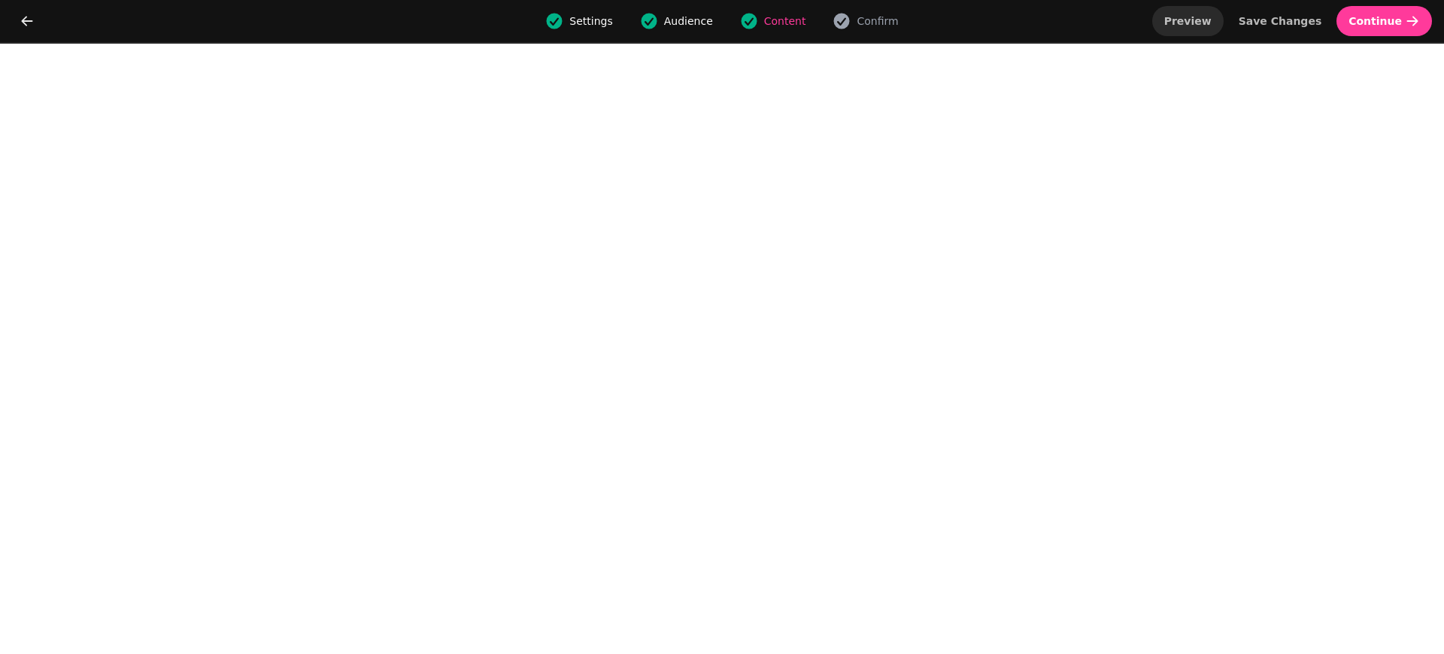
click at [1212, 20] on span "Preview" at bounding box center [1187, 21] width 47 height 11
select select "**********"
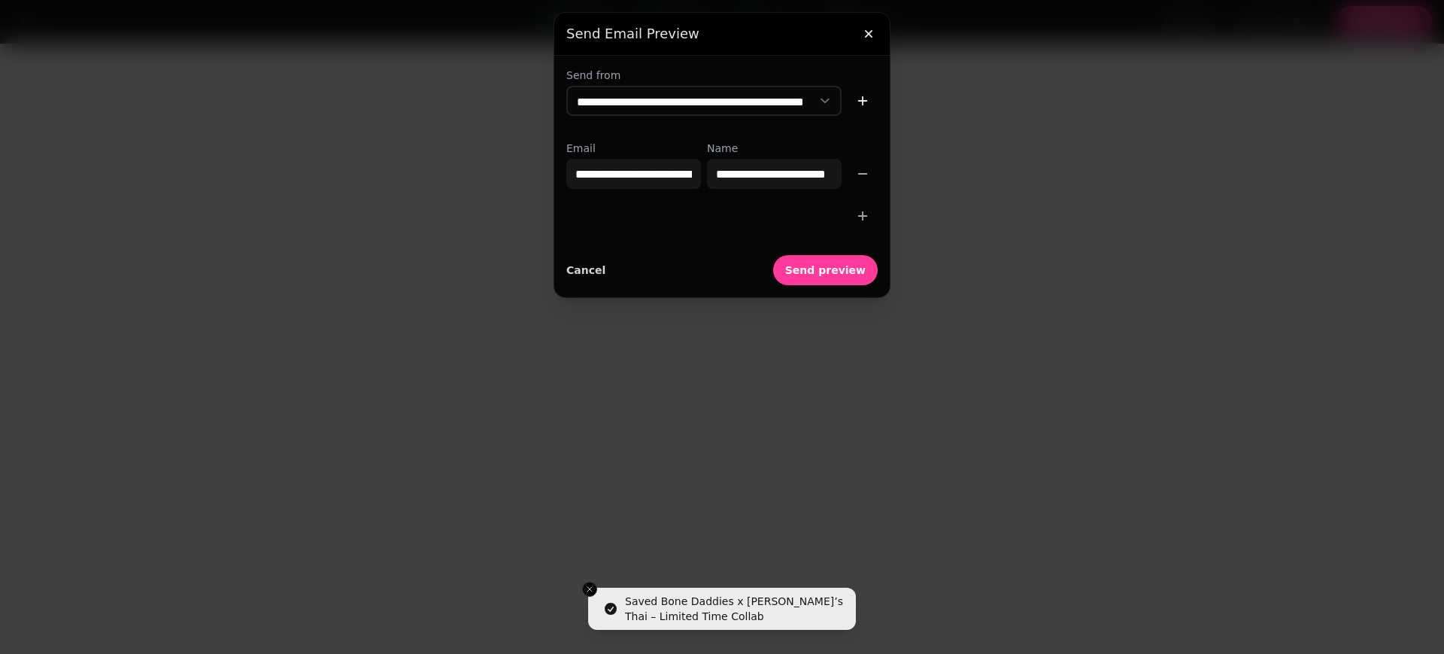
click at [860, 20] on div at bounding box center [869, 31] width 30 height 36
click at [876, 35] on button "button" at bounding box center [869, 34] width 30 height 30
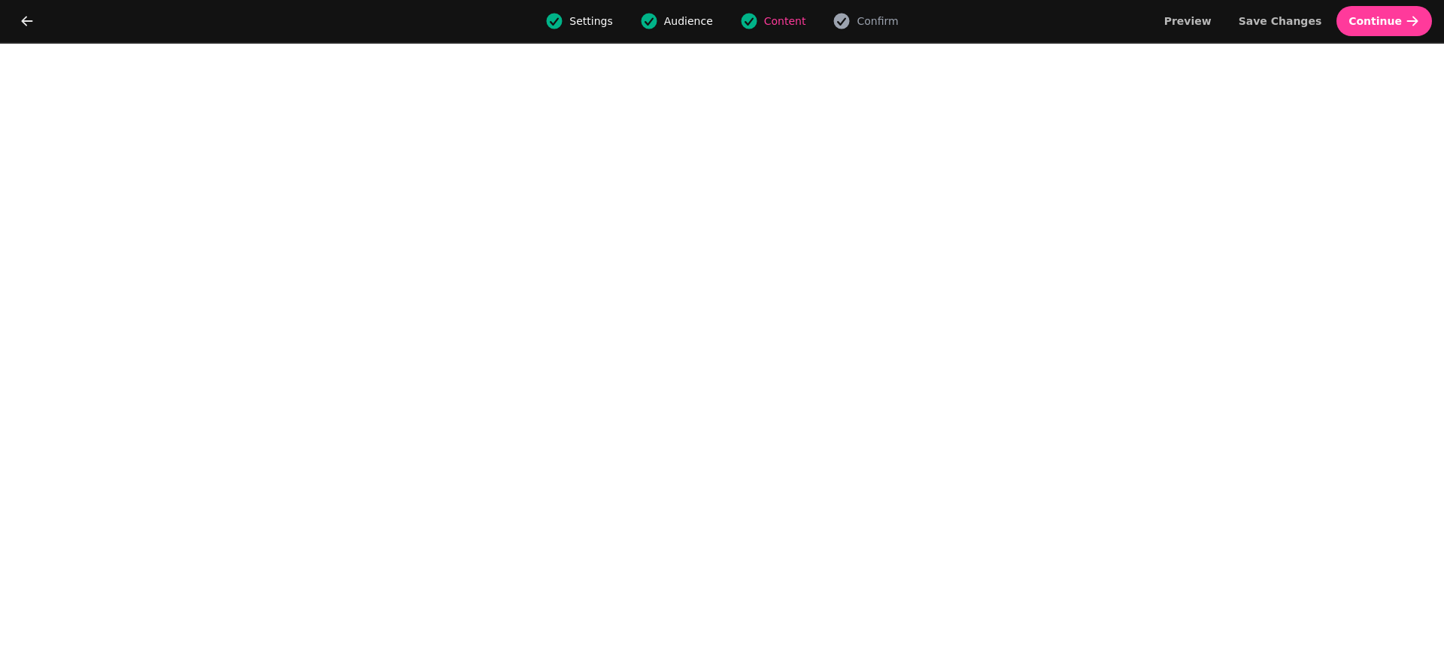
click at [1343, 18] on div "Preview Save Changes Continue" at bounding box center [1298, 21] width 292 height 30
click at [1362, 20] on span "Continue" at bounding box center [1375, 21] width 53 height 11
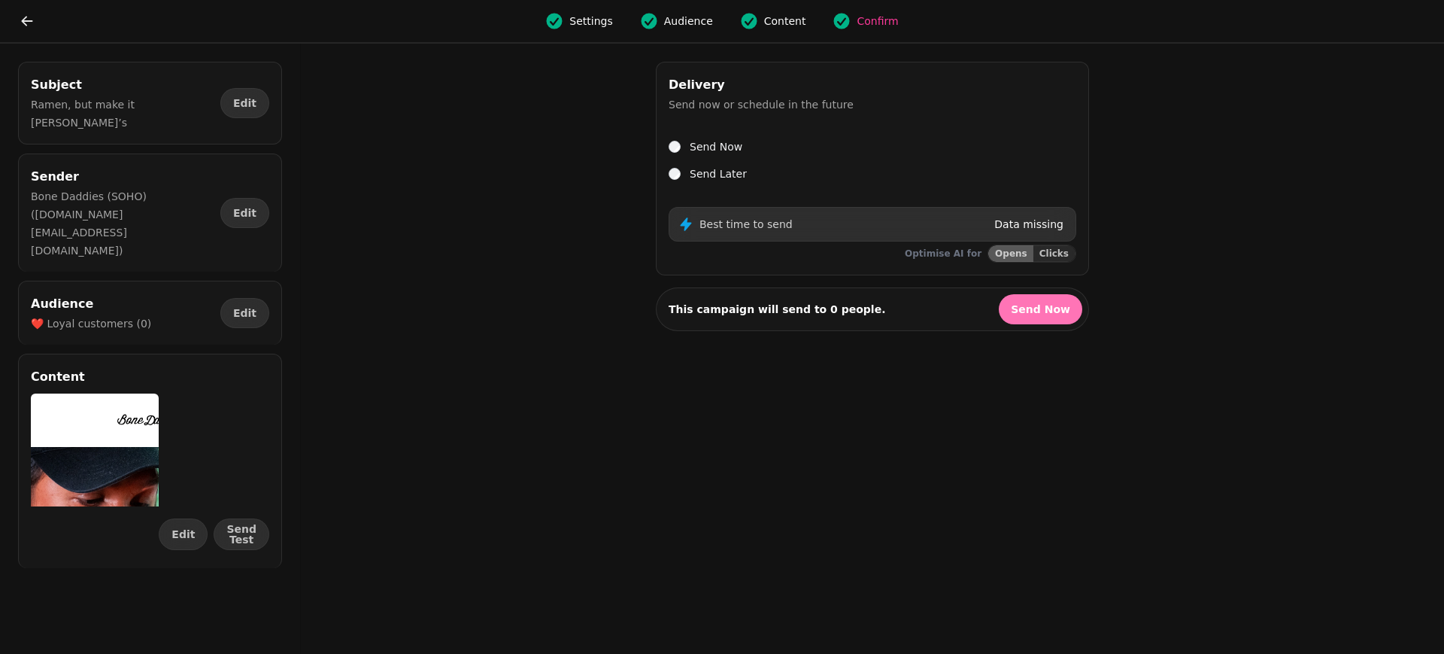
click at [1046, 300] on button "Send Now" at bounding box center [1040, 309] width 83 height 30
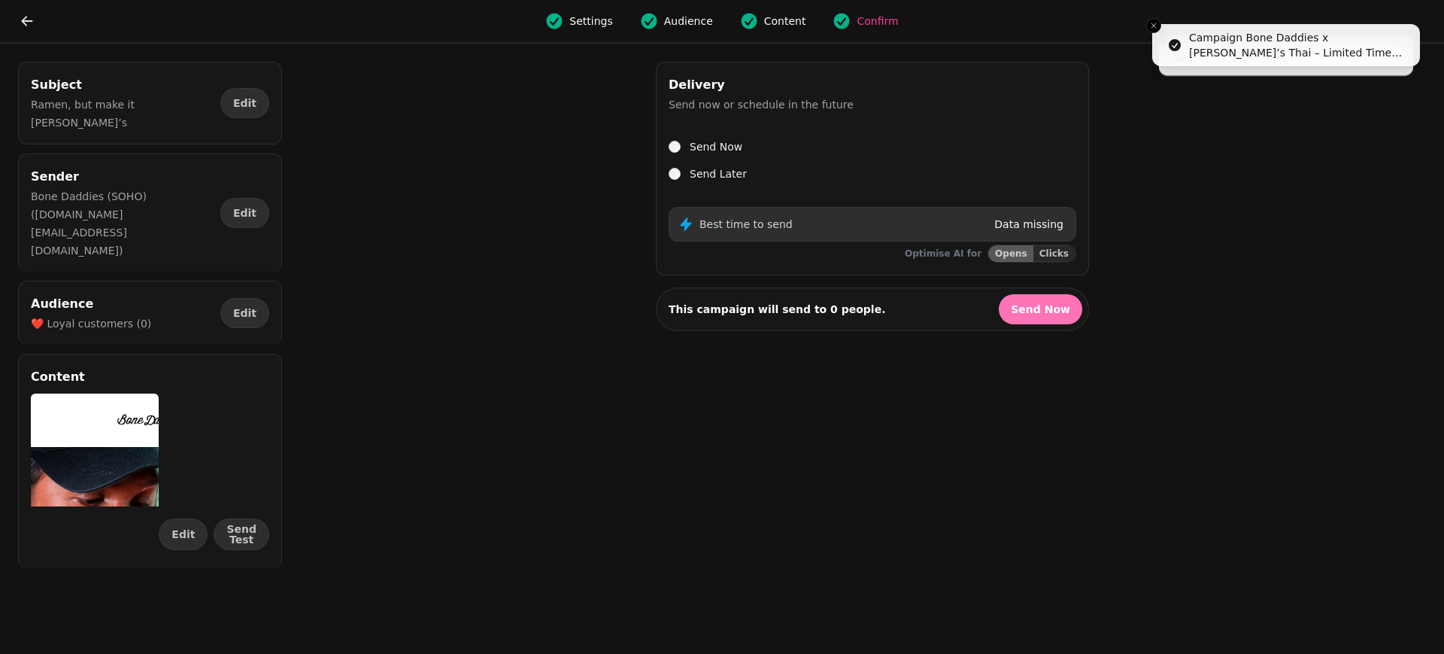
select select "**"
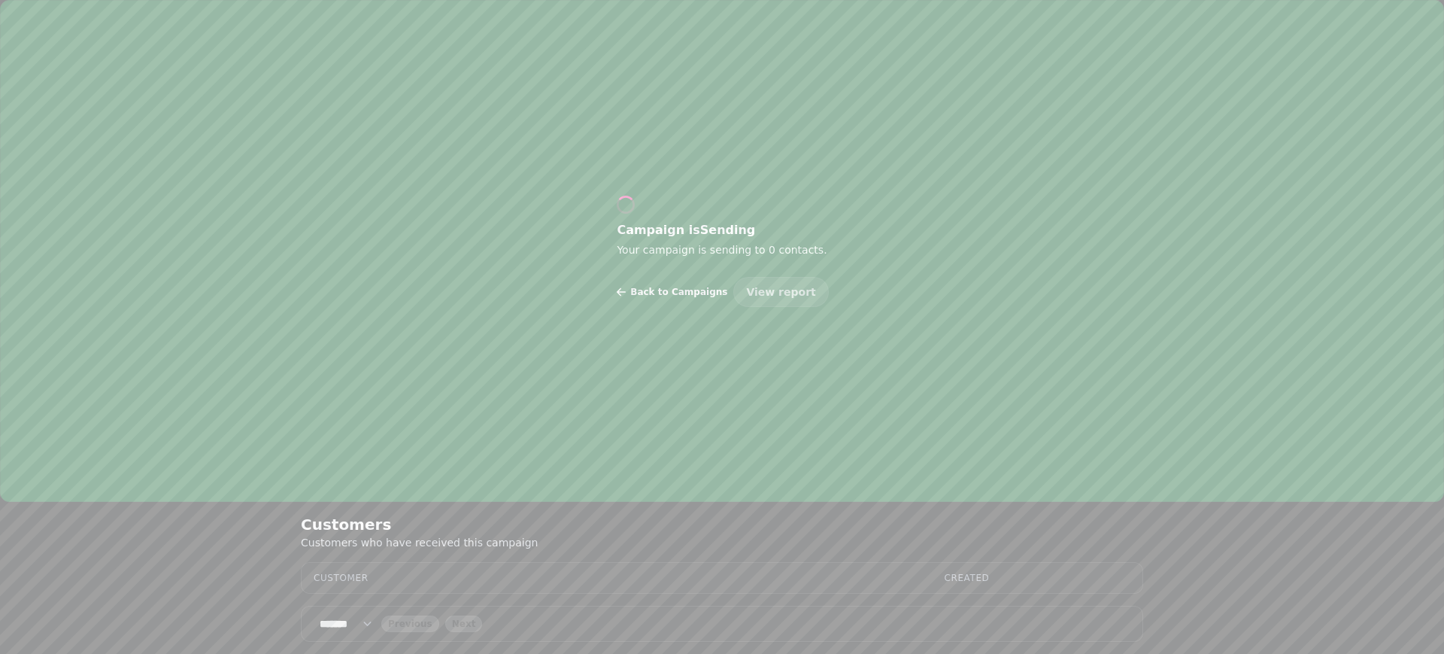
click at [680, 284] on button "Back to Campaigns" at bounding box center [671, 292] width 112 height 30
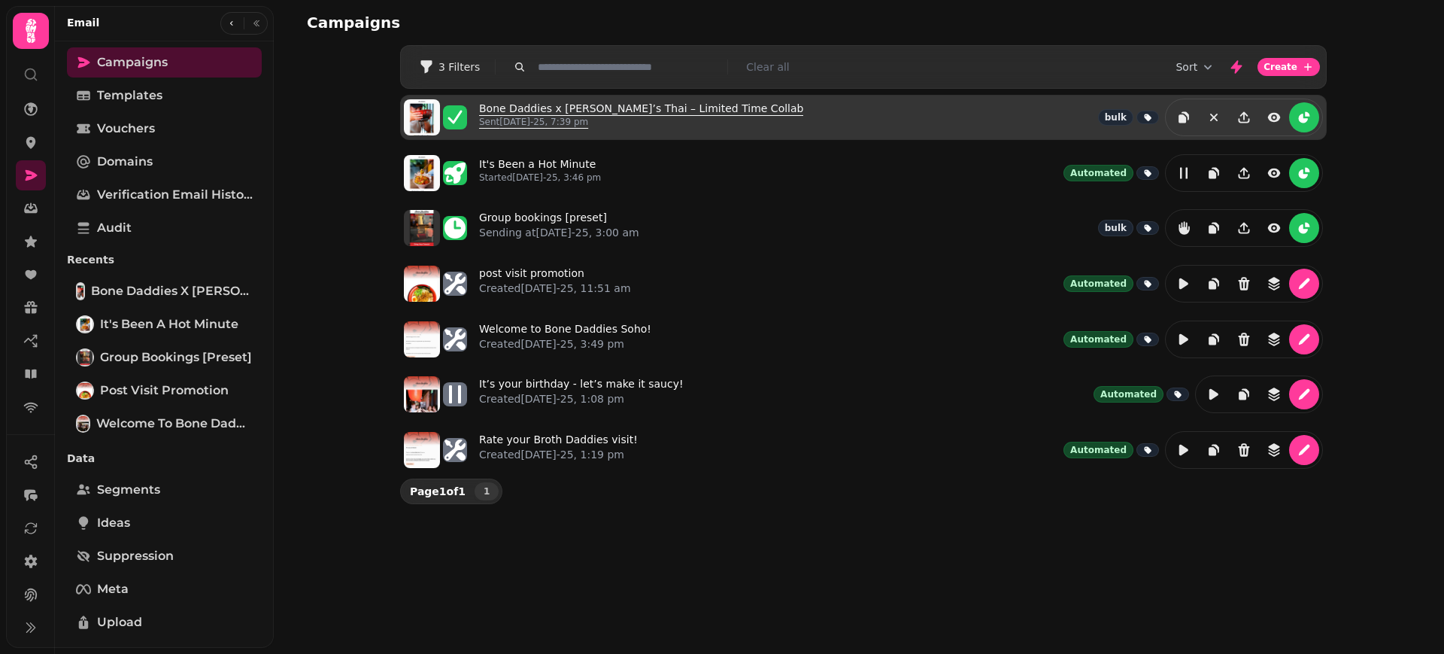
click at [665, 111] on link "Bone Daddies x [PERSON_NAME]’s Thai – Limited Time Collab Sent [DATE]-25, 7:39 …" at bounding box center [641, 117] width 324 height 33
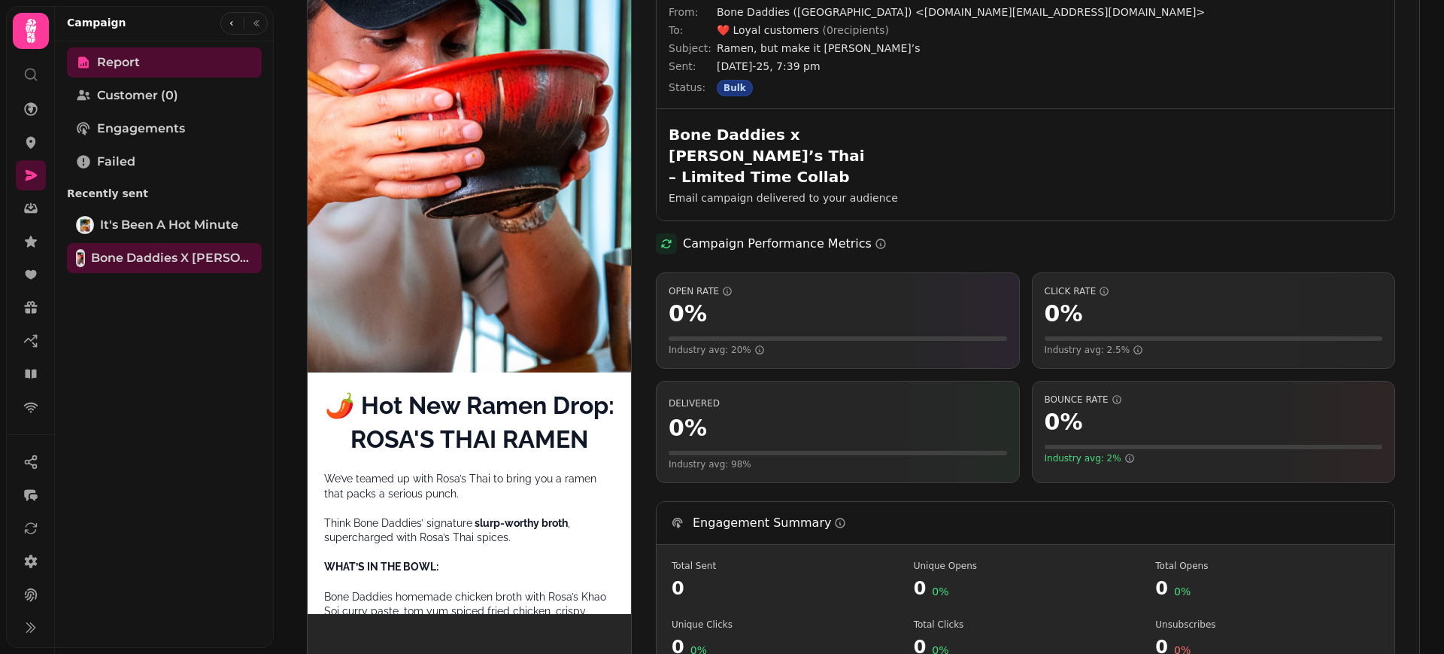
scroll to position [128, 0]
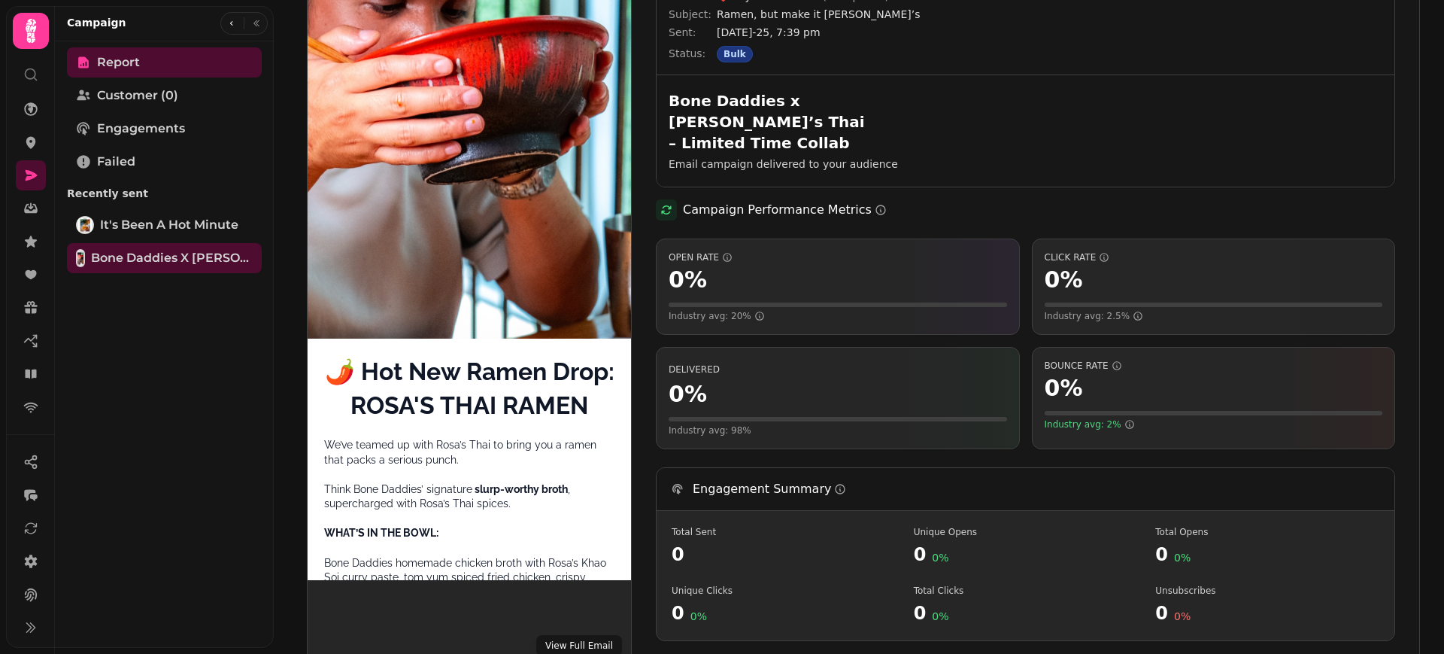
click at [577, 635] on button "View Full Email" at bounding box center [579, 645] width 86 height 21
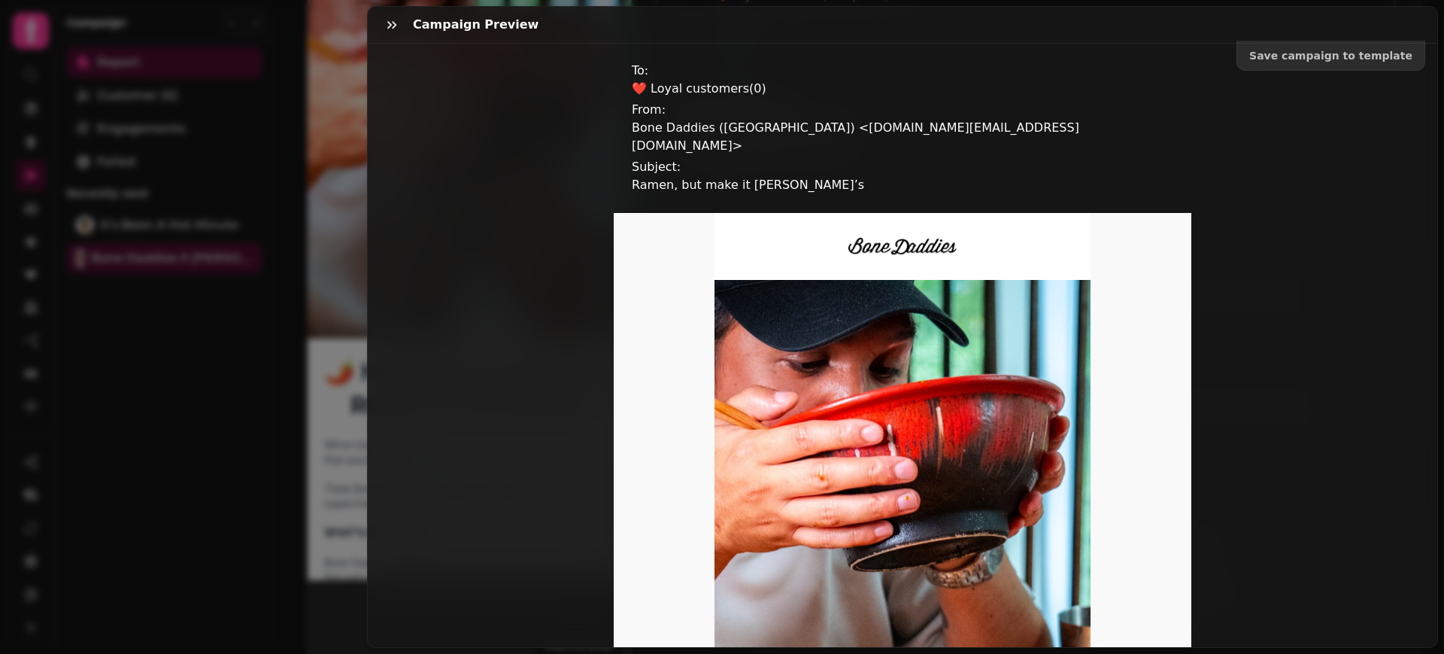
click at [985, 463] on img at bounding box center [903, 515] width 376 height 470
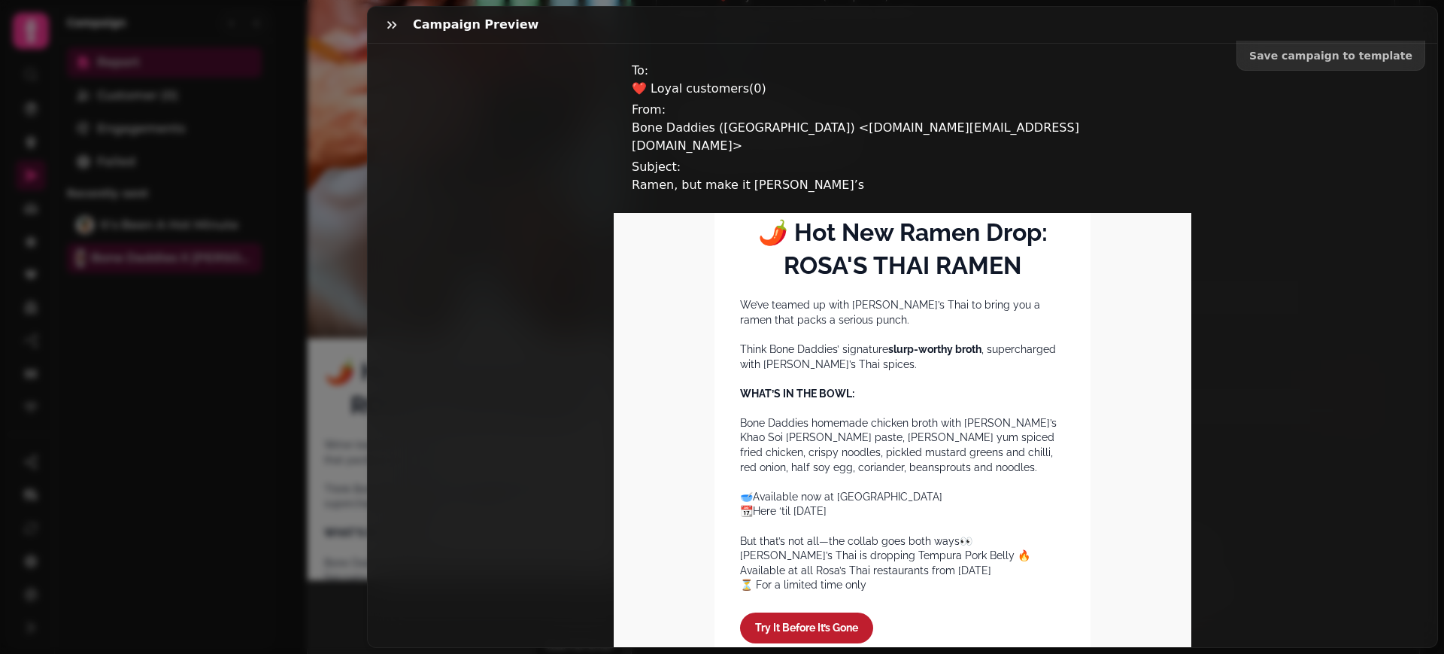
scroll to position [560, 0]
drag, startPoint x: 829, startPoint y: 514, endPoint x: 712, endPoint y: 389, distance: 171.9
click at [715, 389] on div "🌶️ Hot New Ramen Drop: ROSA'S THAI RAMEN We’ve teamed up with [PERSON_NAME]’s T…" at bounding box center [903, 444] width 376 height 507
click at [899, 562] on div "Rosa’s Thai is dropping Tempura Pork Belly 🔥 Available at all Rosa’s Thai resta…" at bounding box center [902, 571] width 325 height 44
click at [884, 583] on div "Rosa’s Thai is dropping Tempura Pork Belly 🔥 Available at all Rosa’s Thai resta…" at bounding box center [902, 571] width 325 height 44
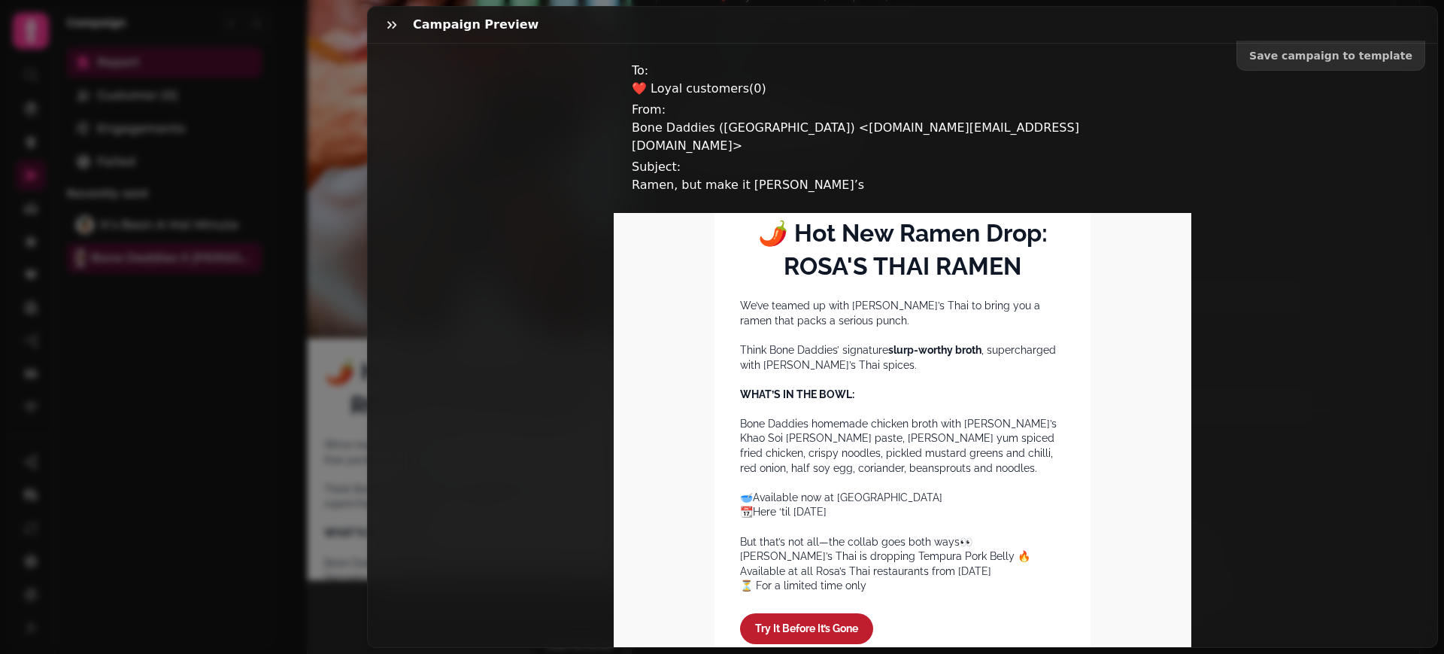
drag, startPoint x: 900, startPoint y: 510, endPoint x: 772, endPoint y: 493, distance: 128.9
click at [772, 493] on div "🥣Available now at [GEOGRAPHIC_DATA] 📆Here ‘til [DATE]" at bounding box center [902, 512] width 325 height 44
click at [781, 630] on span "Try It Before It’s Gone" at bounding box center [806, 628] width 133 height 31
click at [390, 31] on icon "button" at bounding box center [391, 24] width 15 height 15
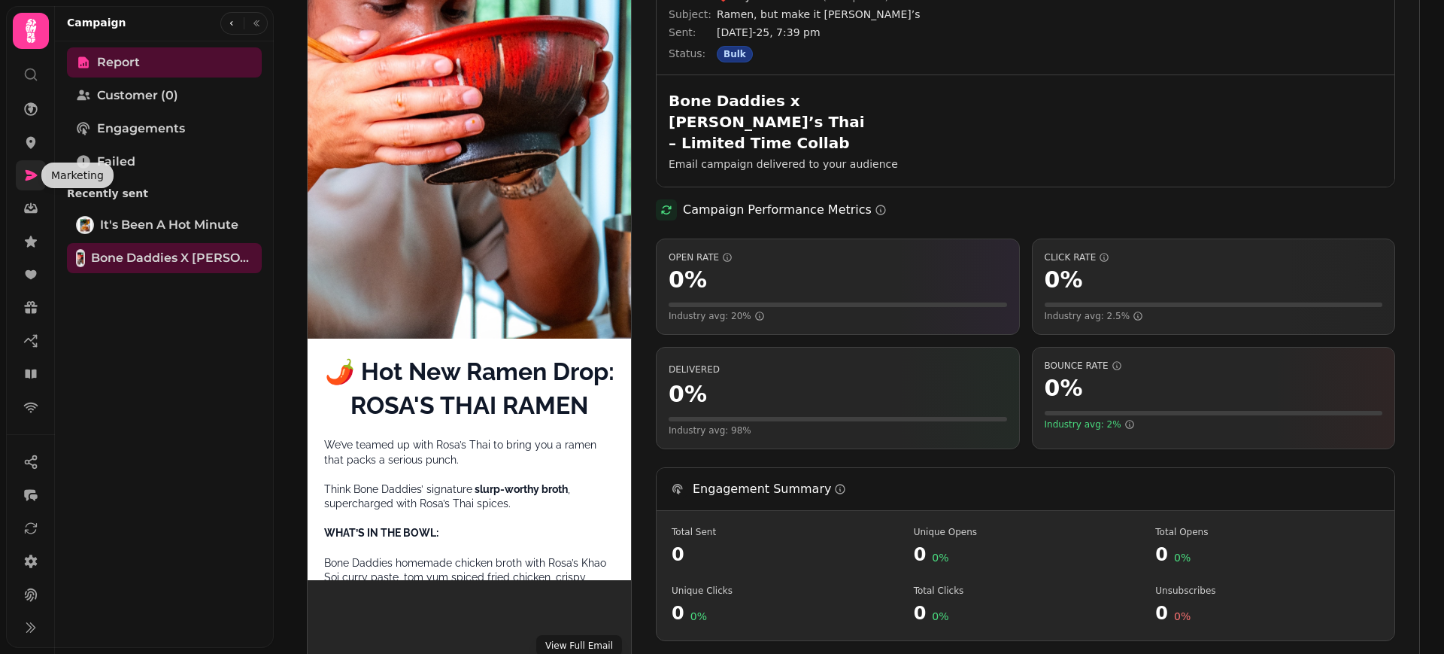
click at [34, 182] on icon at bounding box center [30, 175] width 15 height 15
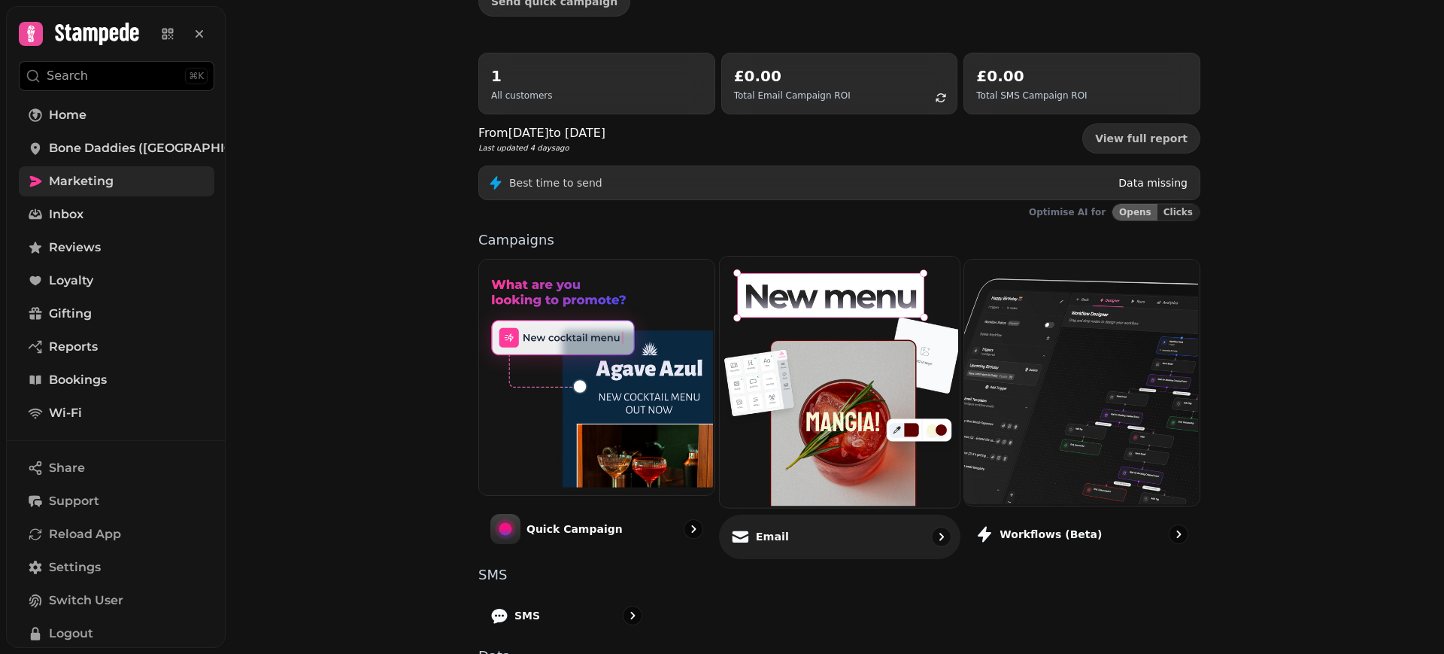
click at [755, 537] on p "Email" at bounding box center [771, 536] width 33 height 15
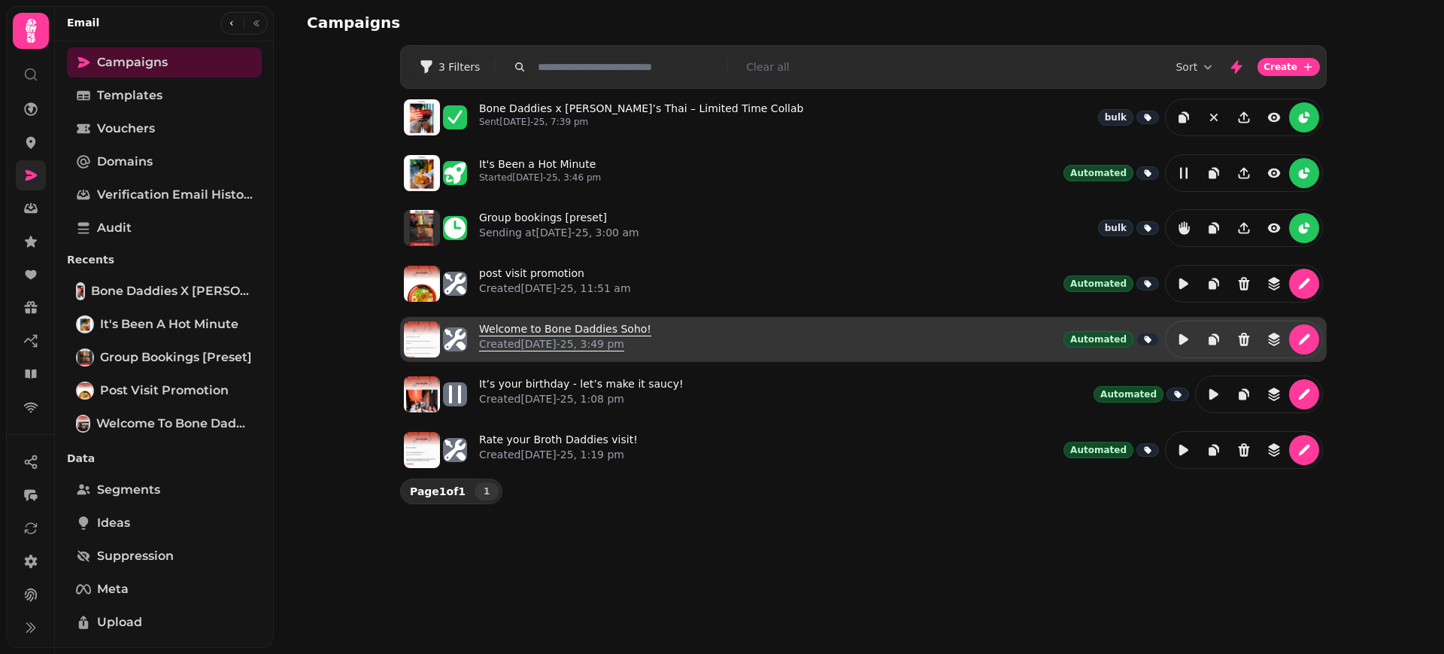
click at [566, 329] on link "Welcome to Bone Daddies Soho! Created [DATE]-25, 3:49 pm" at bounding box center [565, 339] width 172 height 36
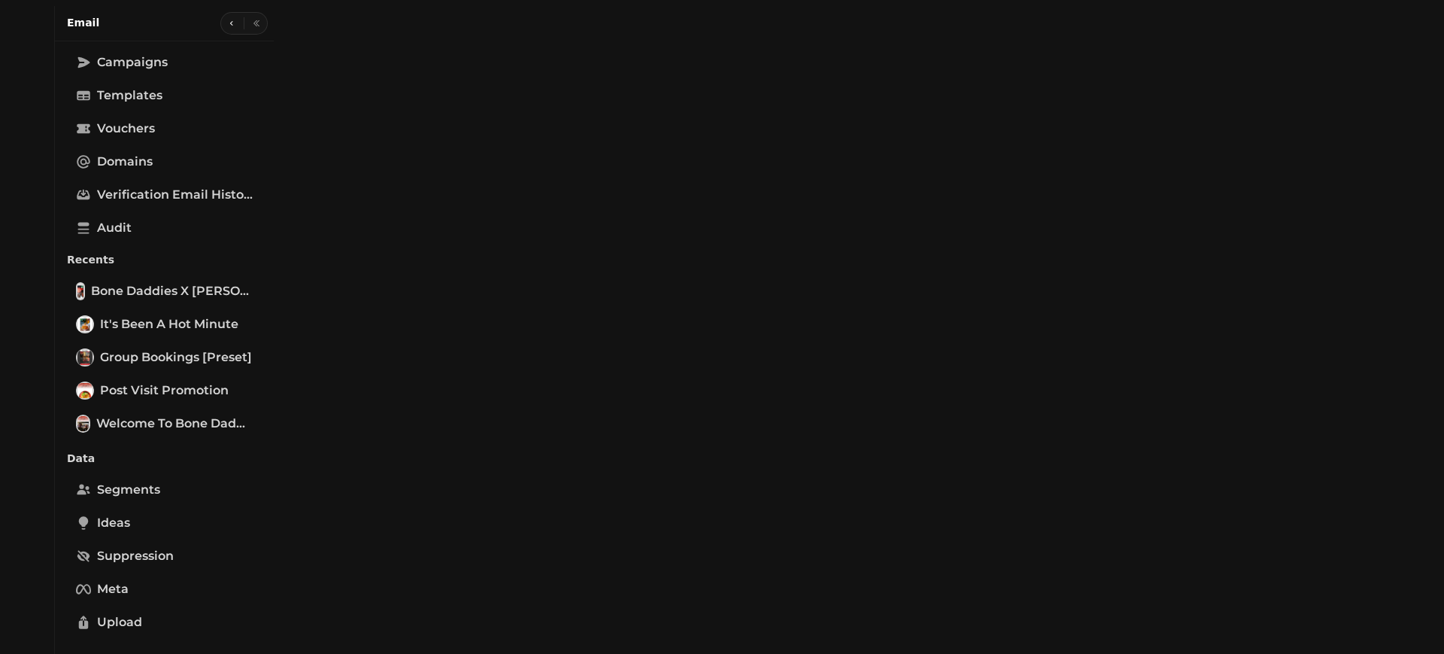
select select "**********"
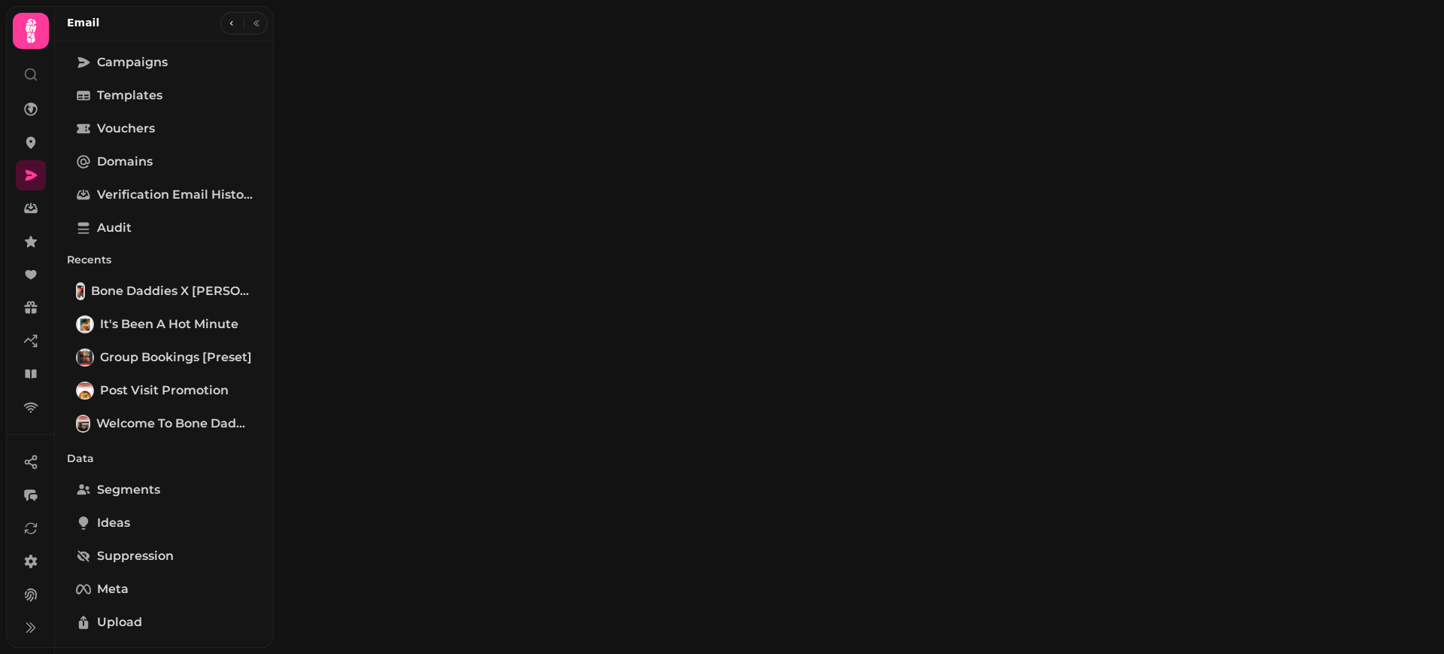
type input "**********"
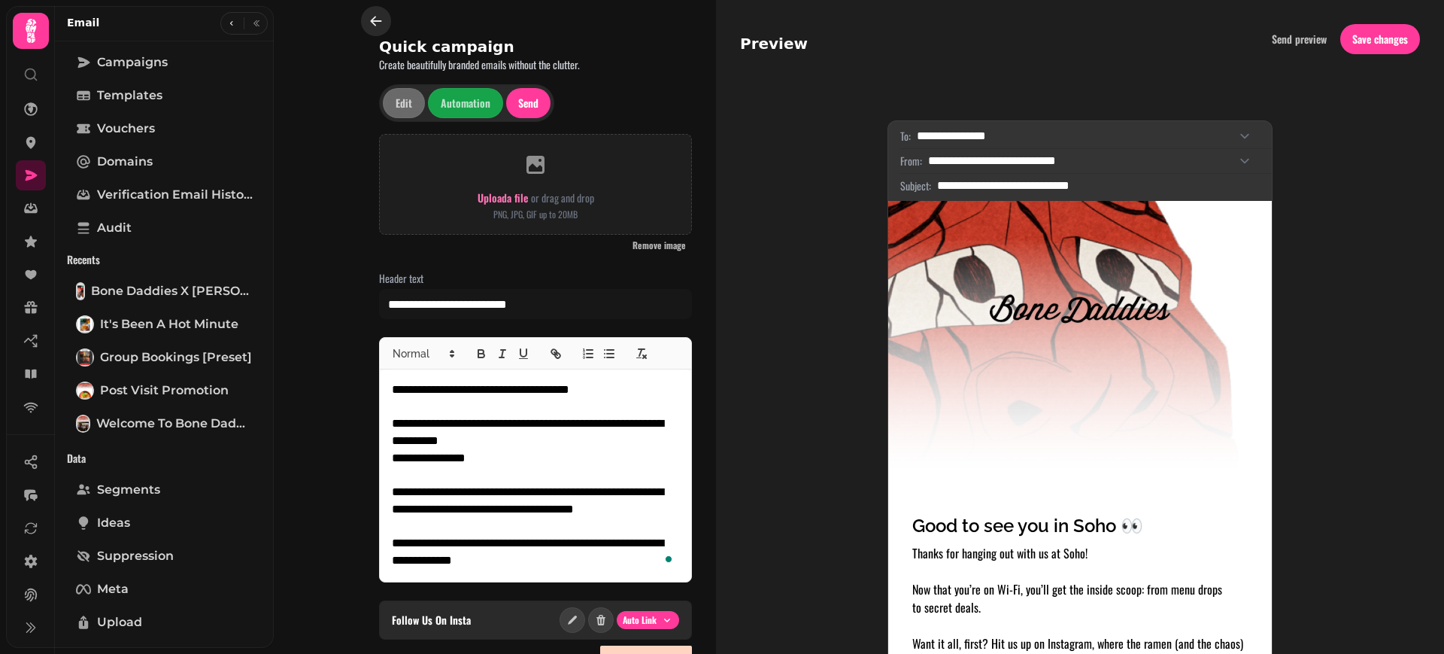
click at [378, 24] on icon "button" at bounding box center [376, 21] width 15 height 15
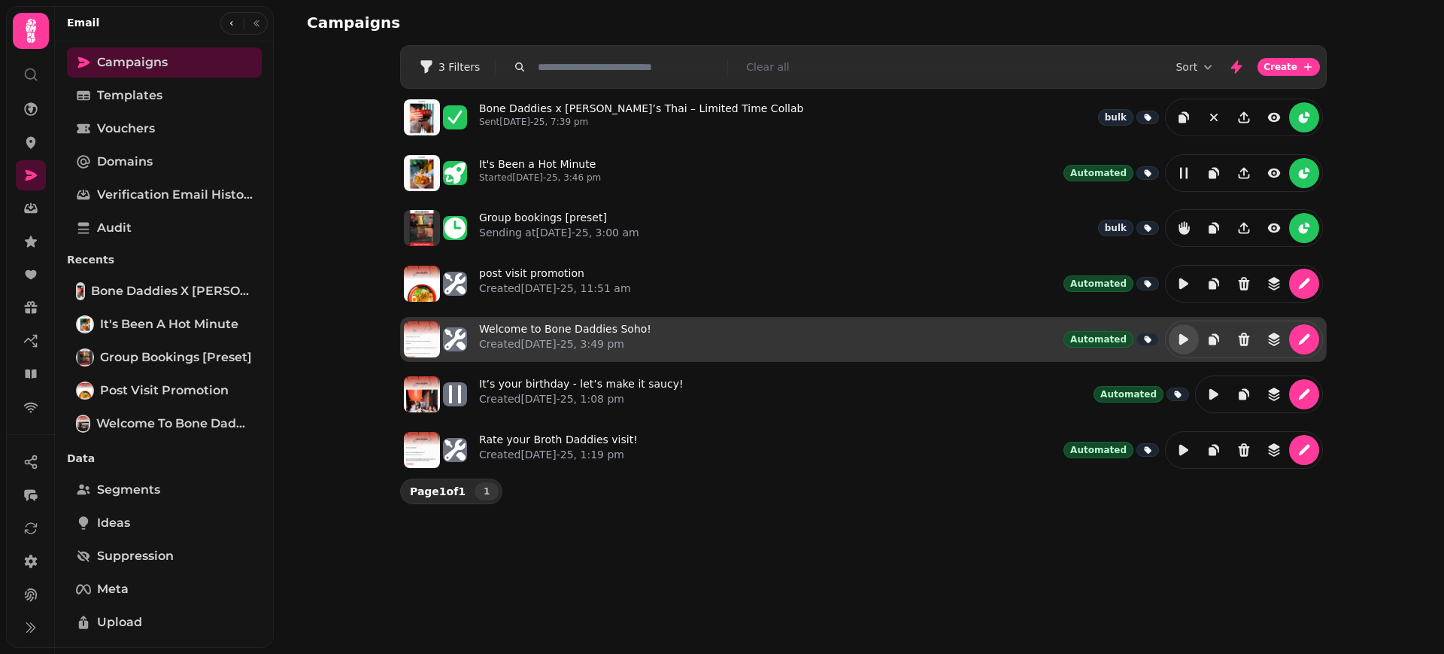
click at [1193, 344] on button "edit" at bounding box center [1184, 339] width 30 height 30
click at [614, 327] on link "Welcome to Bone Daddies Soho! Created [DATE]-25, 3:49 pm" at bounding box center [565, 339] width 172 height 36
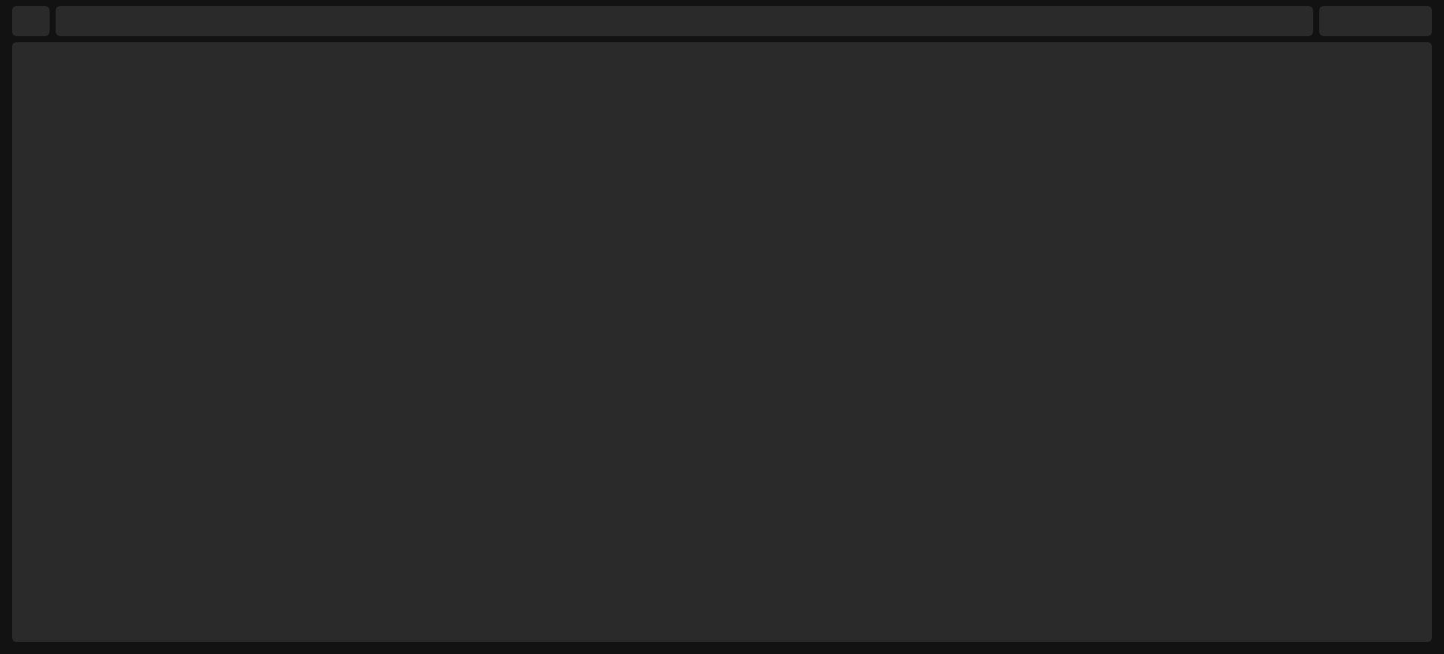
select select "**********"
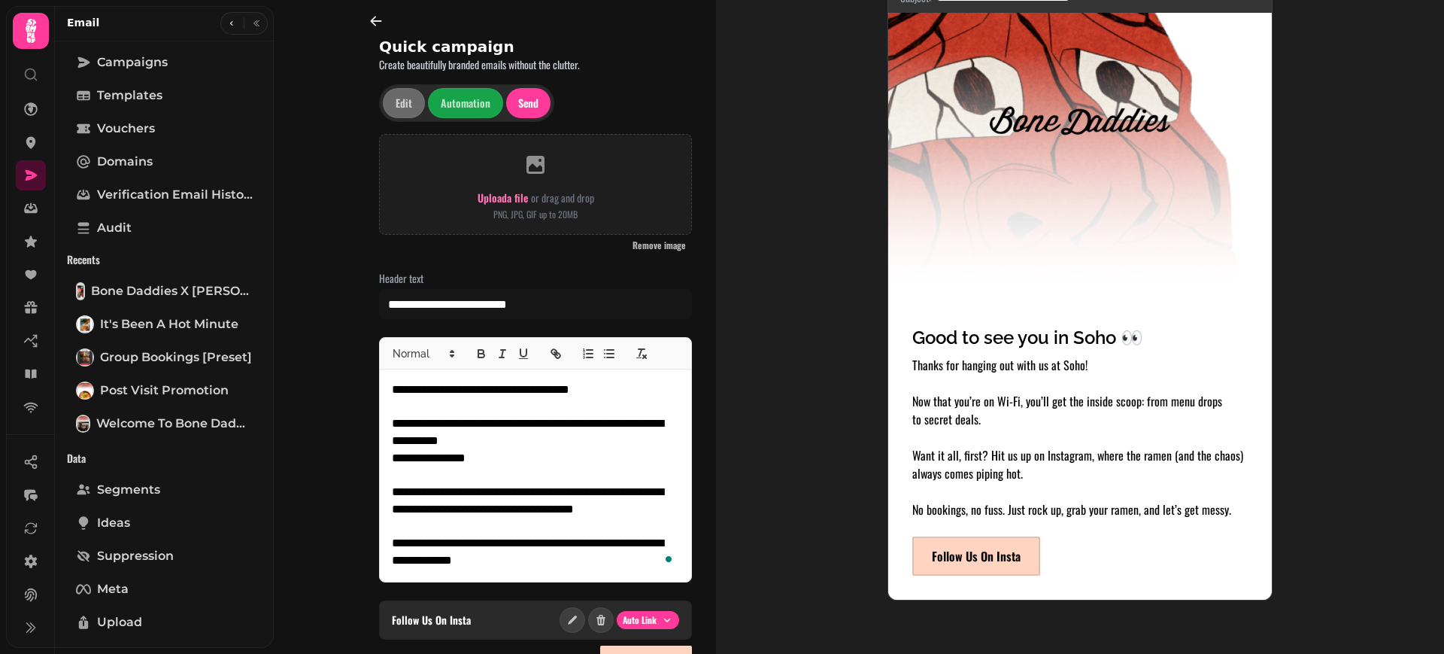
scroll to position [187, 0]
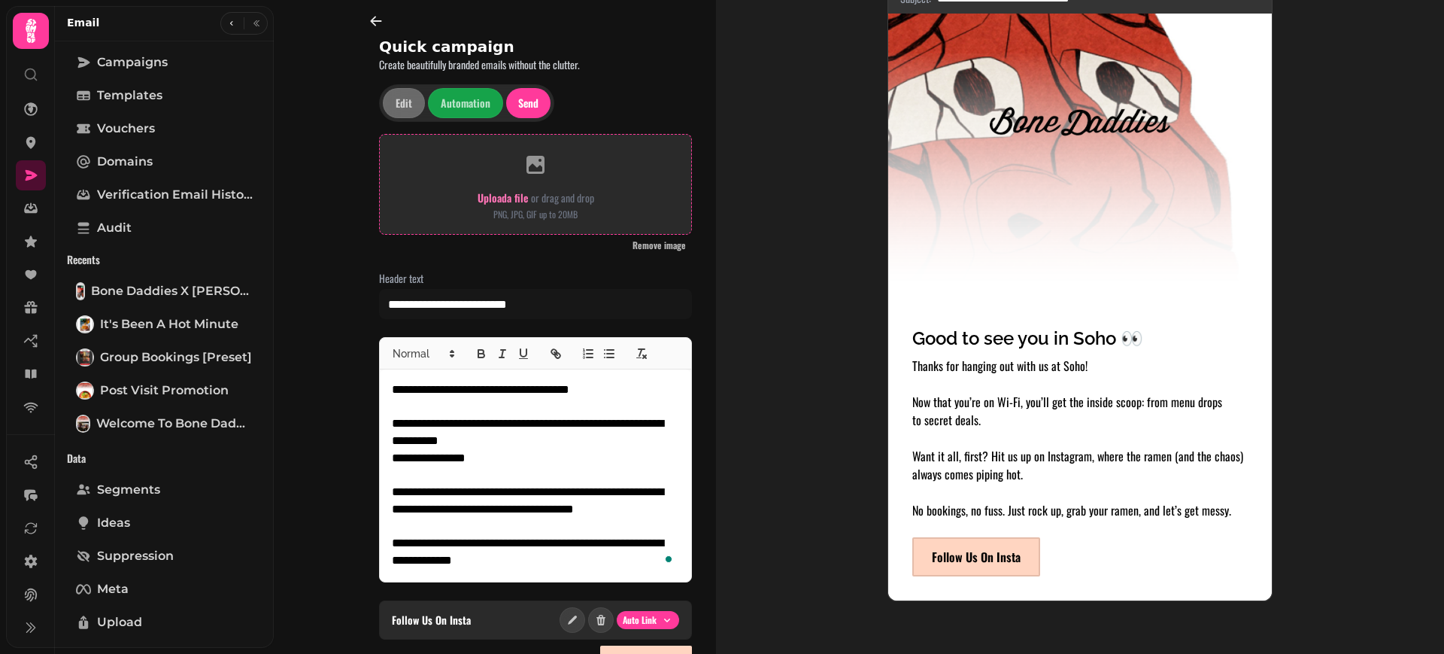
click at [502, 184] on div "Upload a file or drag and drop PNG, JPG, GIF up to 20MB" at bounding box center [536, 184] width 117 height 75
click at [519, 196] on span "Upload a file" at bounding box center [503, 198] width 50 height 16
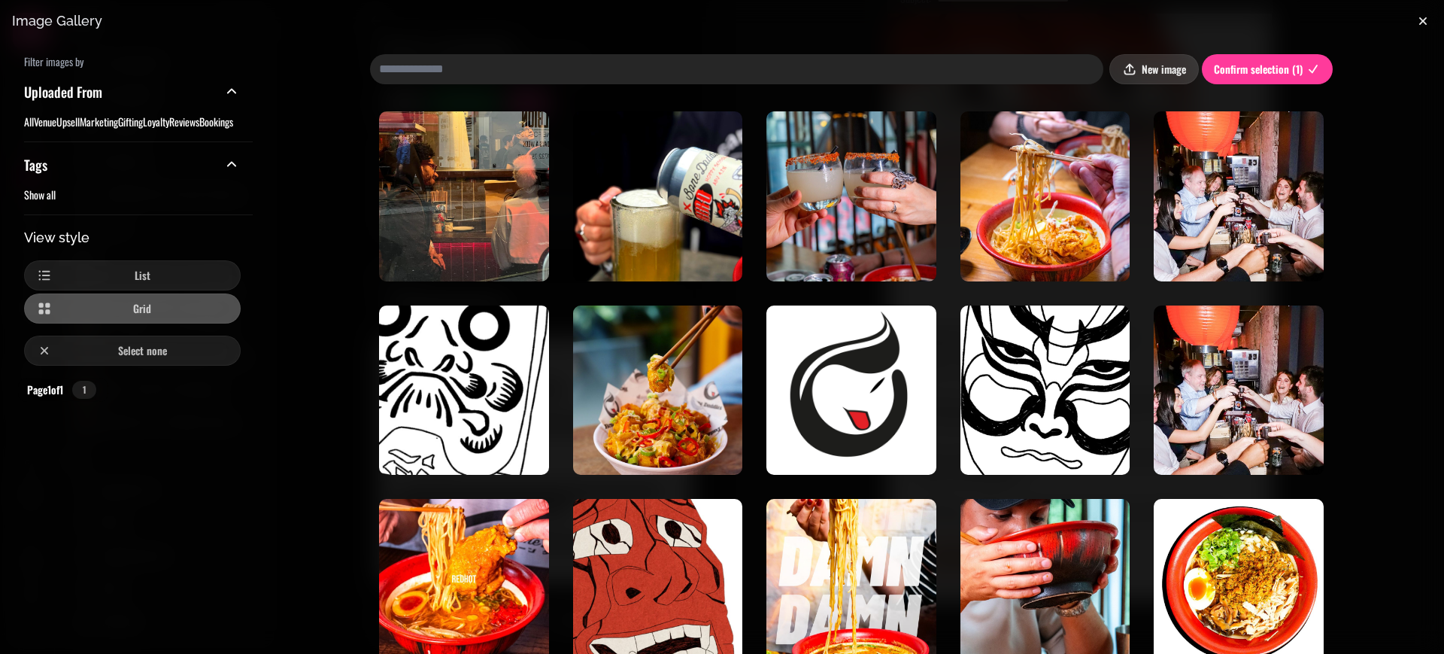
click at [1142, 65] on span "New image" at bounding box center [1164, 69] width 44 height 11
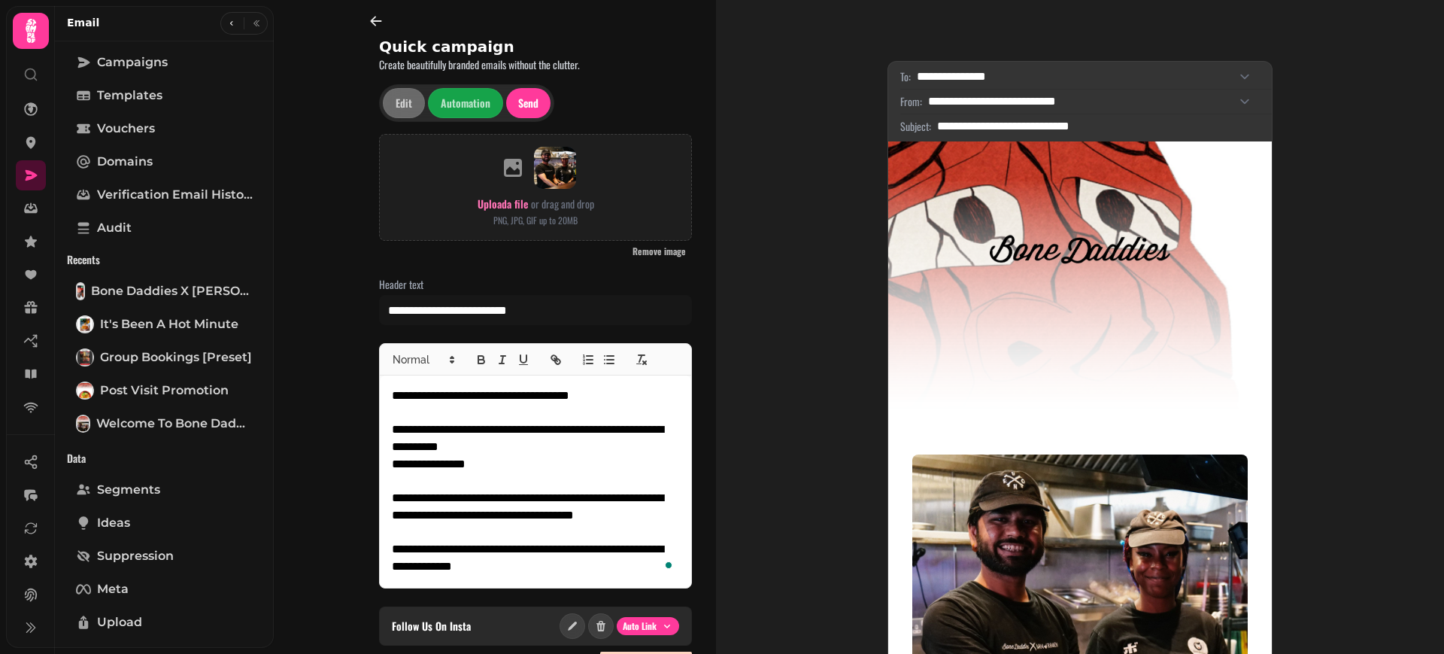
scroll to position [0, 0]
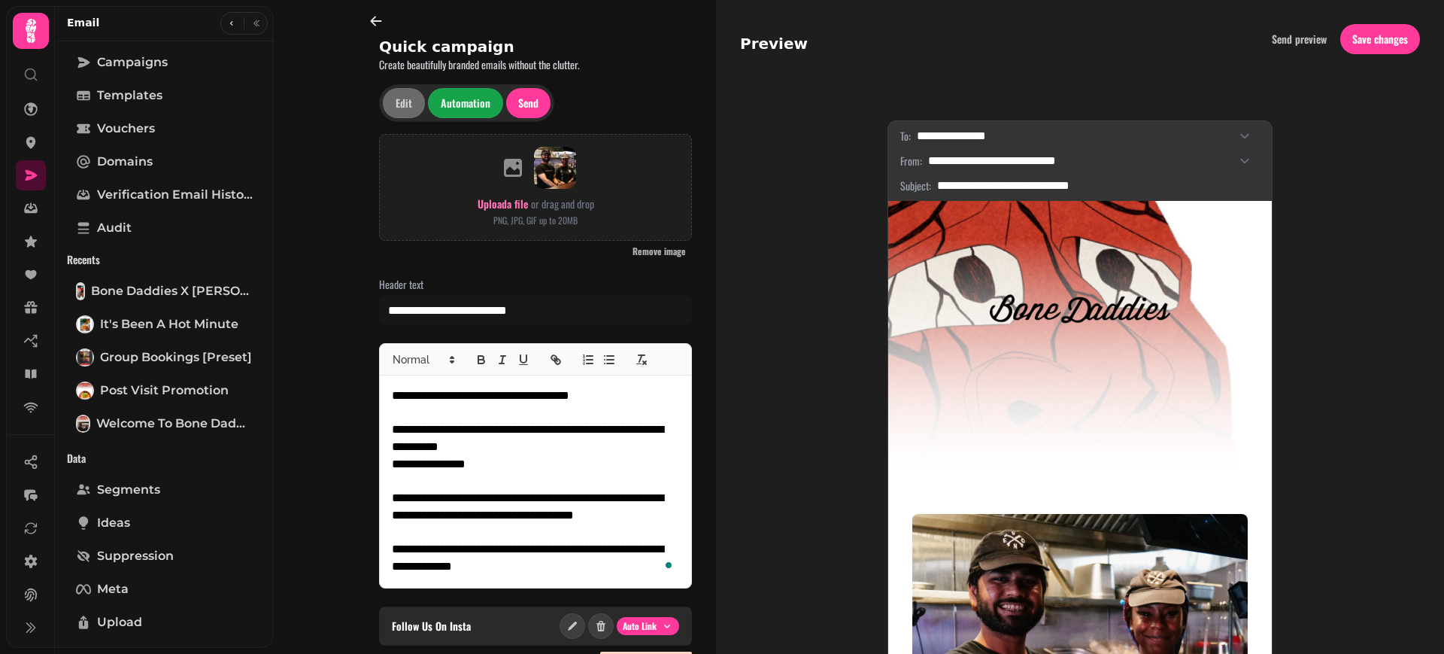
drag, startPoint x: 478, startPoint y: 88, endPoint x: 464, endPoint y: 103, distance: 20.7
click at [464, 103] on span "Automation" at bounding box center [466, 103] width 50 height 11
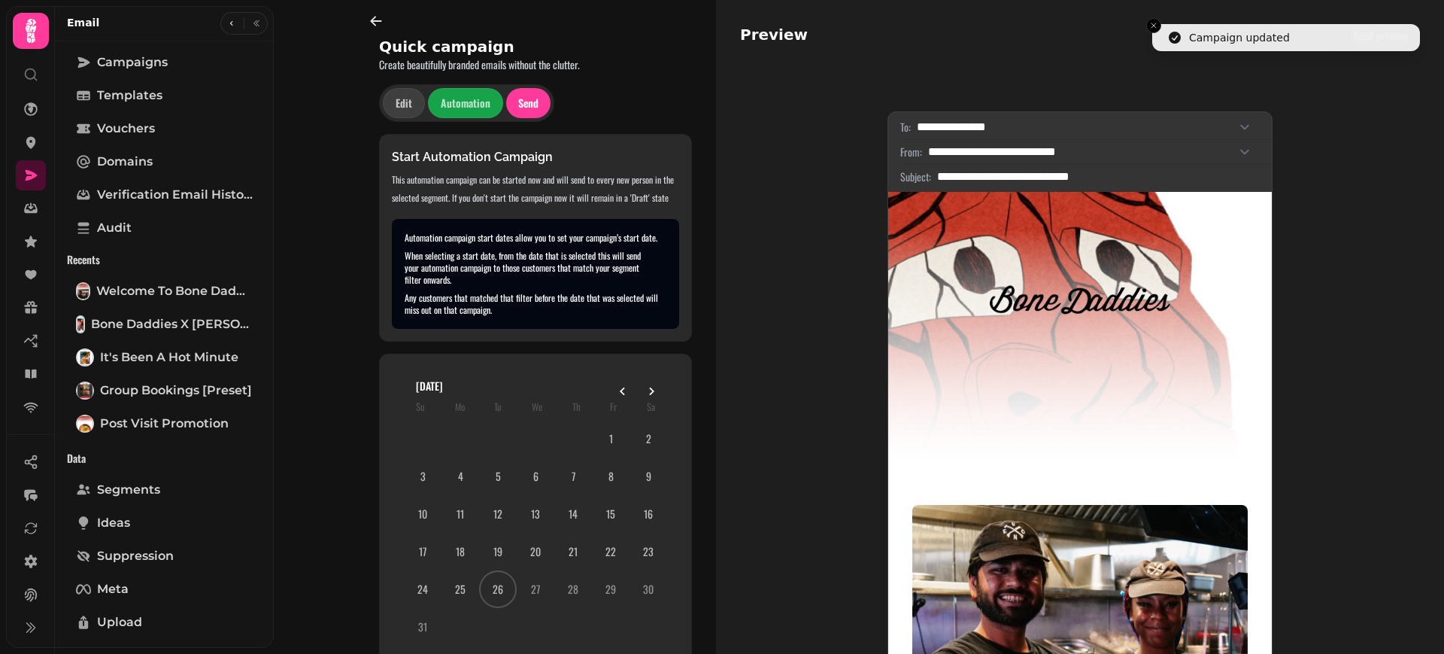
scroll to position [76, 0]
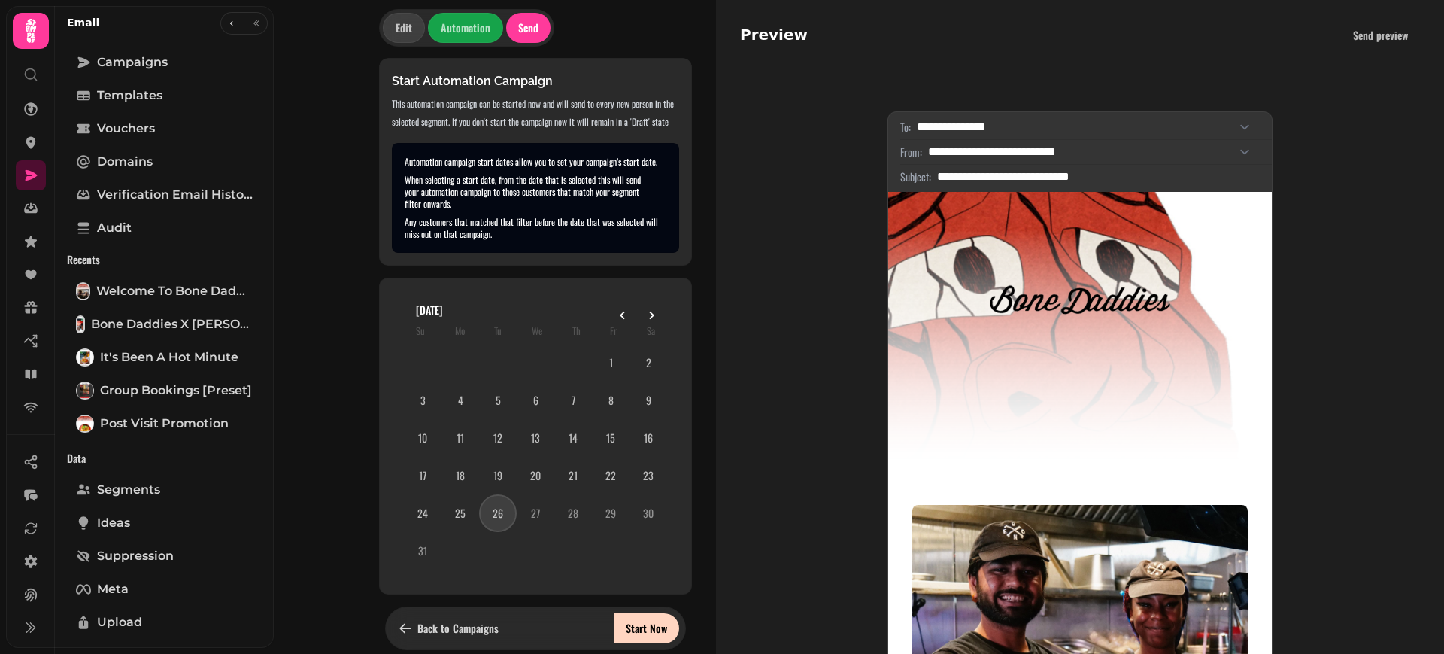
click at [495, 511] on button "26" at bounding box center [498, 513] width 35 height 35
click at [651, 624] on span "Start Now" at bounding box center [646, 628] width 41 height 11
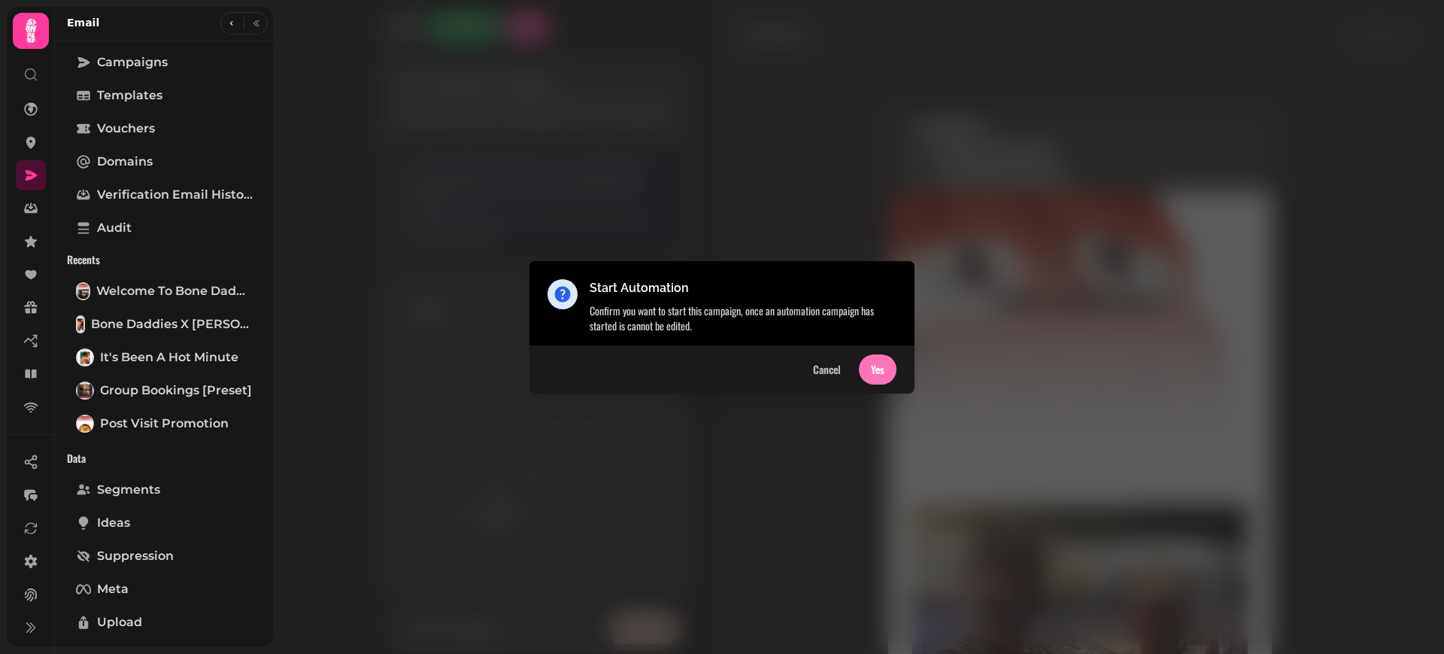
click at [874, 369] on span "Yes" at bounding box center [878, 369] width 14 height 11
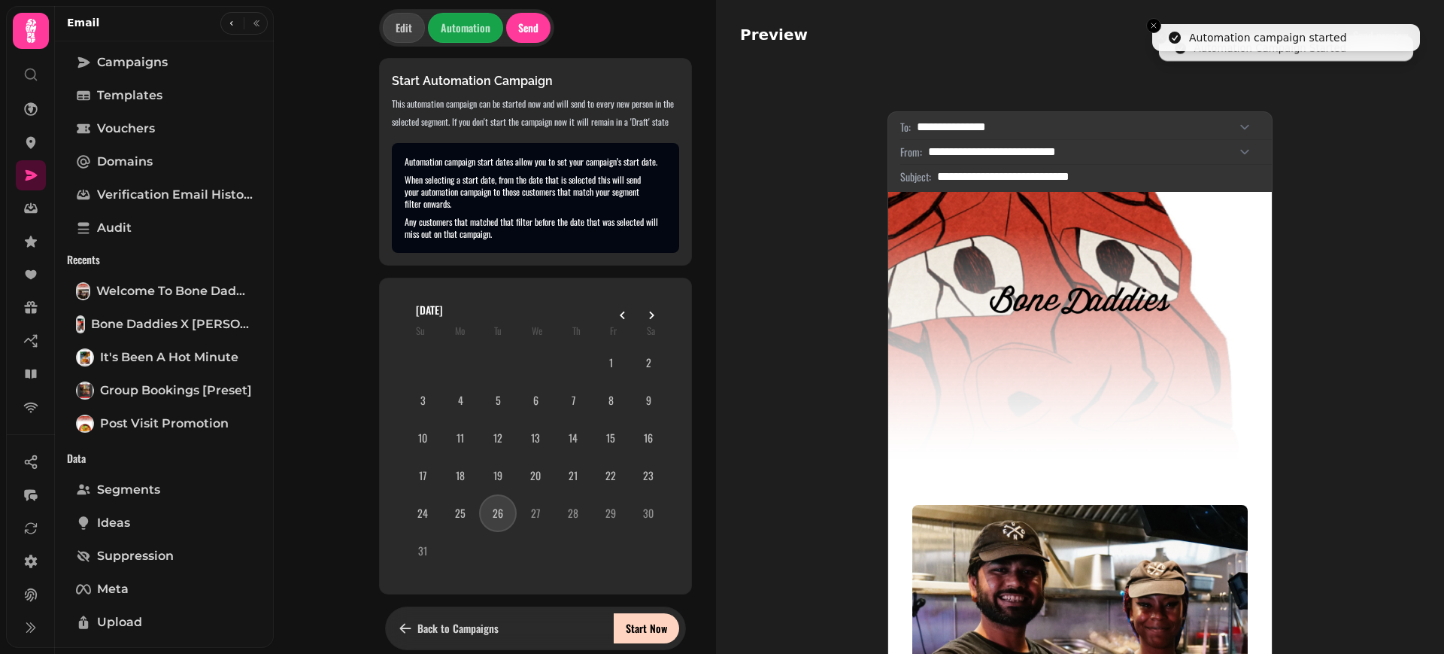
scroll to position [0, 0]
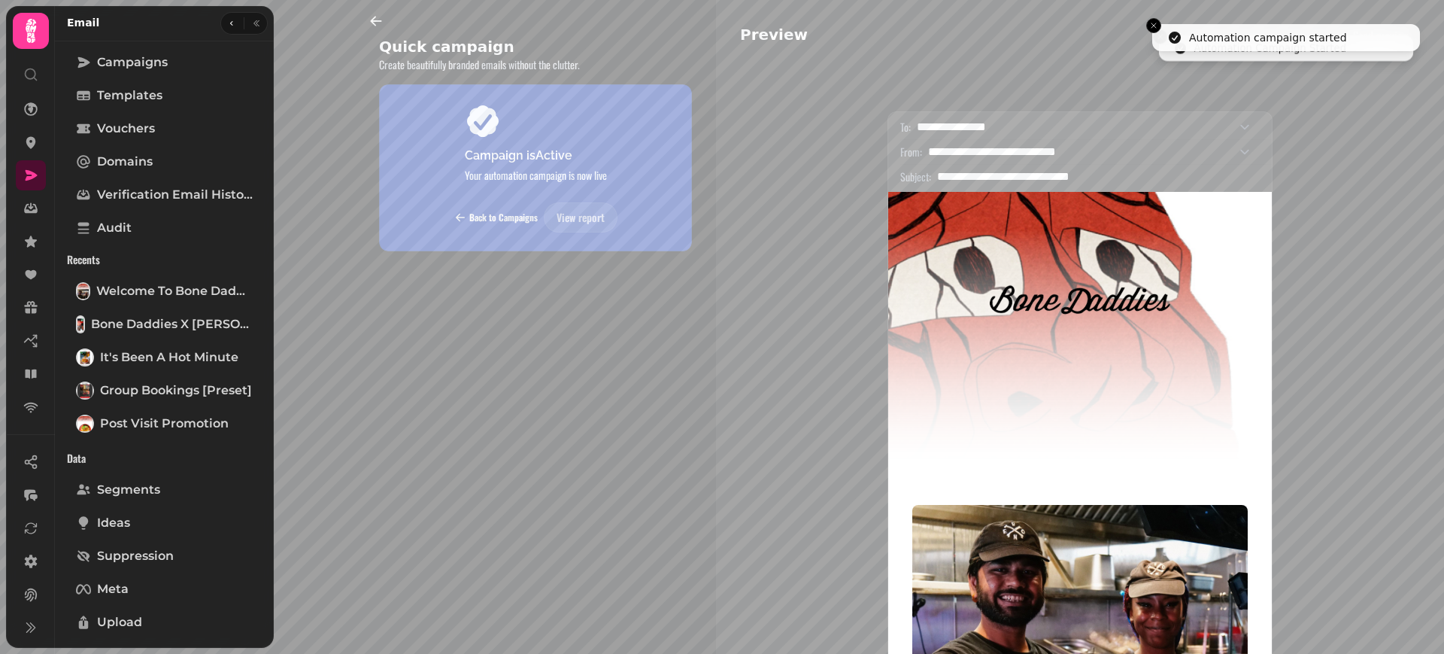
click at [522, 213] on span "Back to Campaigns" at bounding box center [503, 217] width 68 height 9
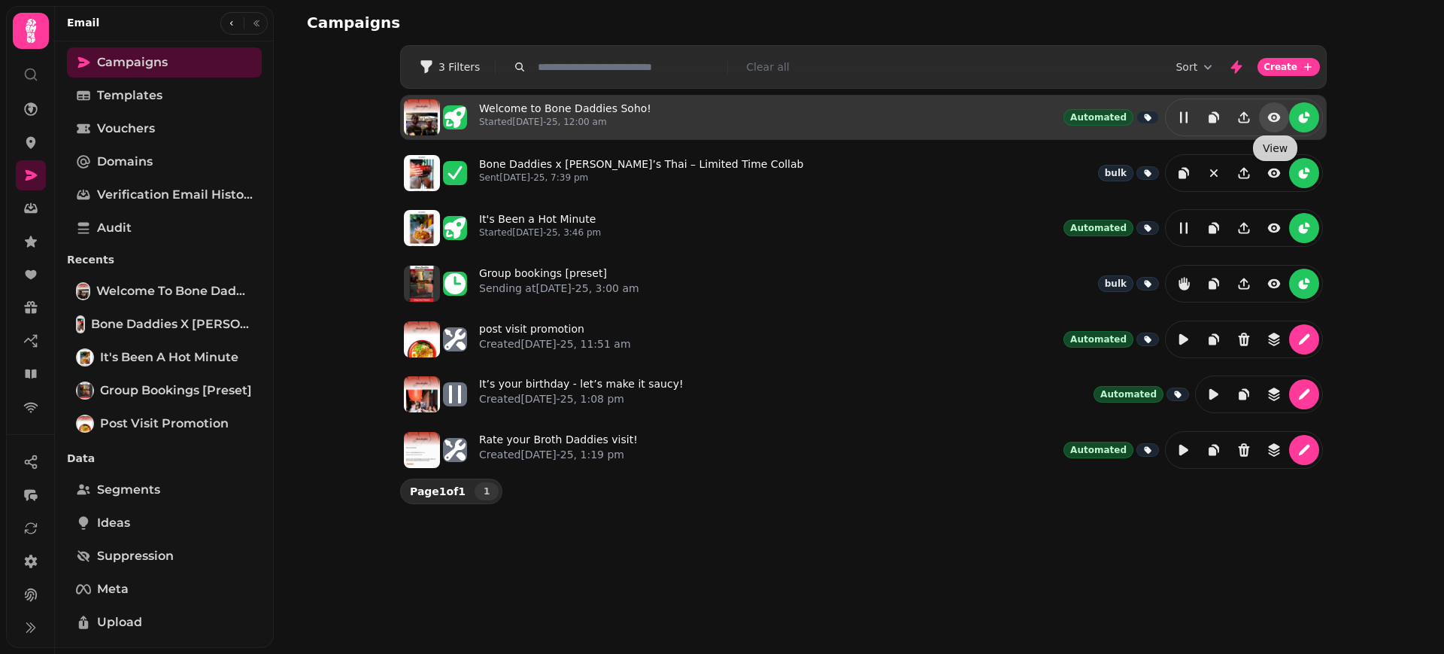
click at [1275, 116] on icon "view" at bounding box center [1274, 117] width 3 height 3
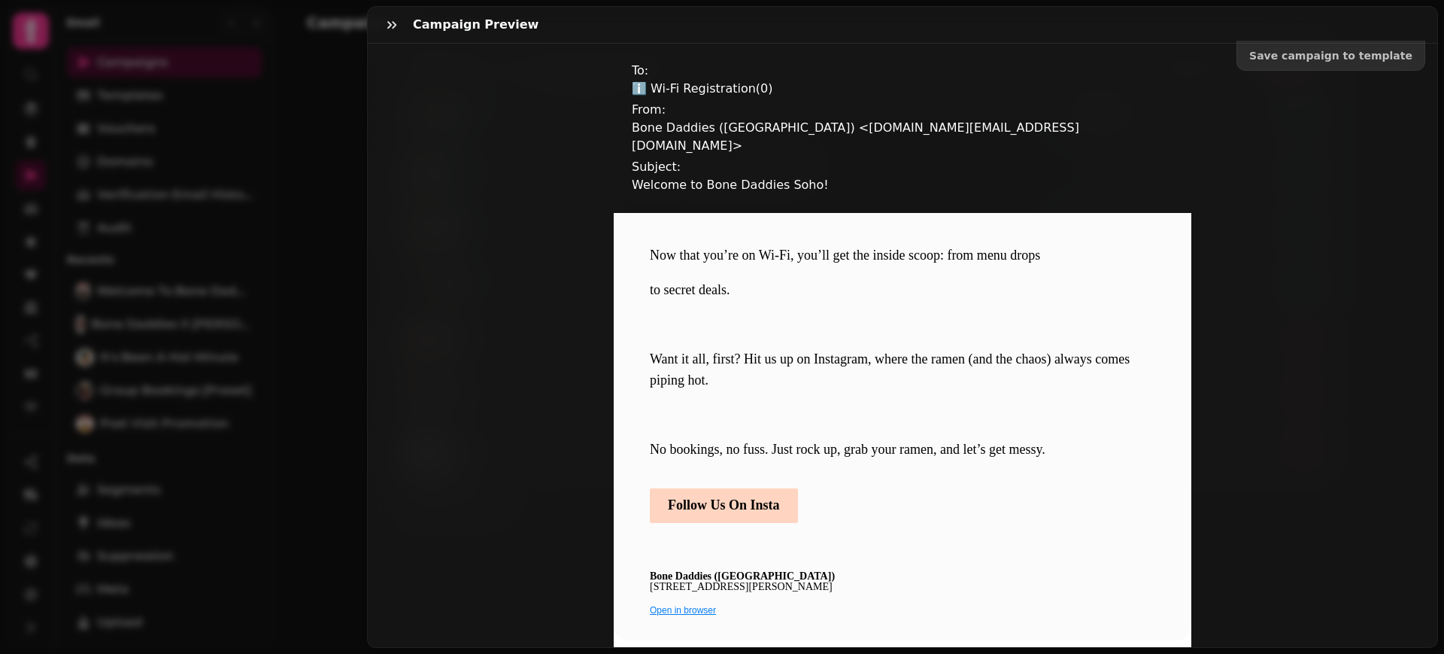
scroll to position [809, 0]
click at [733, 511] on span "Follow Us On Insta" at bounding box center [724, 505] width 112 height 17
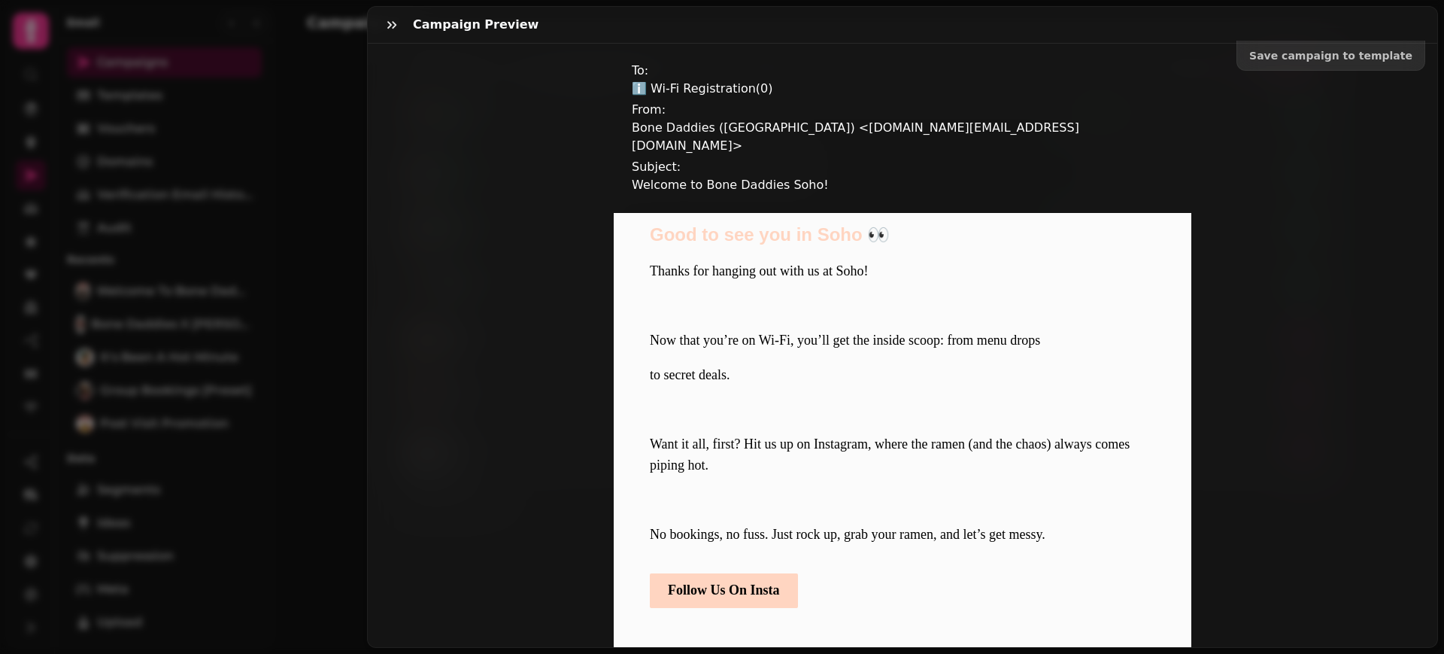
scroll to position [809, 0]
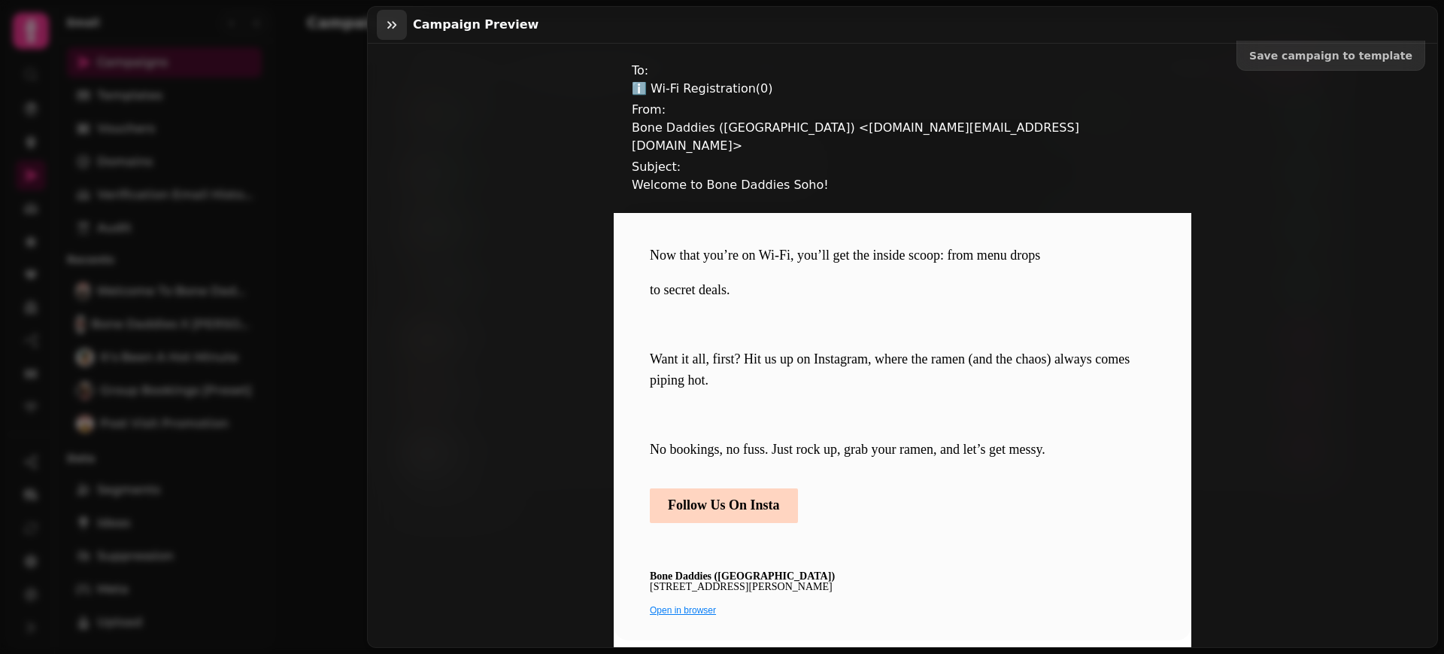
click at [382, 16] on button "button" at bounding box center [392, 25] width 30 height 30
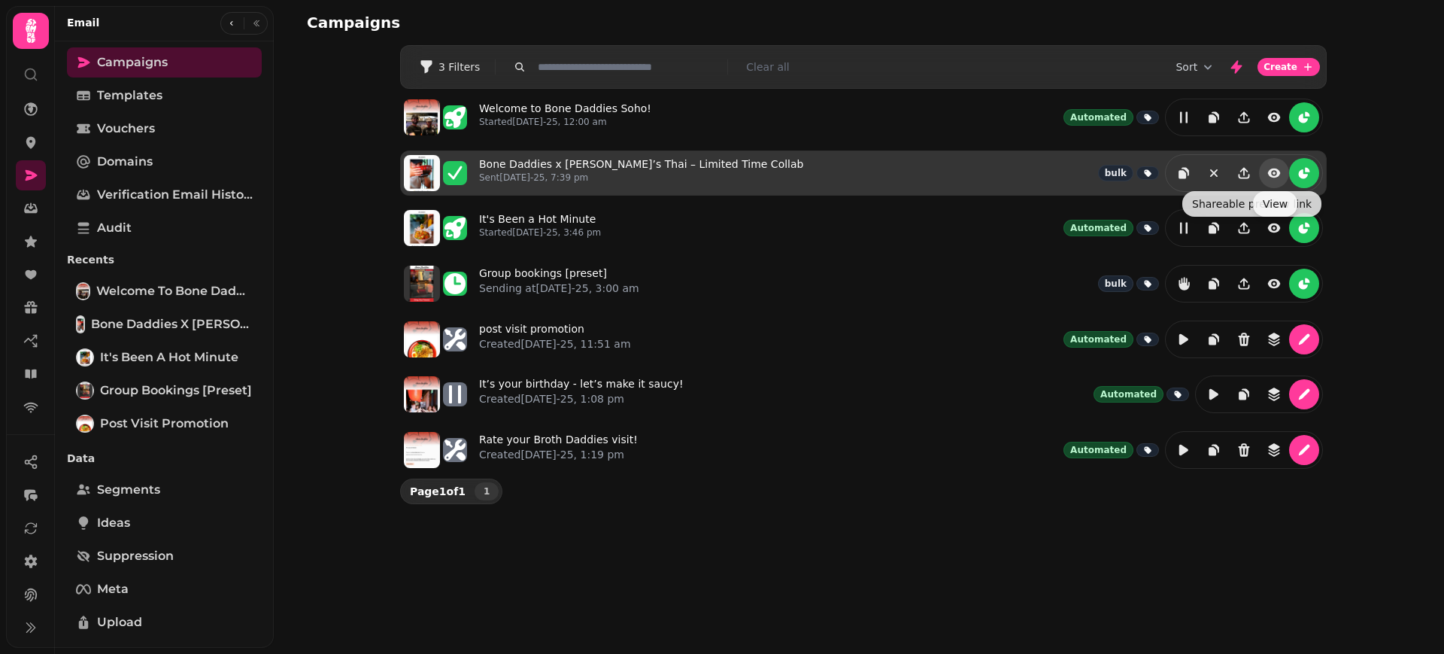
click at [1274, 173] on icon "view" at bounding box center [1274, 172] width 3 height 3
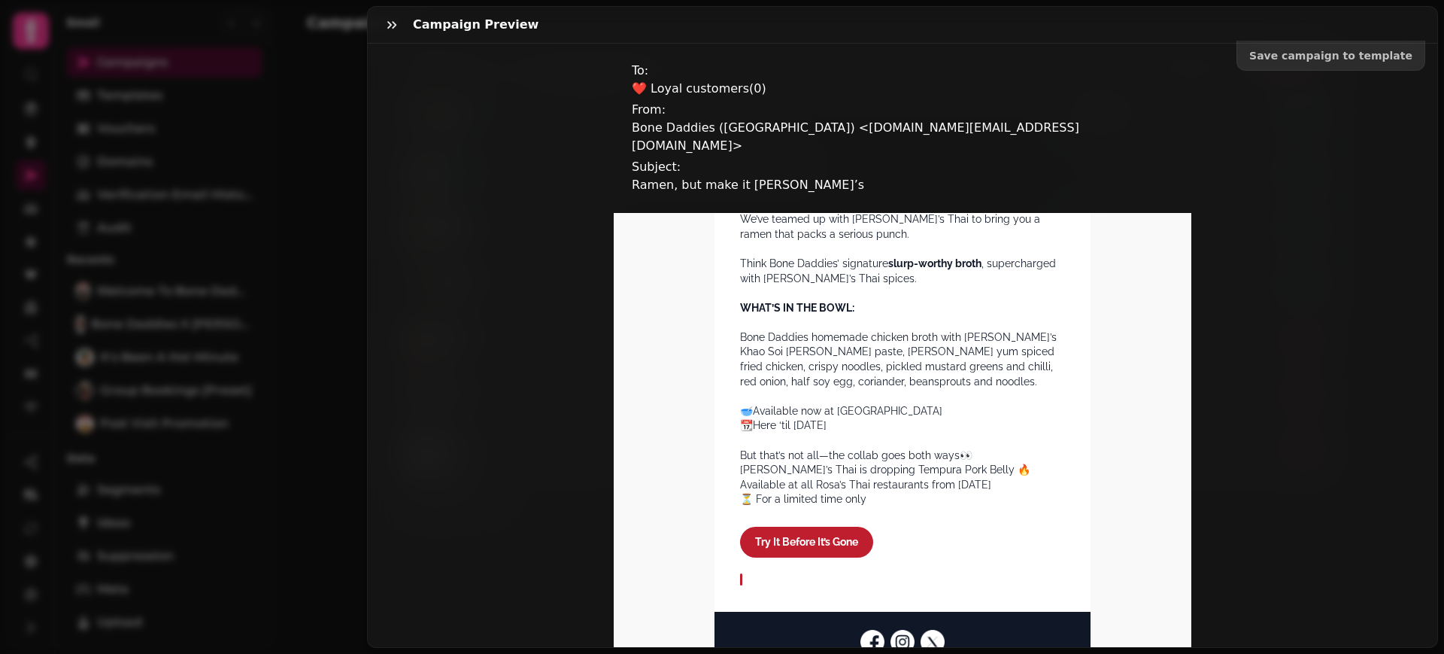
scroll to position [660, 0]
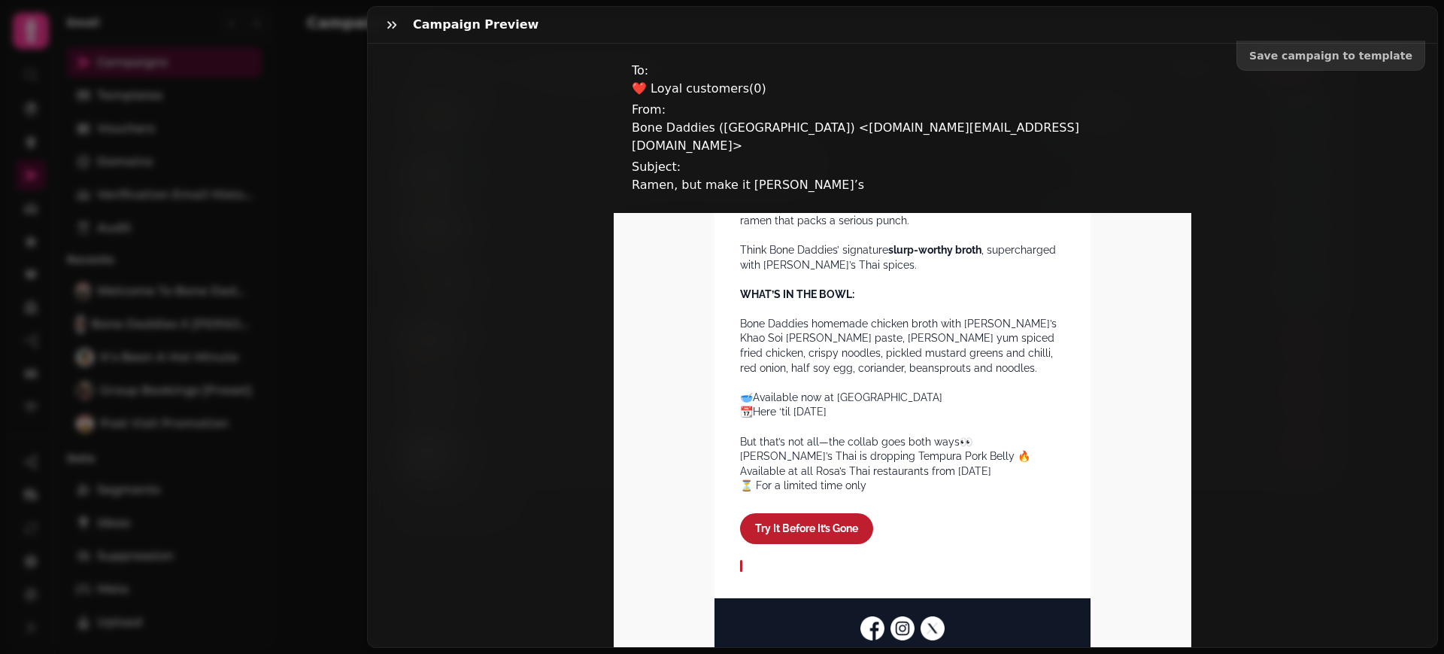
click at [827, 533] on span "Try It Before It’s Gone" at bounding box center [806, 528] width 133 height 31
click at [384, 29] on icon "button" at bounding box center [391, 24] width 15 height 15
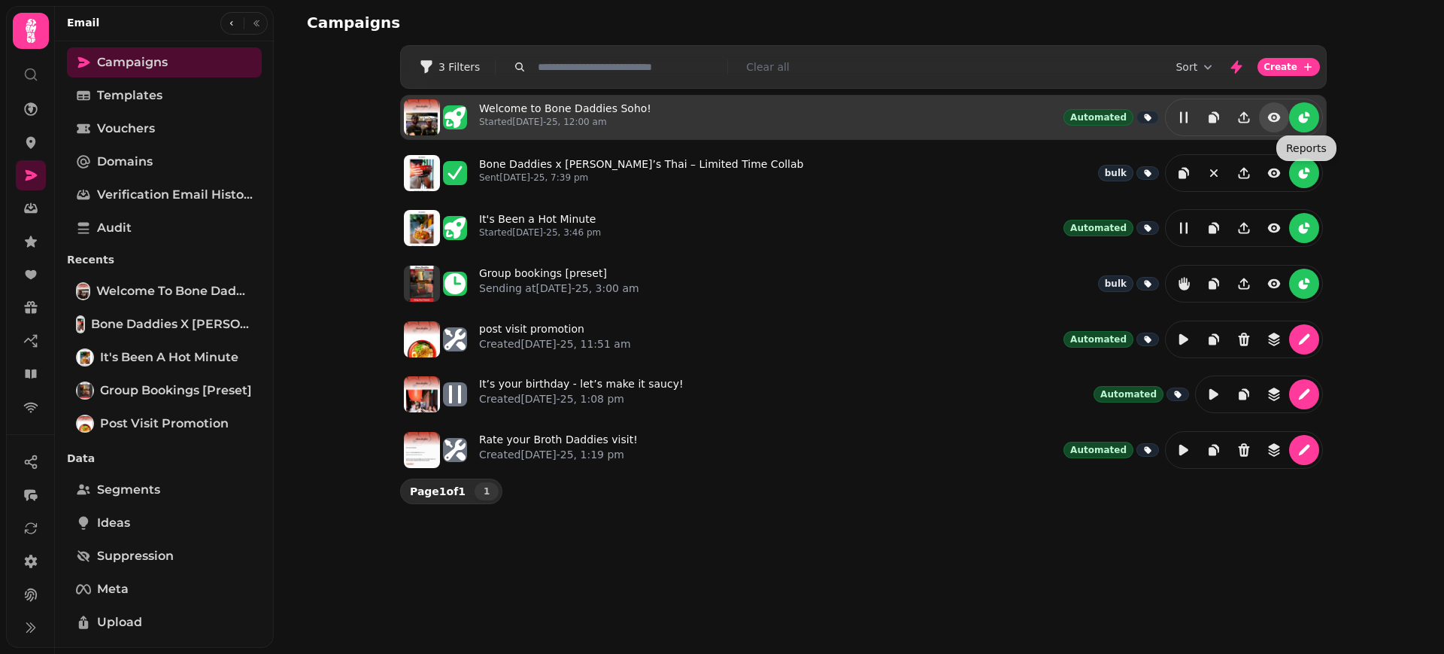
click at [1271, 111] on icon "view" at bounding box center [1274, 117] width 15 height 15
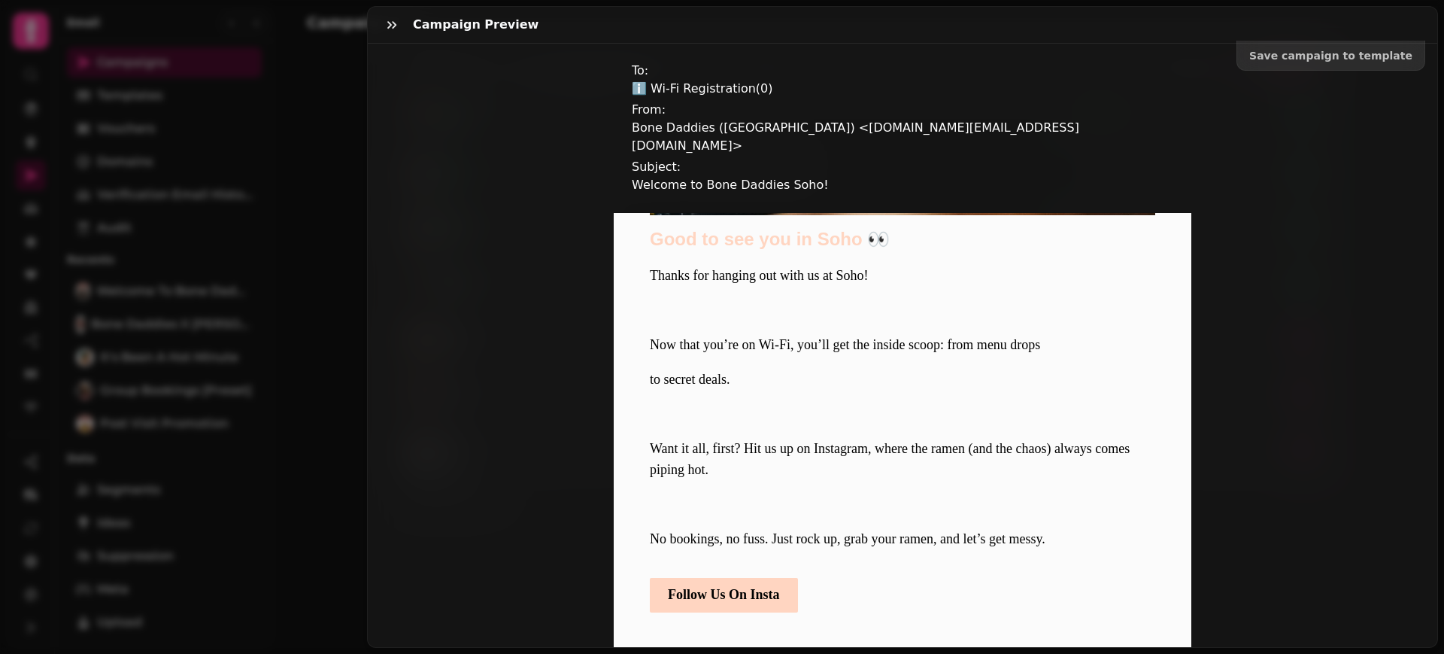
scroll to position [733, 0]
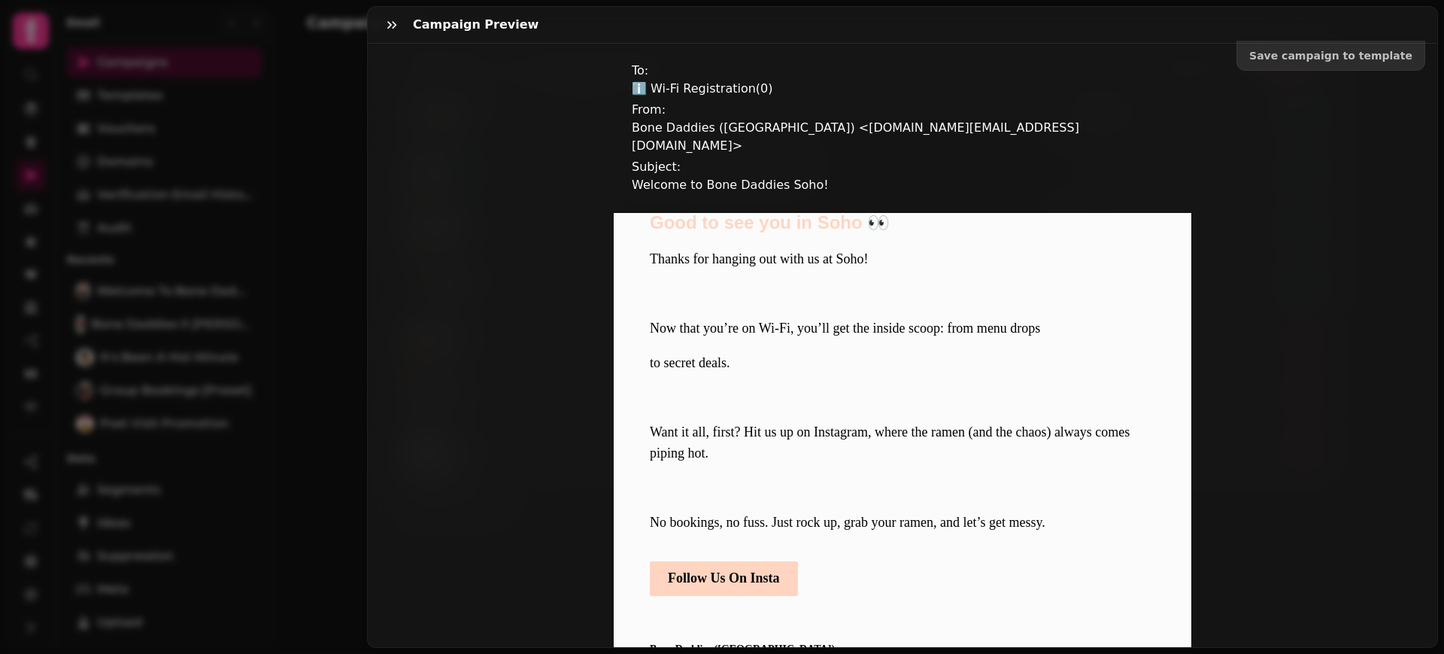
click at [778, 589] on link "Follow Us On Insta" at bounding box center [724, 578] width 148 height 35
click at [275, 108] on div "Campaign preview Save campaign to template To: ℹ️ Wi-Fi Registration ( 0 ) From…" at bounding box center [722, 339] width 1444 height 630
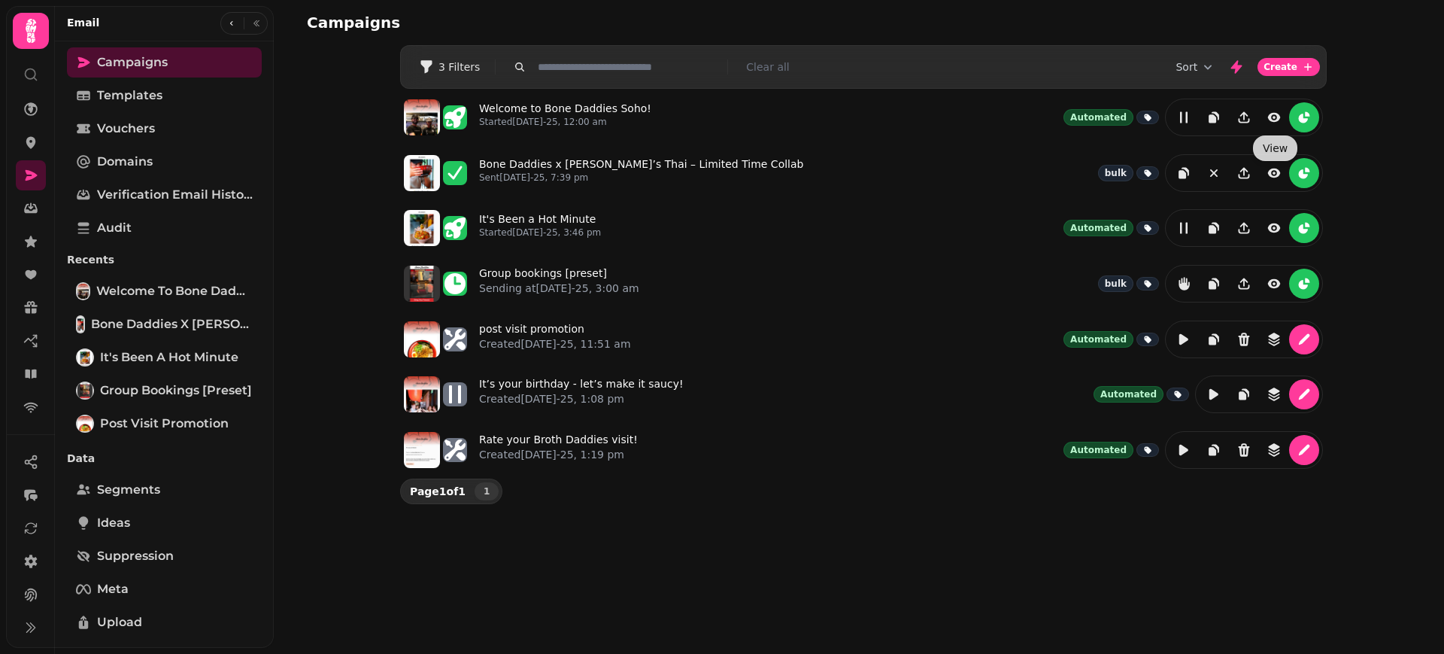
click at [32, 73] on icon at bounding box center [30, 74] width 15 height 15
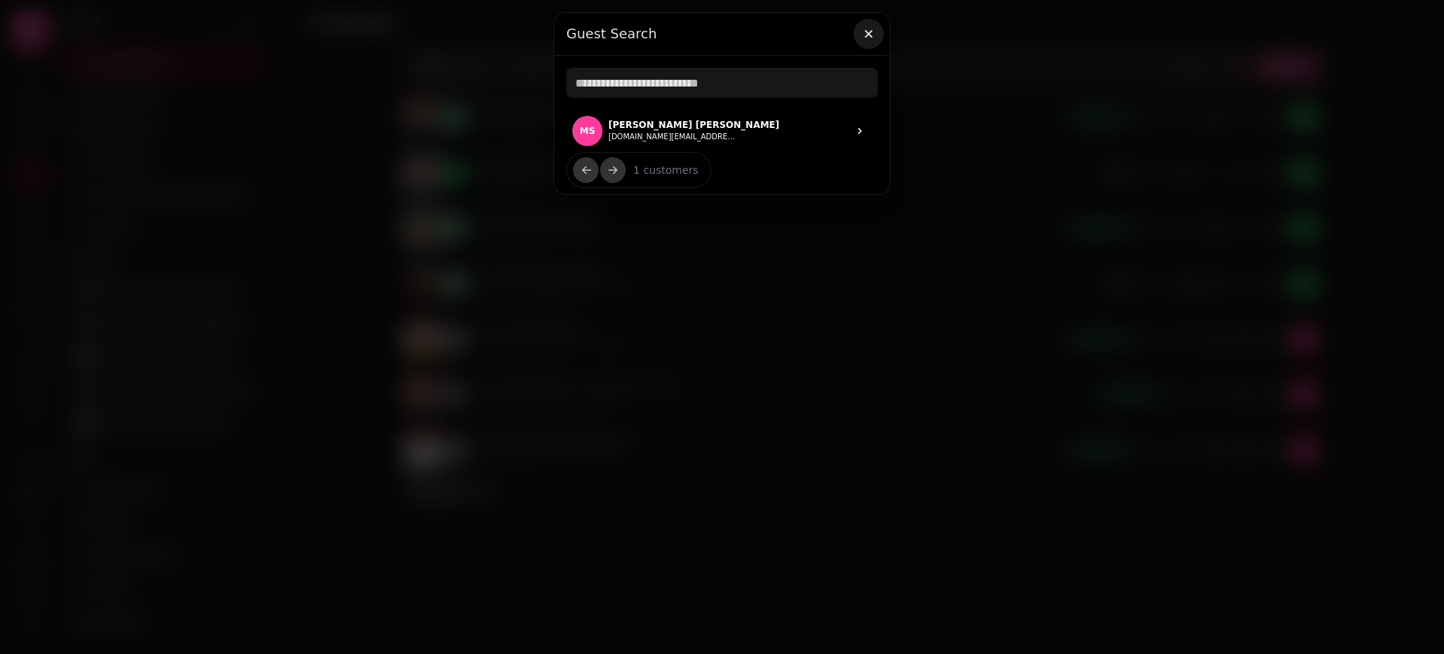
click at [859, 33] on button "button" at bounding box center [869, 34] width 30 height 30
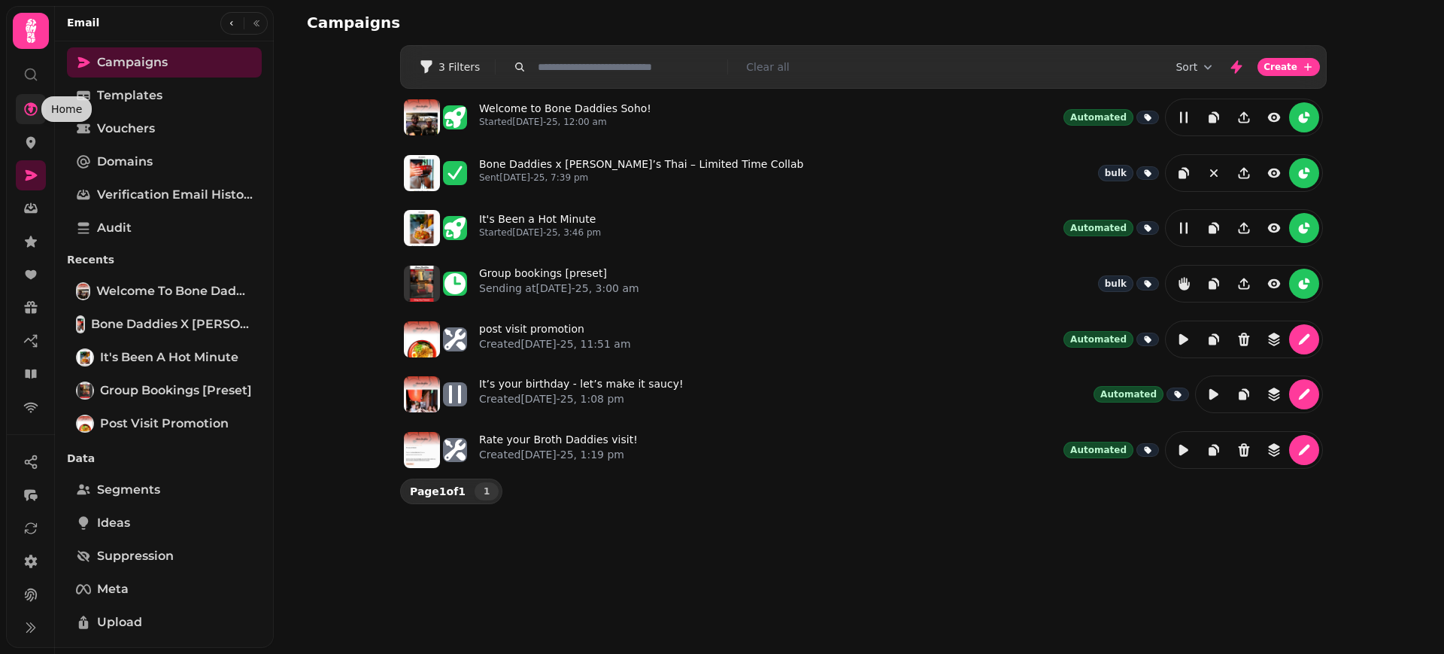
click at [37, 105] on icon at bounding box center [30, 109] width 15 height 15
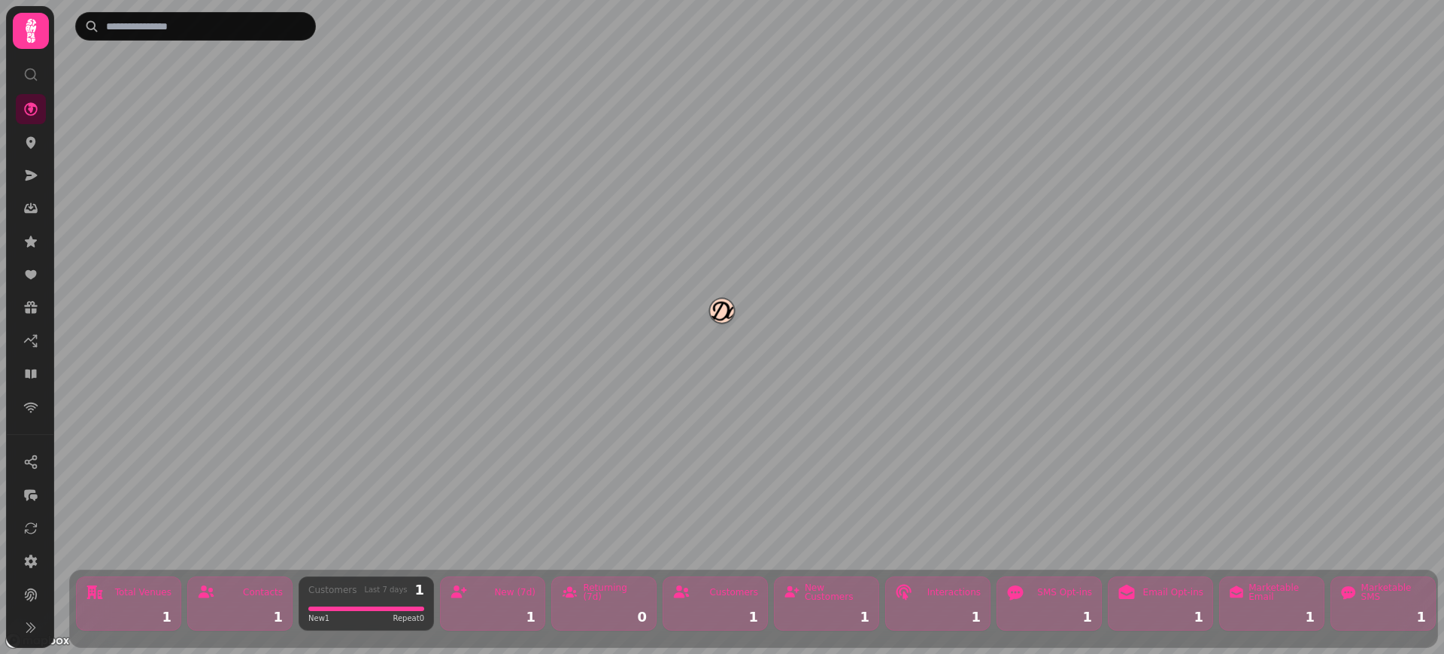
click at [532, 592] on div "New (7d) 1" at bounding box center [492, 603] width 105 height 54
click at [38, 181] on link at bounding box center [31, 175] width 30 height 30
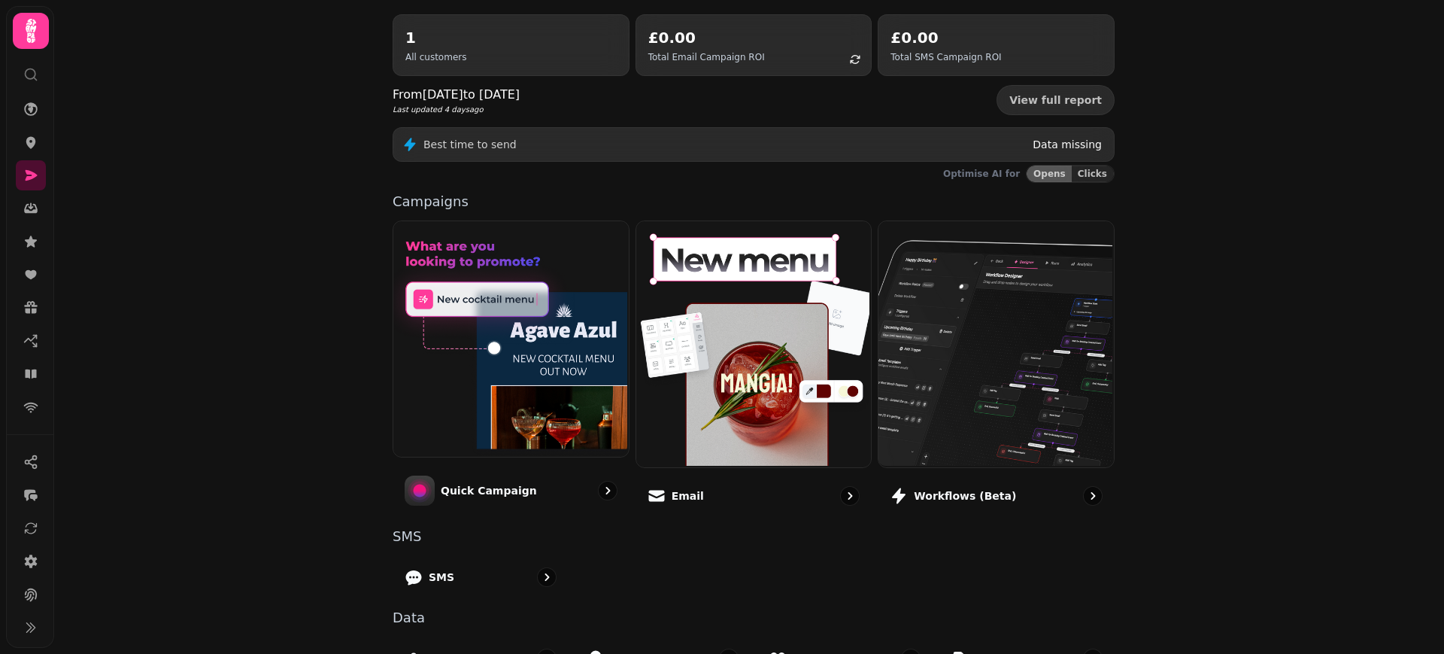
scroll to position [268, 0]
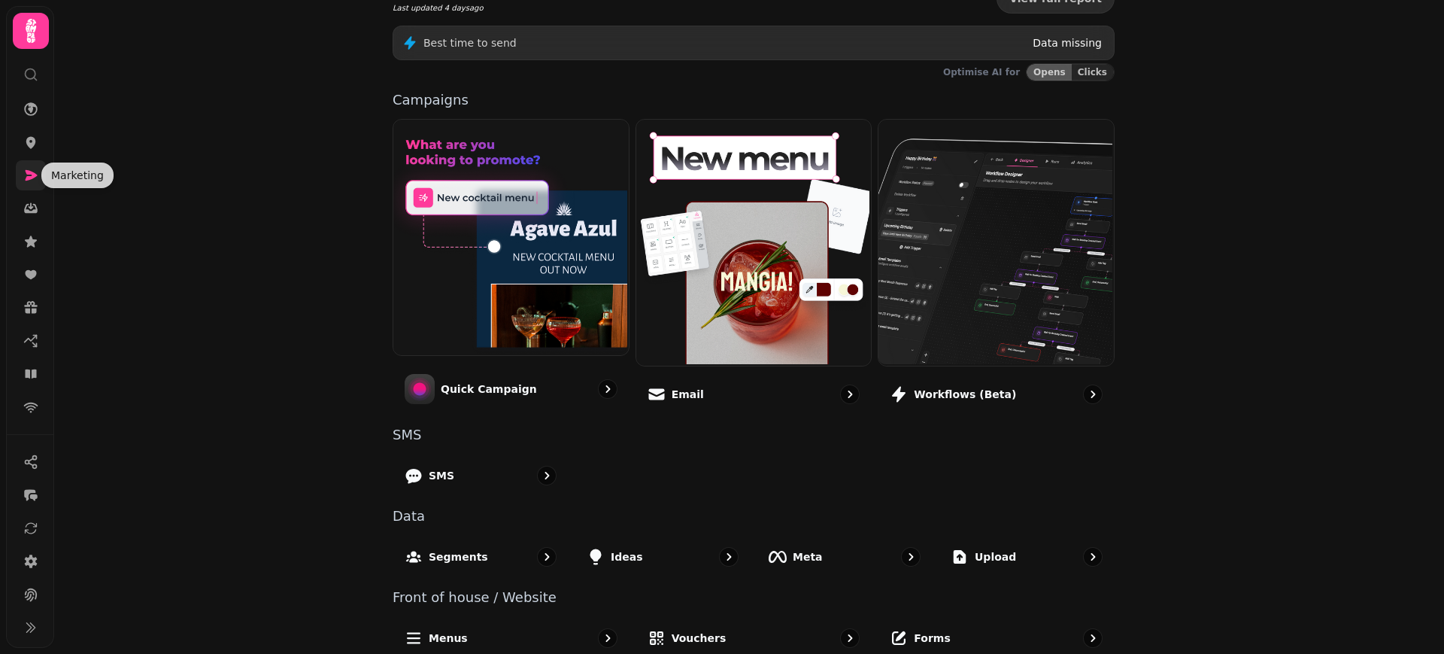
click at [30, 176] on icon at bounding box center [32, 175] width 12 height 11
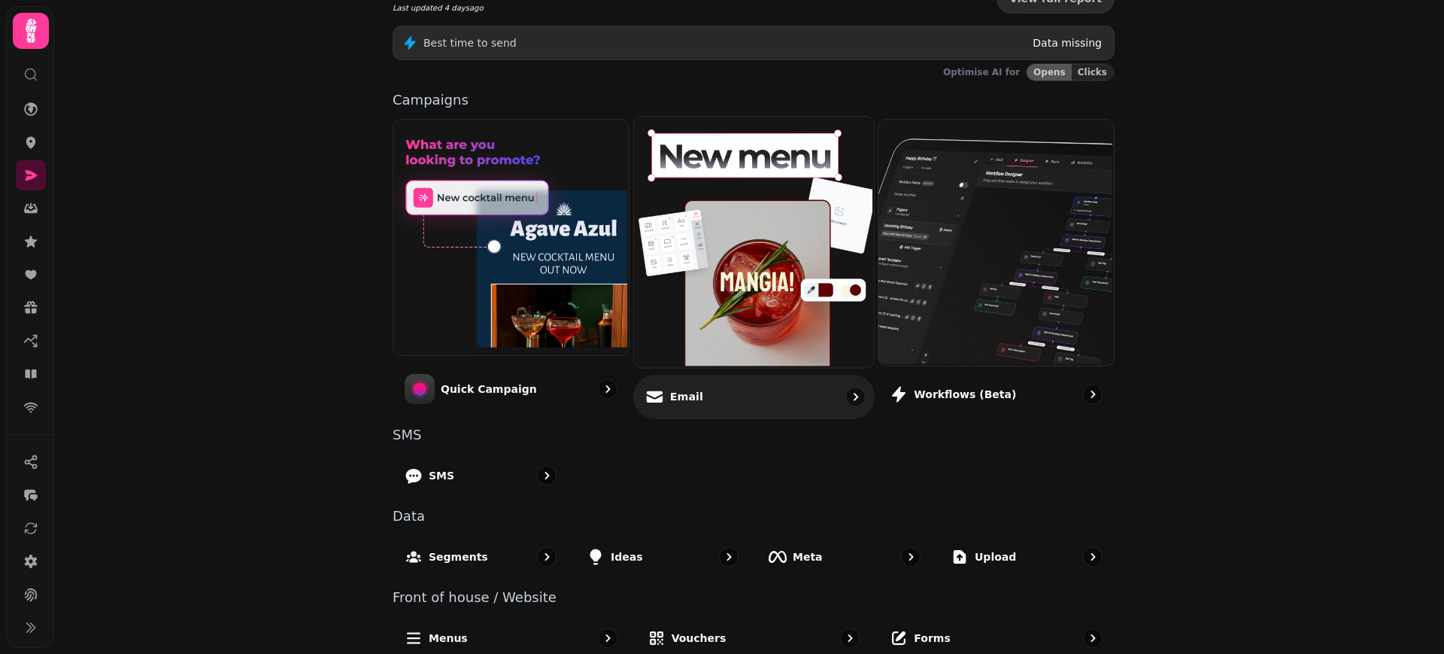
click at [705, 402] on div "Email" at bounding box center [753, 396] width 241 height 44
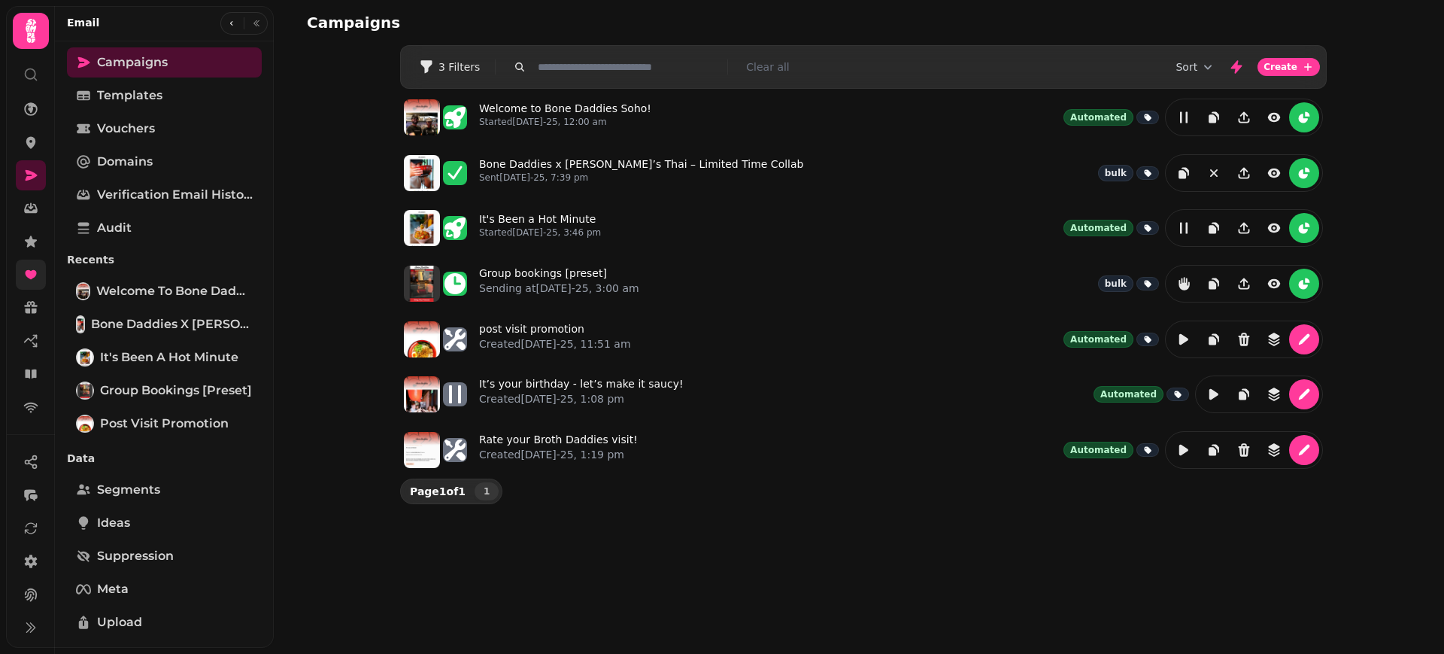
click at [28, 262] on link at bounding box center [31, 274] width 30 height 30
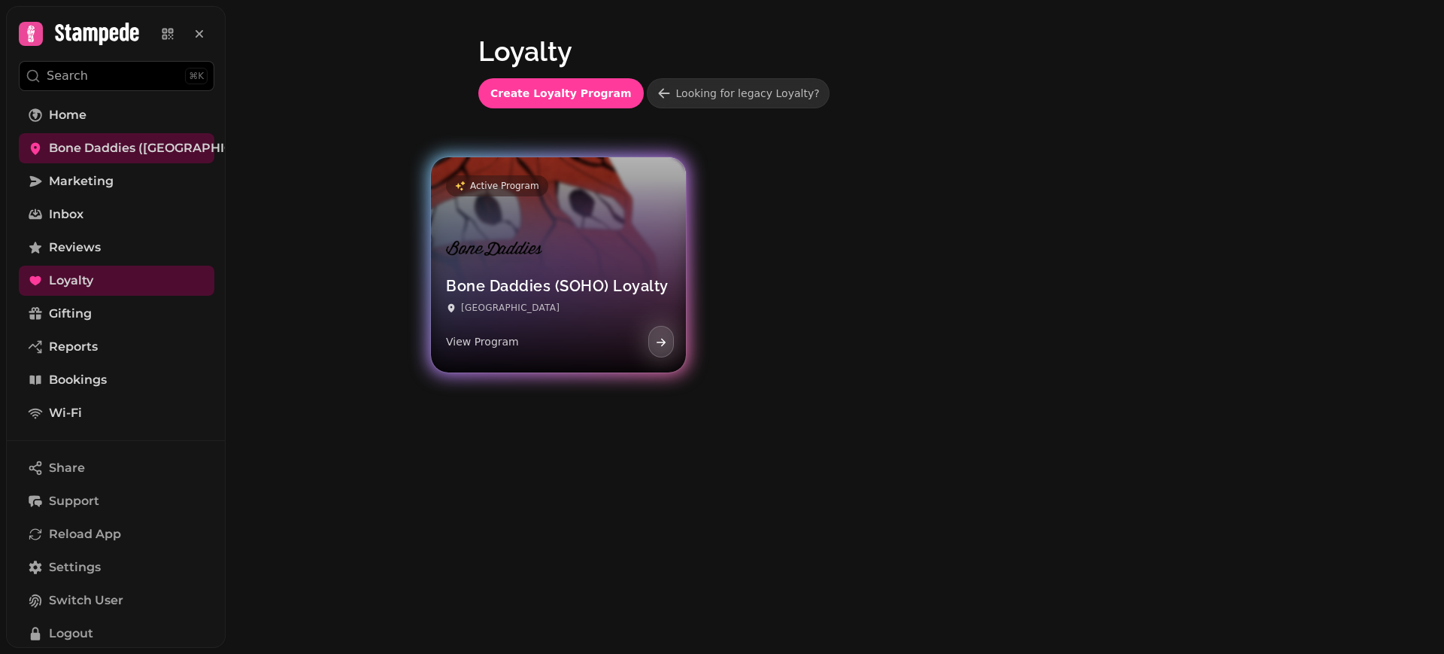
click at [535, 257] on img at bounding box center [494, 248] width 96 height 36
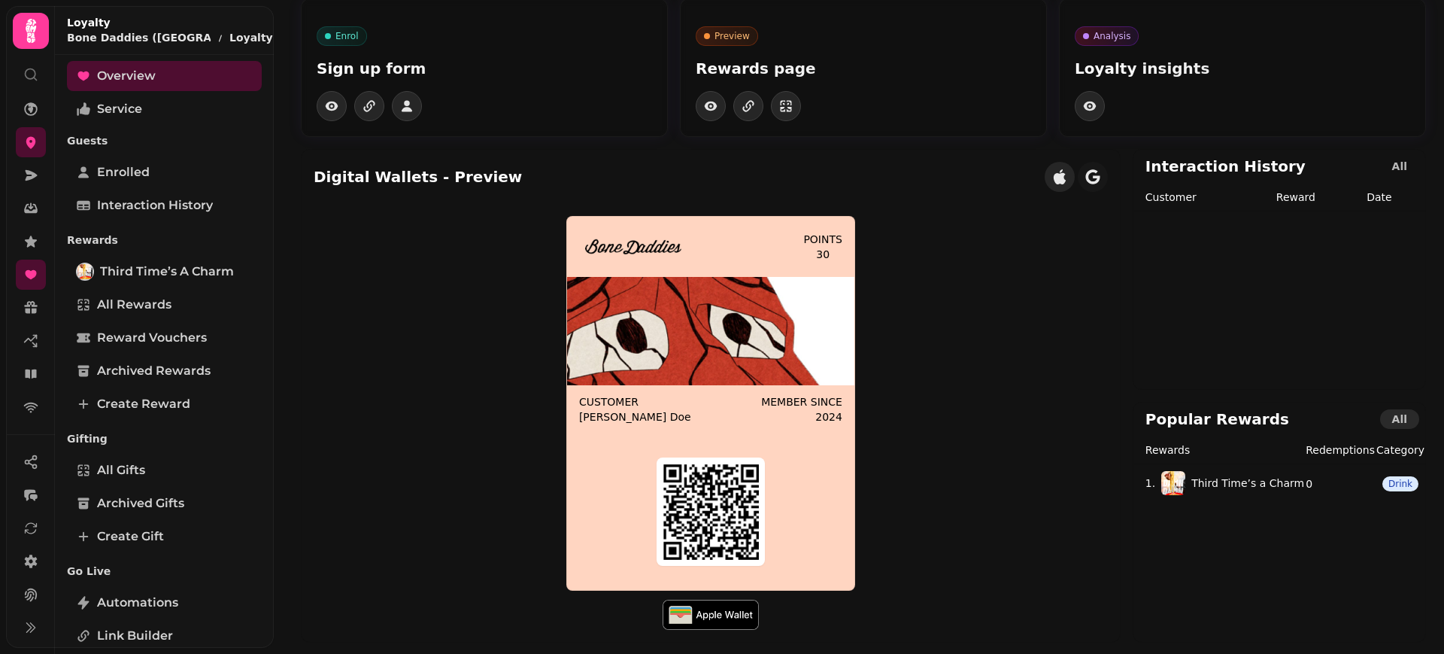
scroll to position [46, 0]
click at [187, 343] on span "Reward Vouchers" at bounding box center [152, 338] width 110 height 18
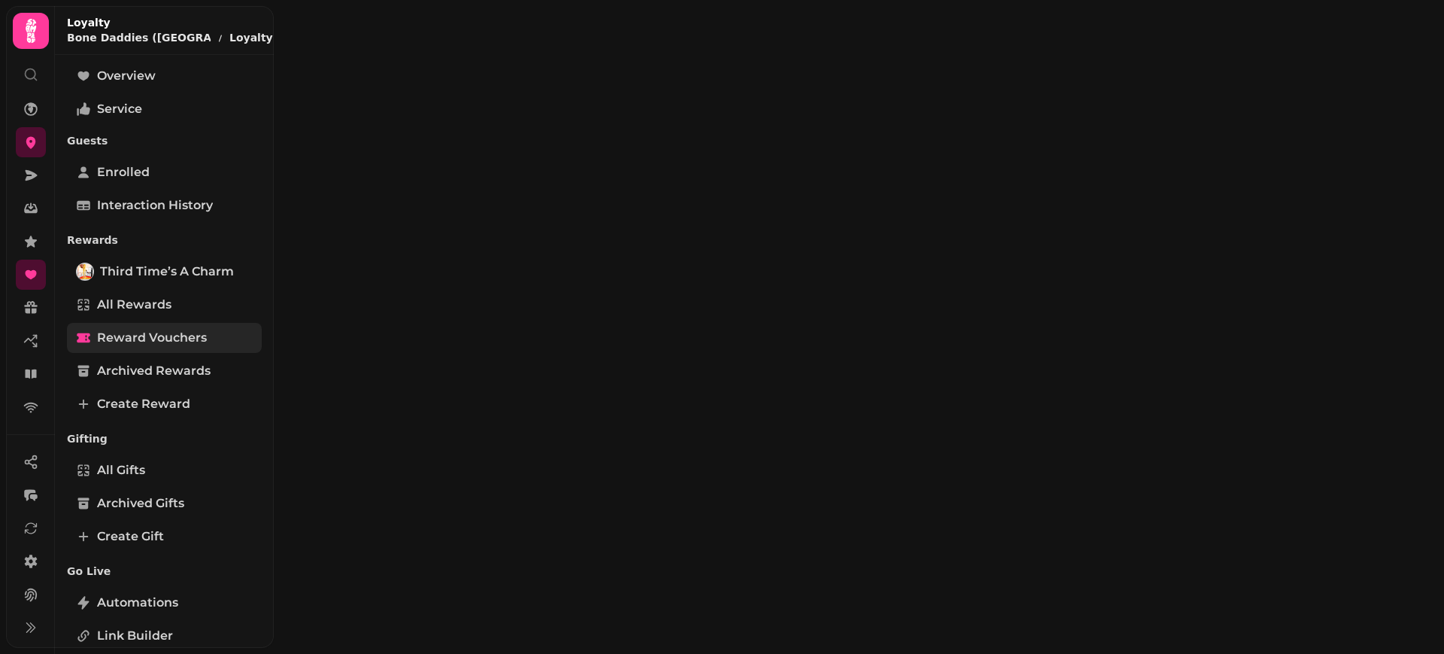
select select "**"
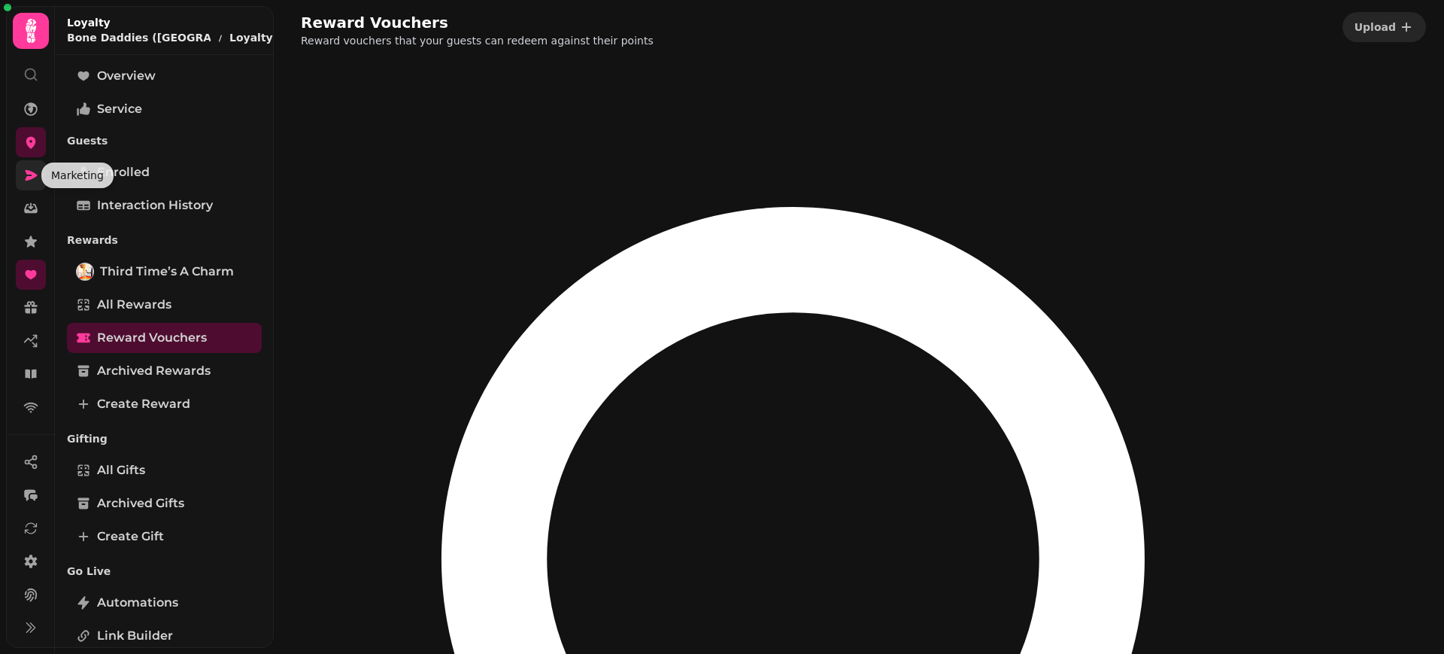
click at [35, 172] on icon at bounding box center [30, 175] width 15 height 15
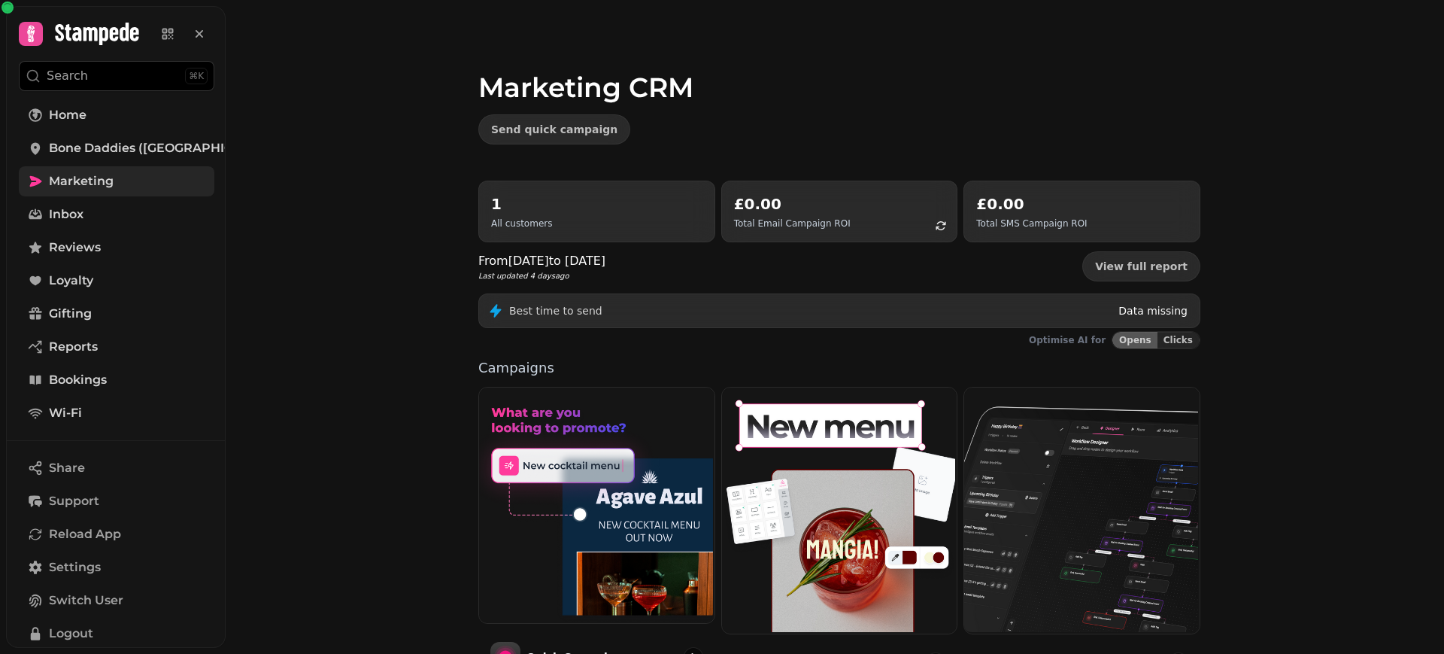
scroll to position [264, 0]
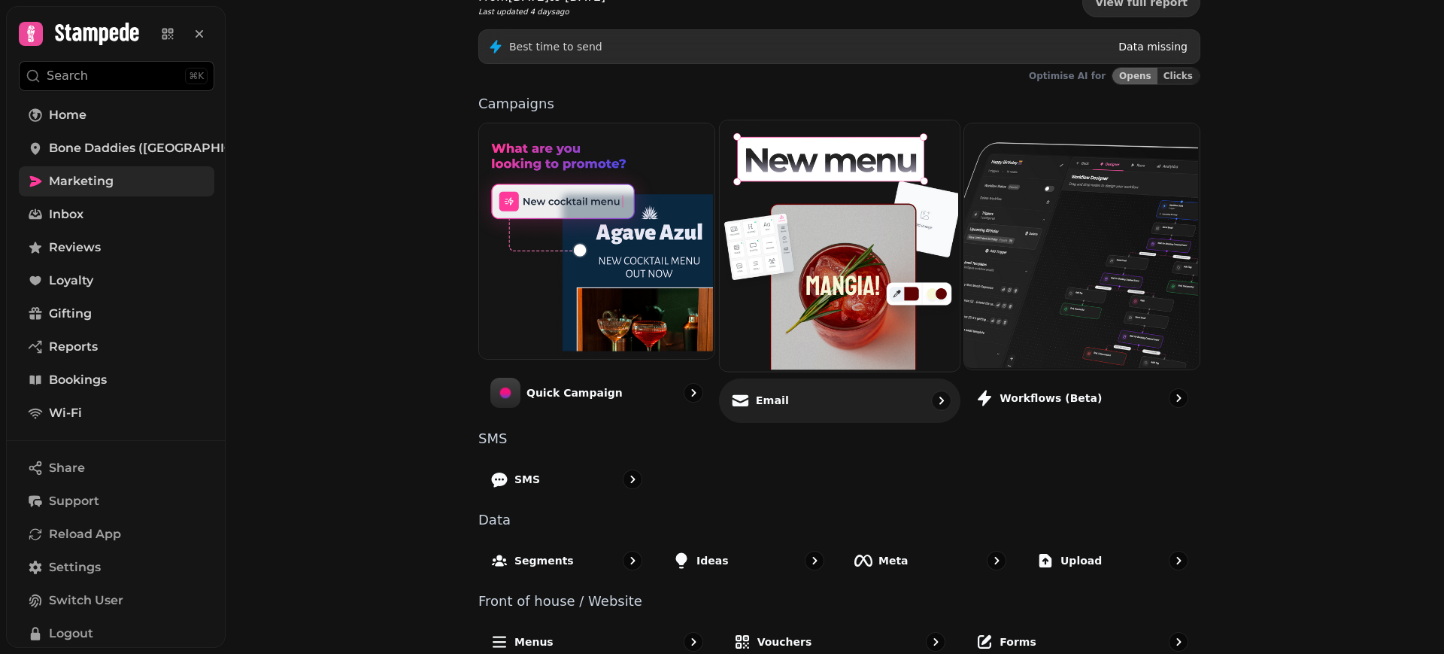
click at [801, 416] on div "Email" at bounding box center [839, 400] width 241 height 44
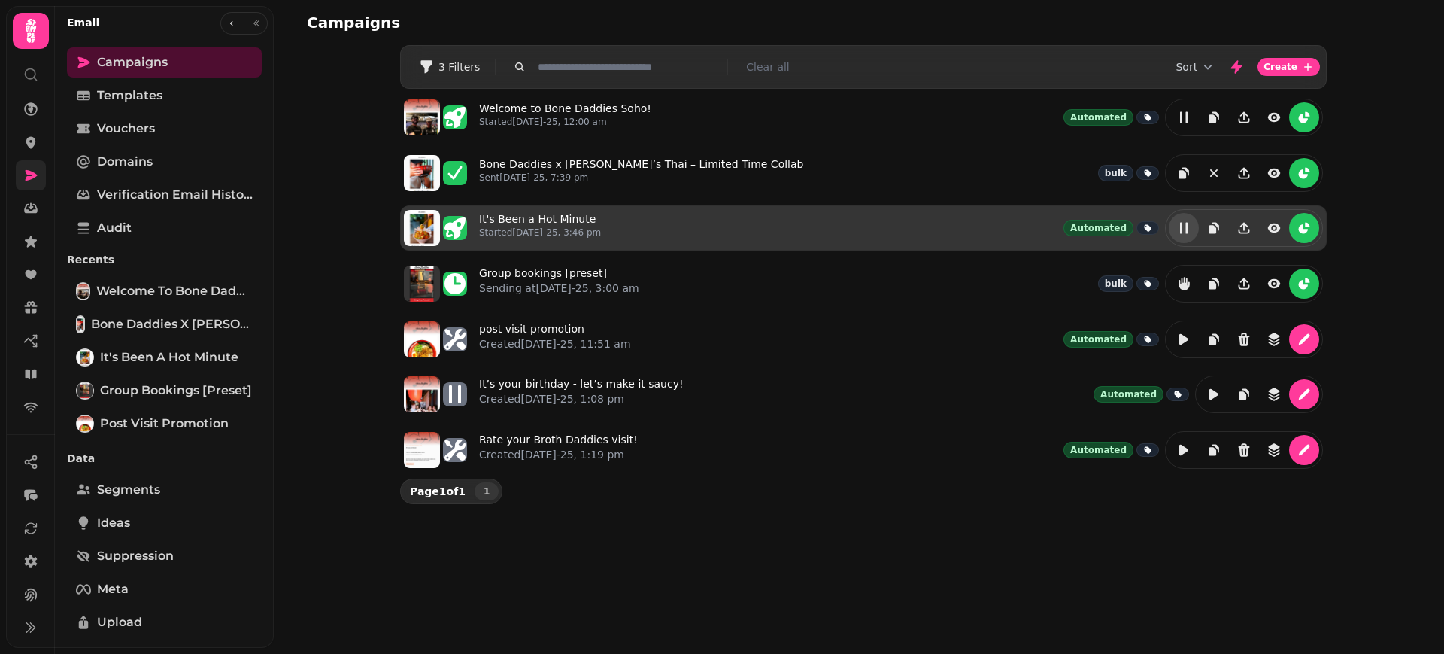
click at [1180, 228] on icon "edit" at bounding box center [1184, 228] width 8 height 11
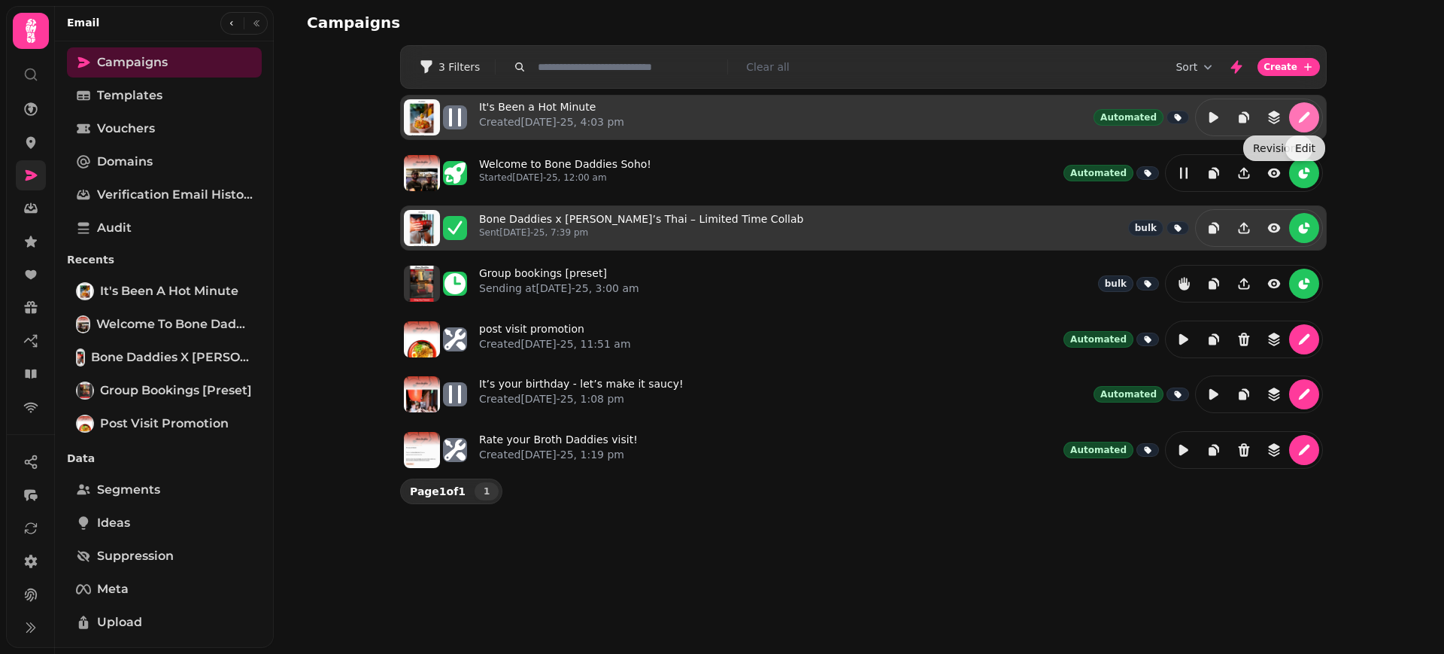
click at [1297, 118] on icon "edit" at bounding box center [1304, 117] width 15 height 15
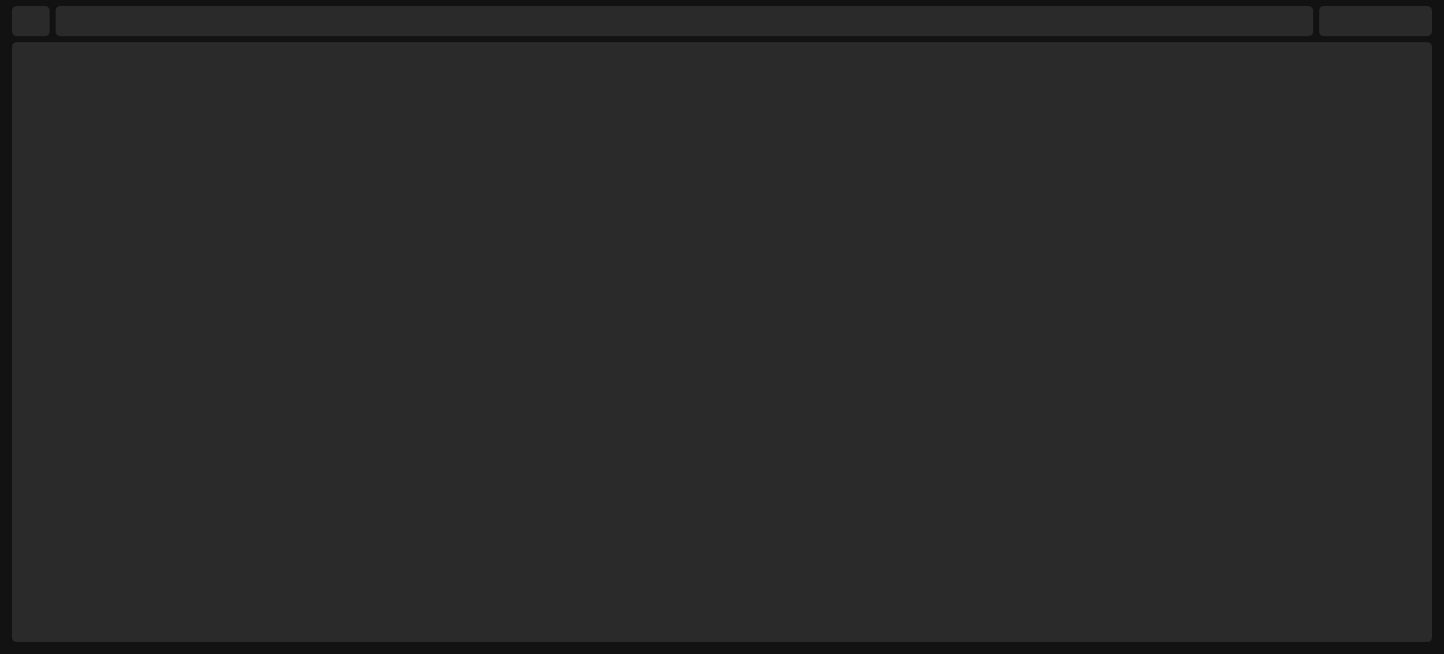
select select "**********"
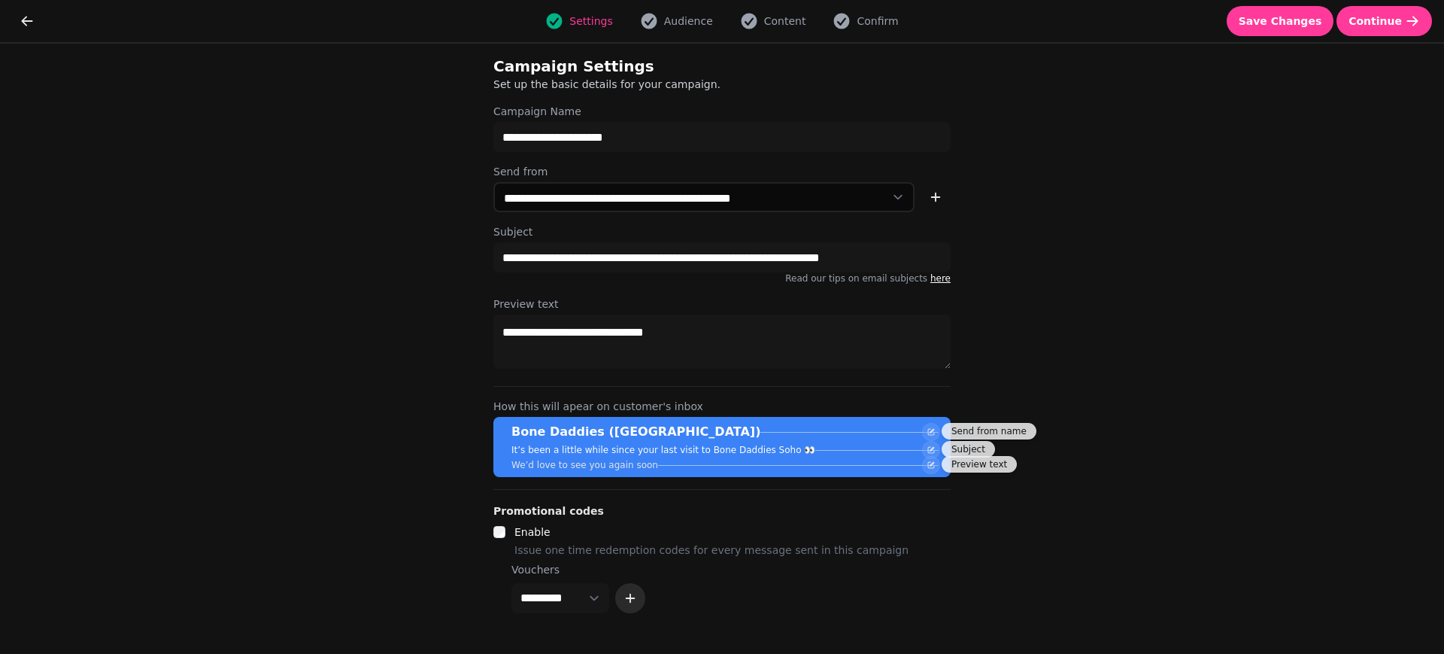
click at [638, 596] on icon "button" at bounding box center [630, 597] width 15 height 15
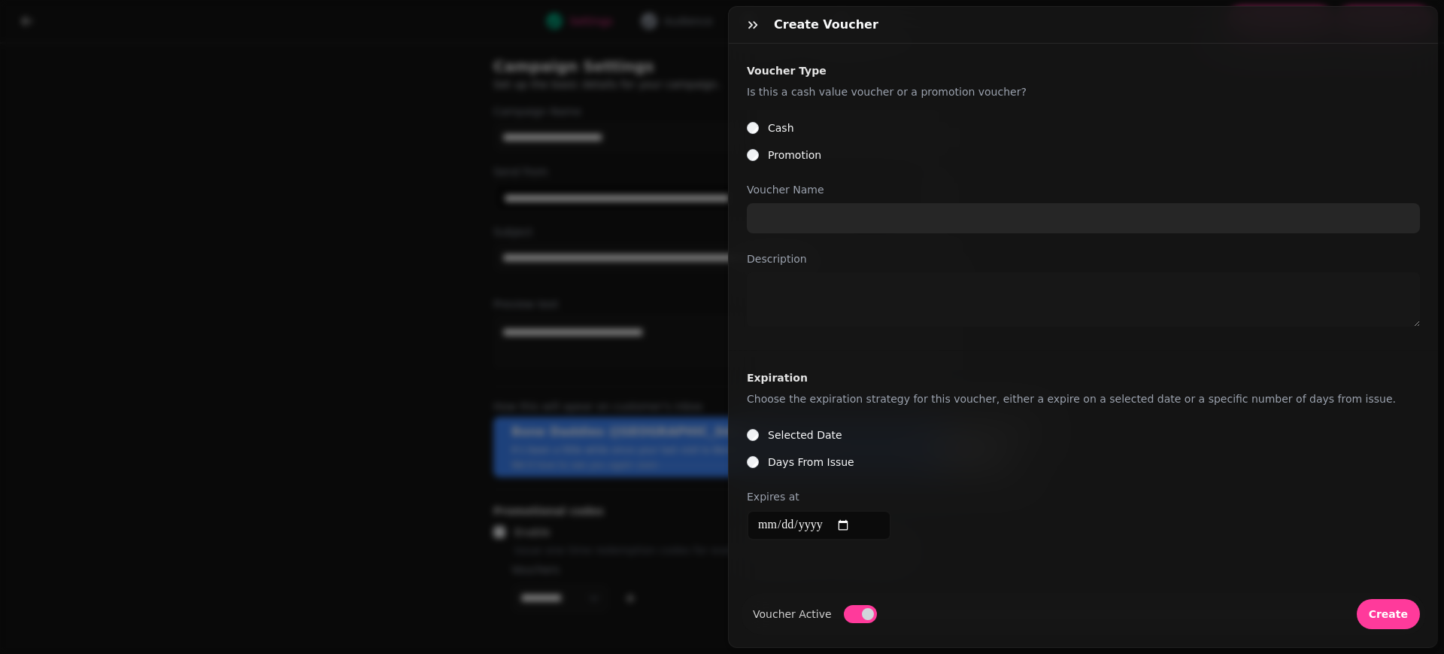
click at [834, 220] on input "Voucher Name" at bounding box center [1083, 218] width 673 height 30
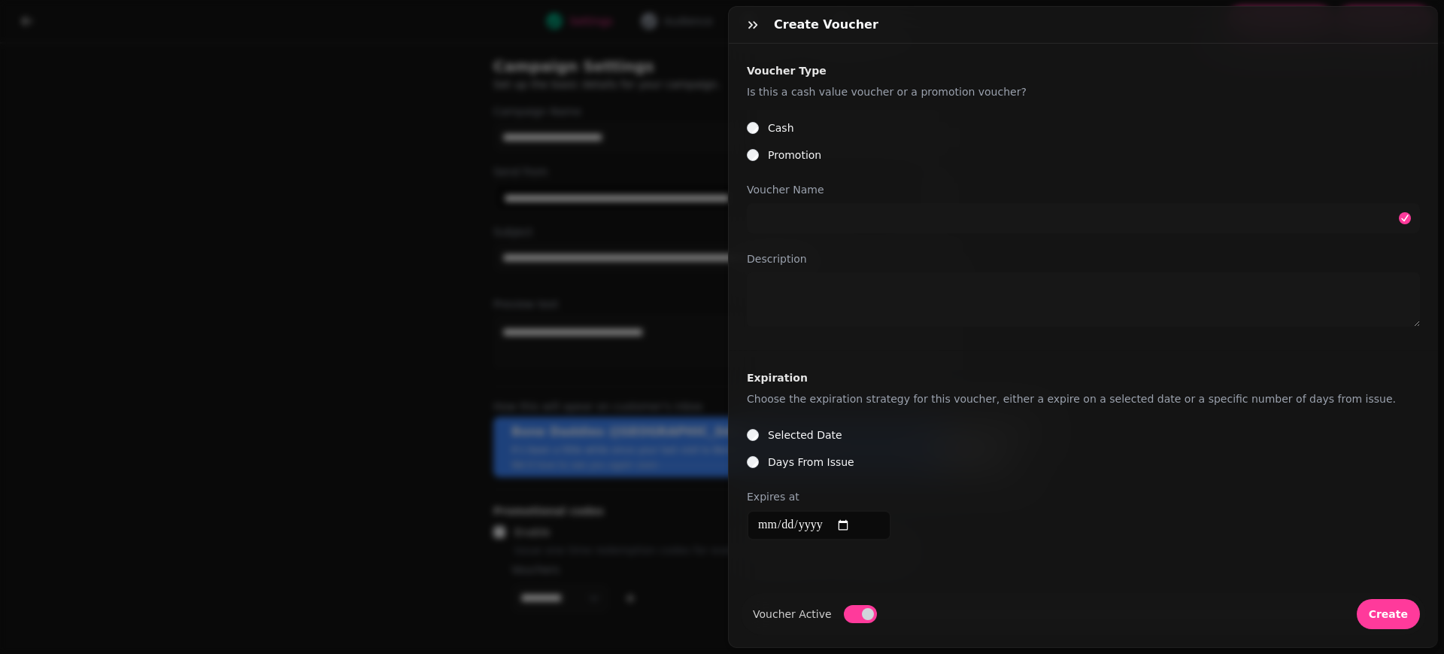
click at [888, 89] on p "Is this a cash value voucher or a promotion voucher?" at bounding box center [1083, 92] width 673 height 18
click at [748, 31] on icon "button" at bounding box center [752, 24] width 15 height 15
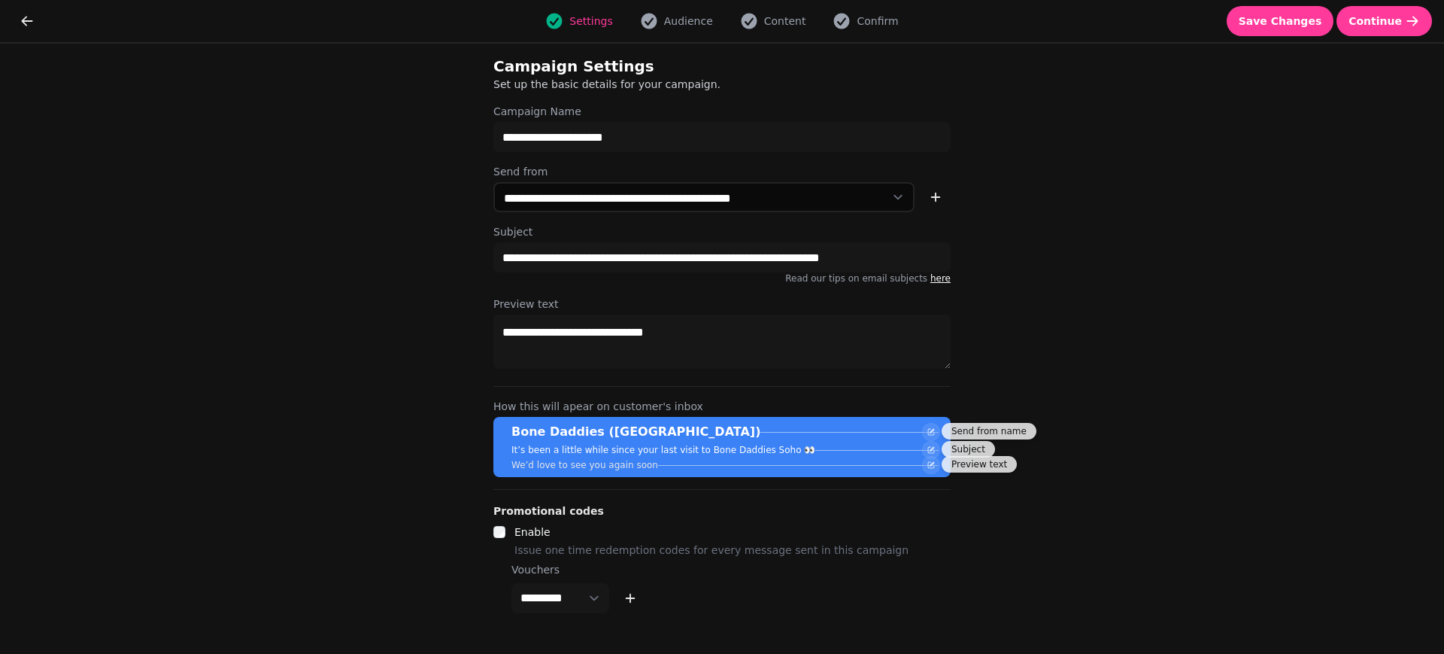
click at [1392, 2] on div "Settings Audience Content Confirm Save Changes Continue" at bounding box center [722, 21] width 1444 height 42
click at [1392, 19] on span "Continue" at bounding box center [1375, 21] width 53 height 11
select select "**********"
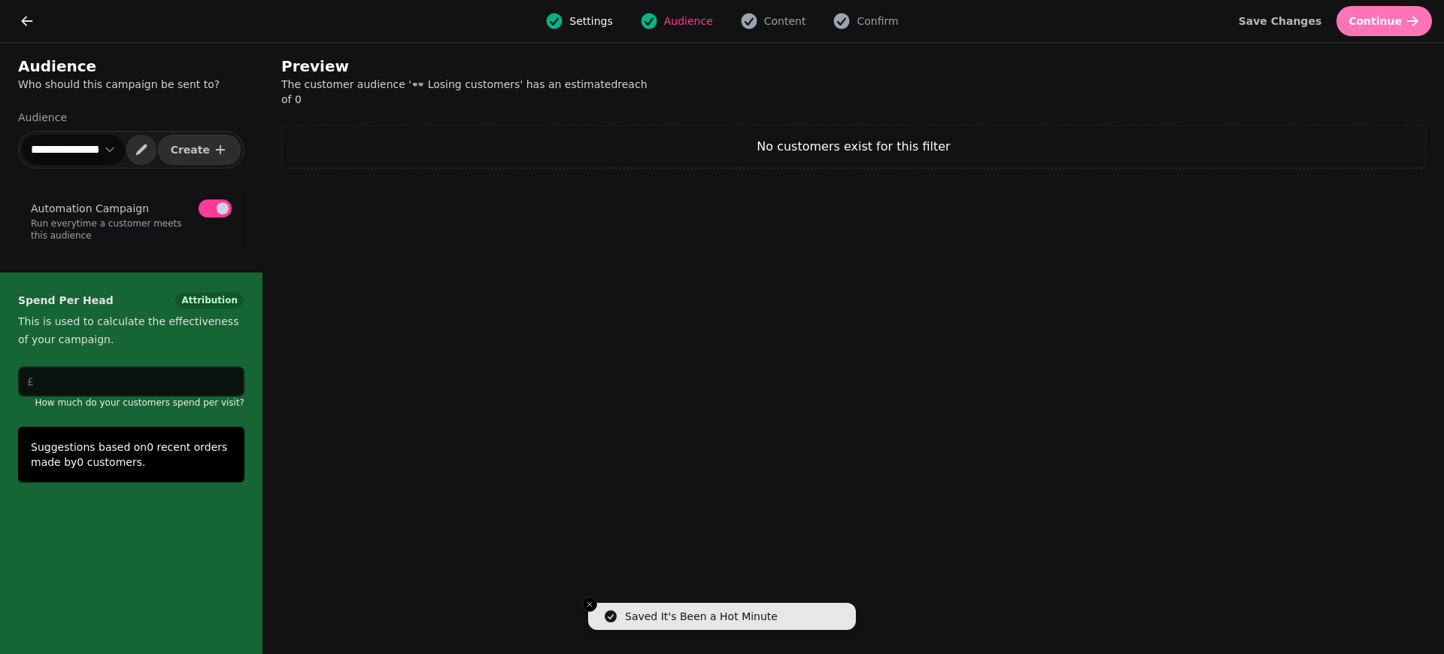
click at [1390, 30] on button "Continue" at bounding box center [1385, 21] width 96 height 30
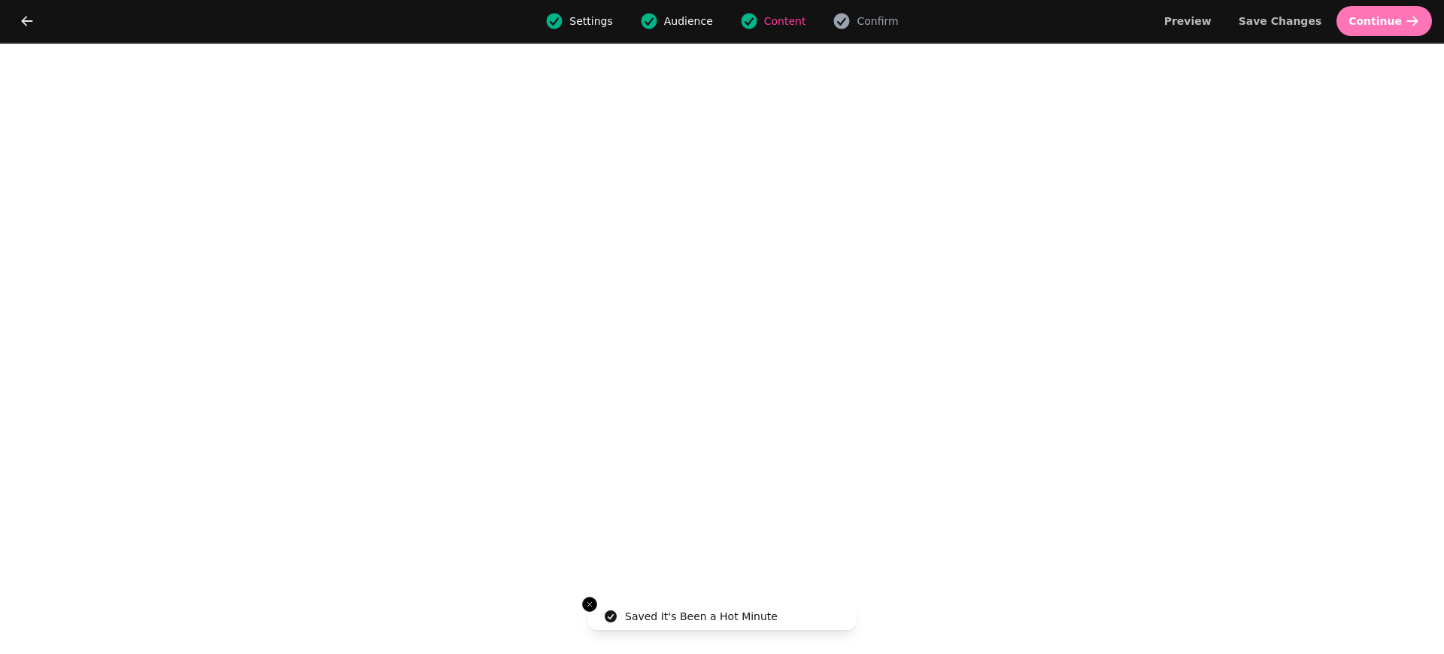
click at [1390, 30] on button "Continue" at bounding box center [1385, 21] width 96 height 30
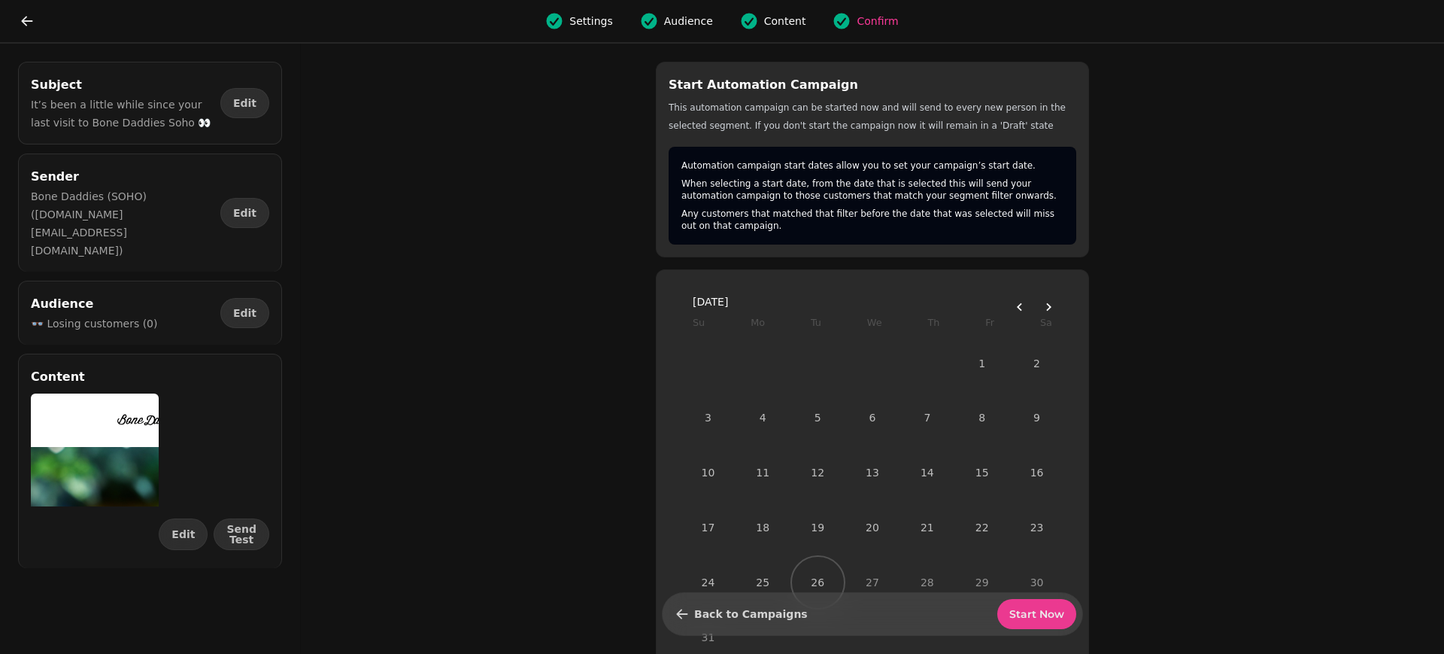
click at [1029, 611] on span "Start Now" at bounding box center [1036, 613] width 55 height 11
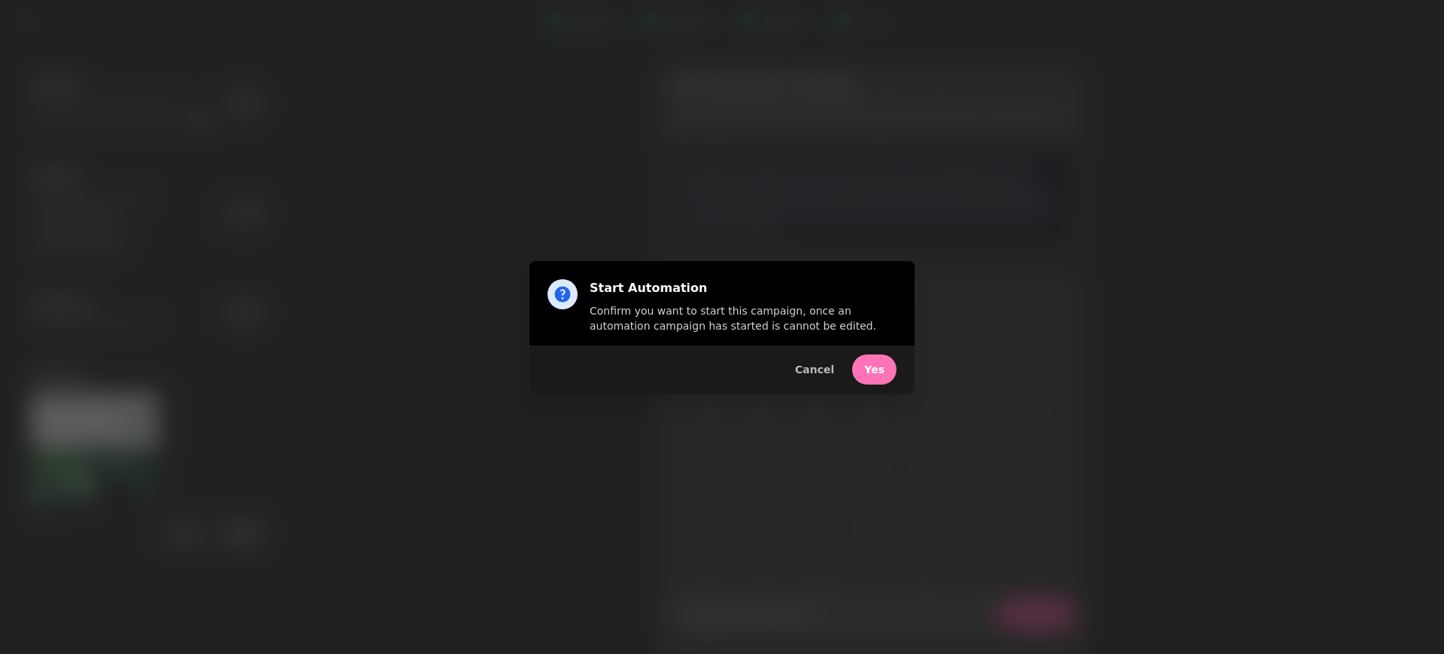
click at [877, 375] on span "Yes" at bounding box center [874, 369] width 20 height 11
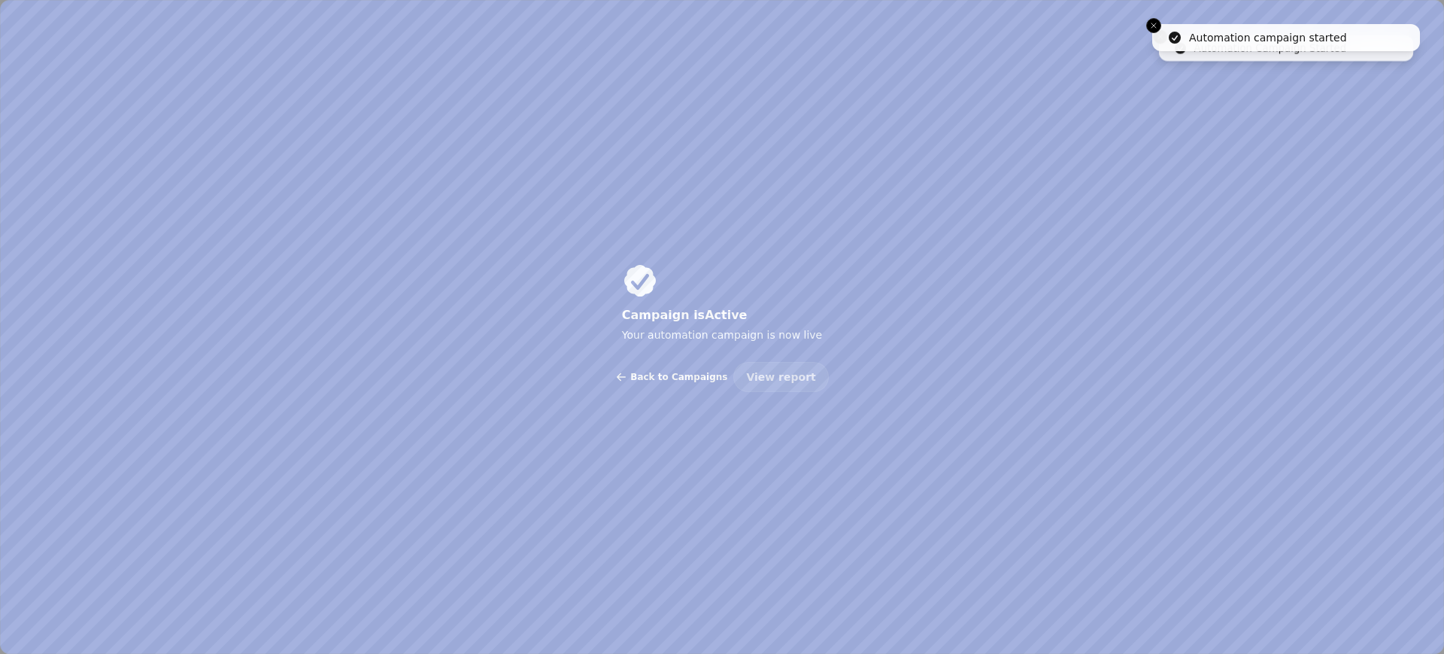
click at [700, 375] on span "Back to Campaigns" at bounding box center [678, 376] width 97 height 9
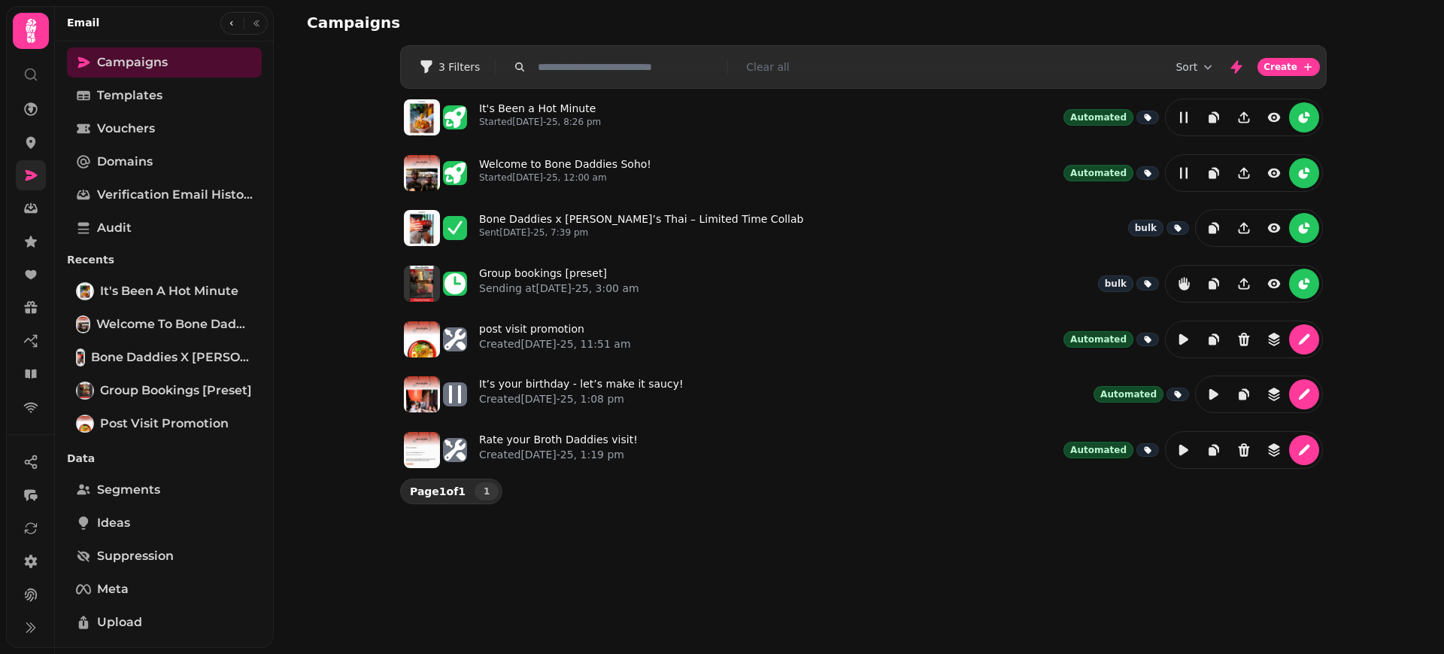
click at [45, 176] on link at bounding box center [31, 175] width 30 height 30
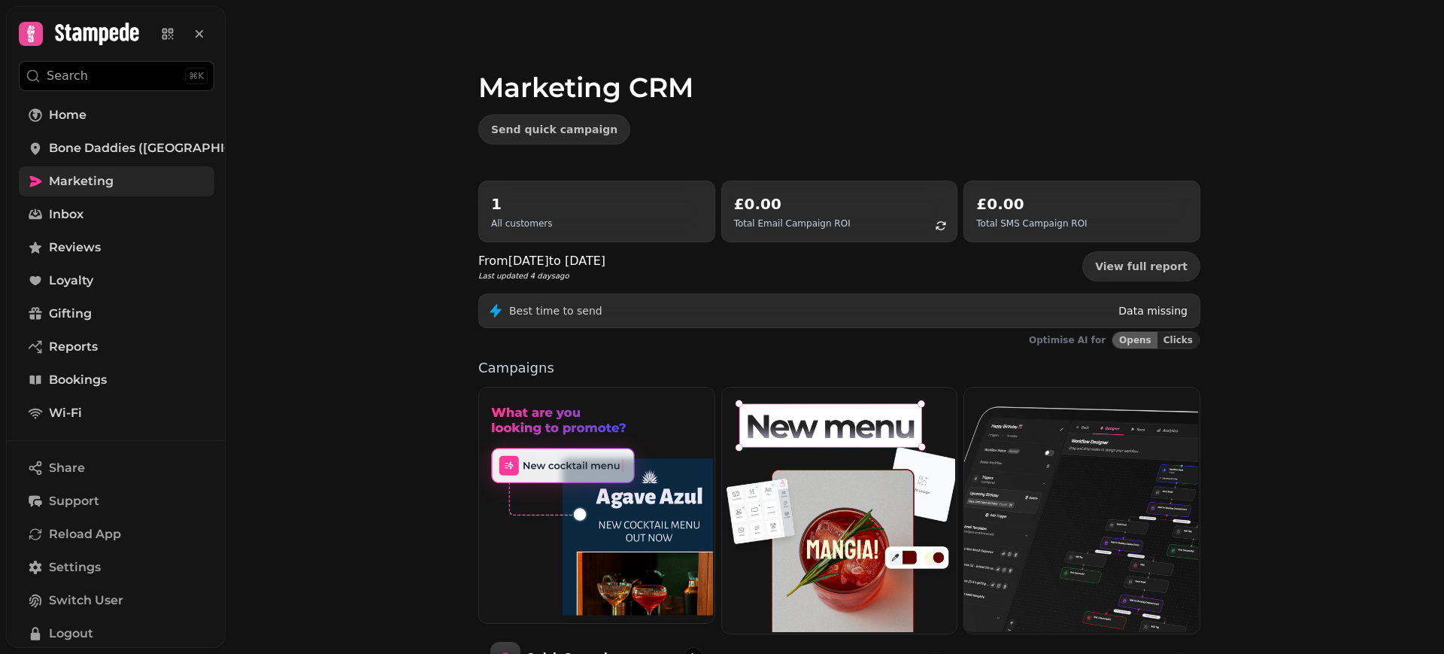
click at [97, 166] on link "Marketing" at bounding box center [117, 181] width 196 height 30
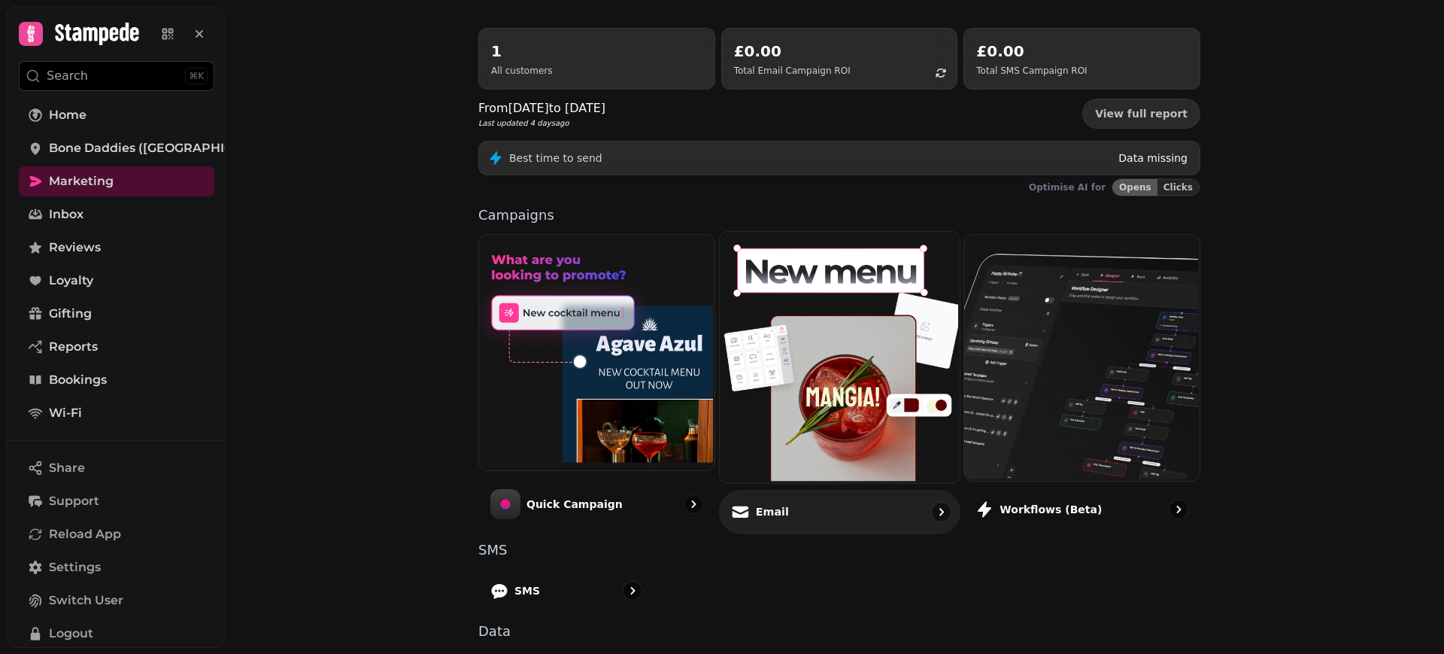
click at [794, 518] on div "Email" at bounding box center [839, 511] width 241 height 44
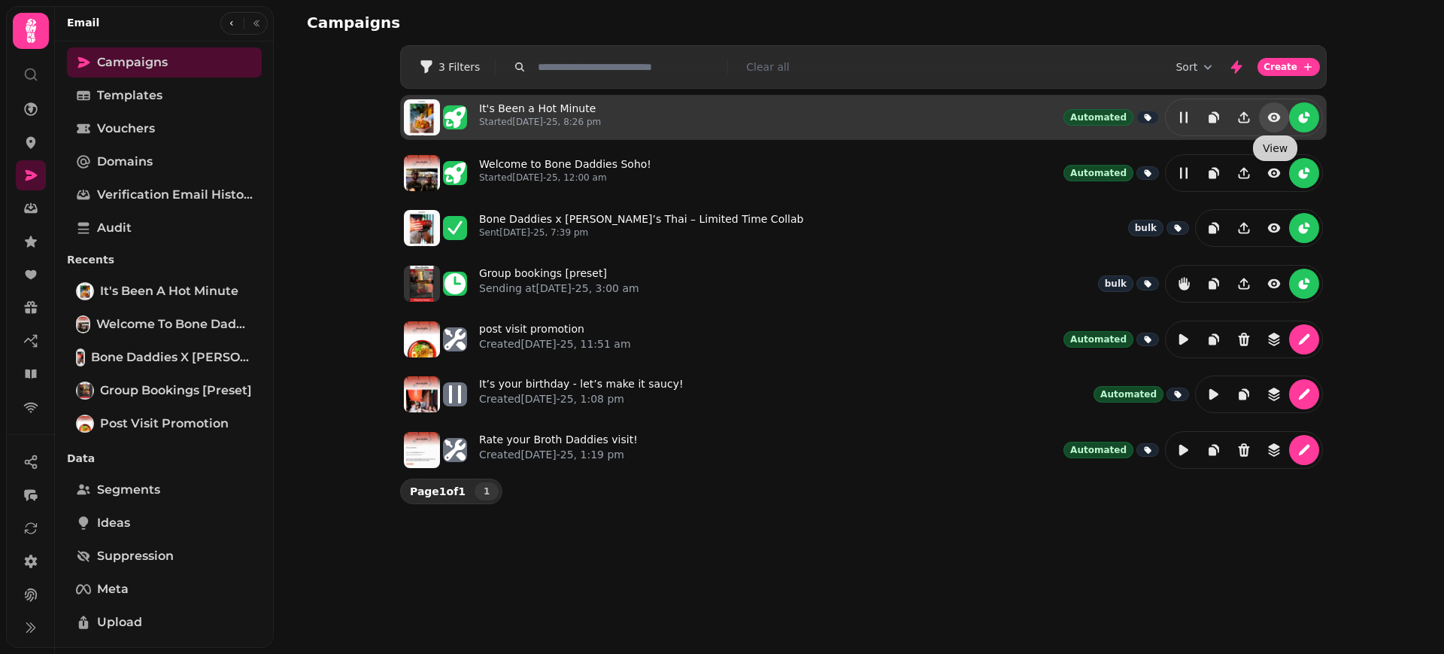
click at [1273, 114] on icon "view" at bounding box center [1274, 117] width 13 height 9
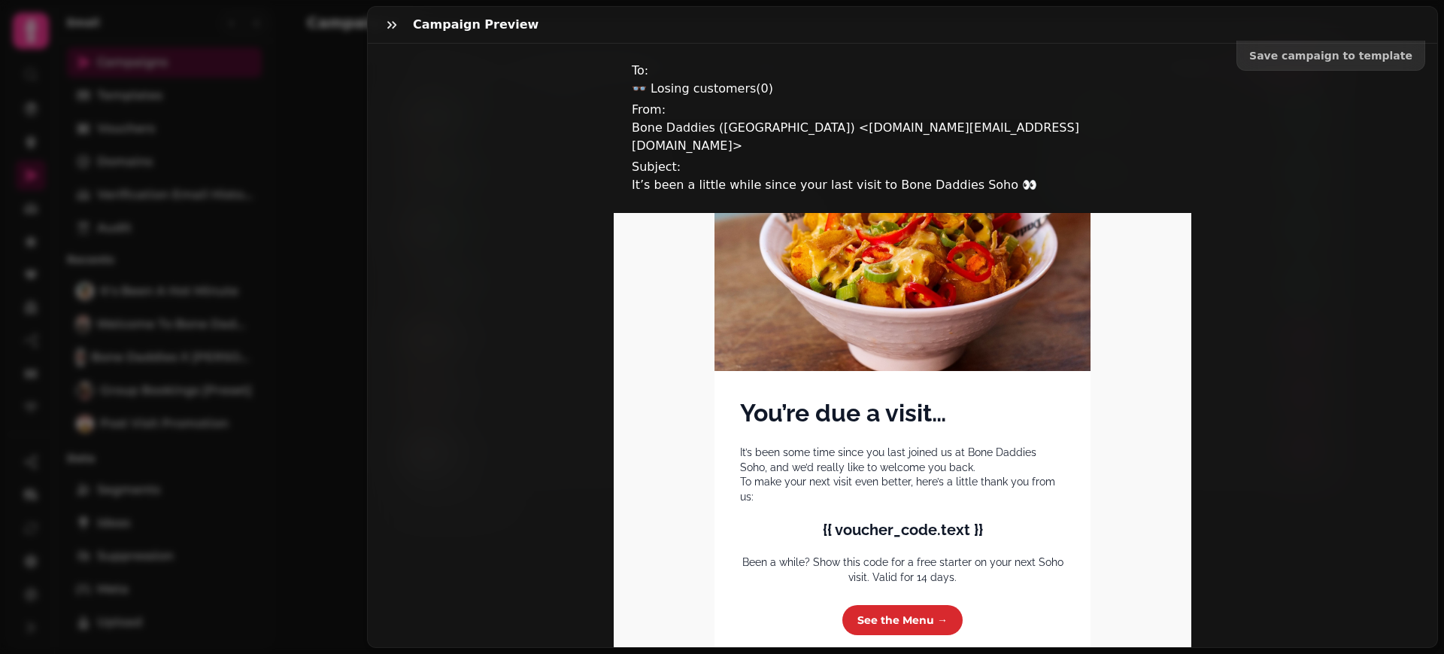
scroll to position [390, 0]
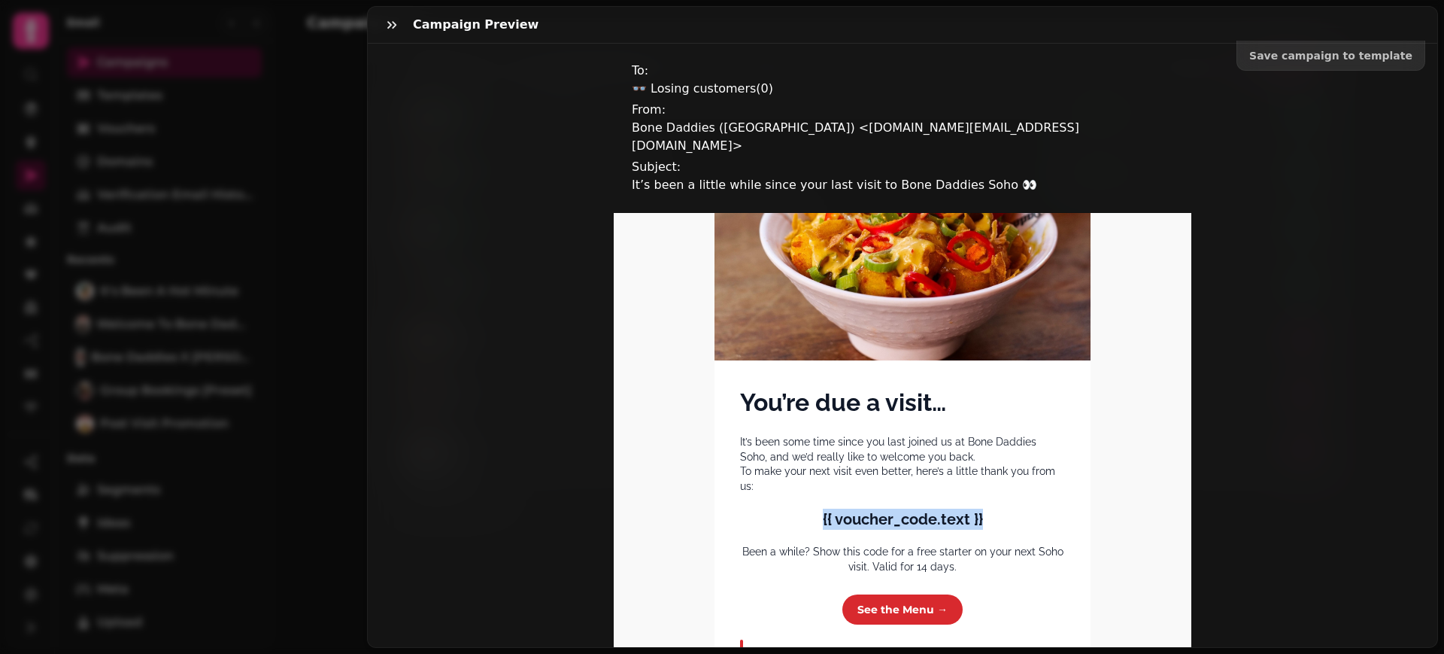
drag, startPoint x: 1003, startPoint y: 508, endPoint x: 777, endPoint y: 493, distance: 226.1
click at [777, 508] on p "{{ voucher_code.text }}" at bounding box center [902, 518] width 325 height 21
